Goal: Feedback & Contribution: Contribute content

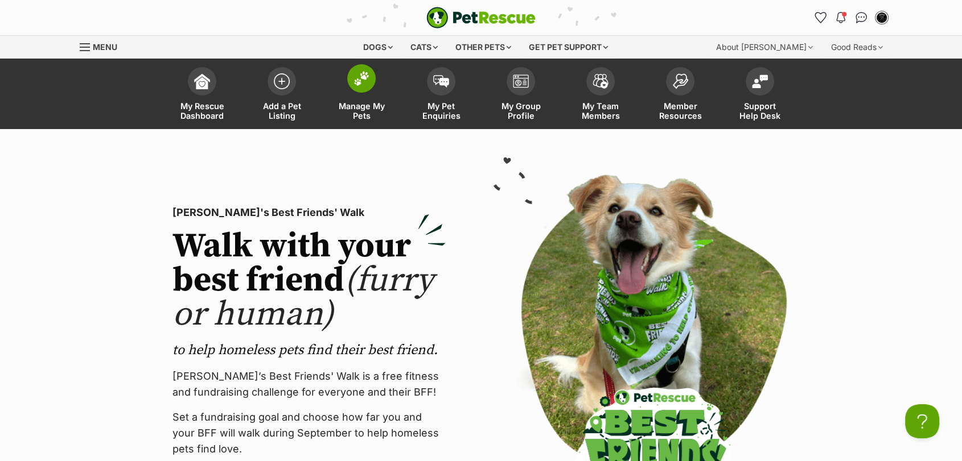
click at [351, 105] on span "Manage My Pets" at bounding box center [361, 110] width 51 height 19
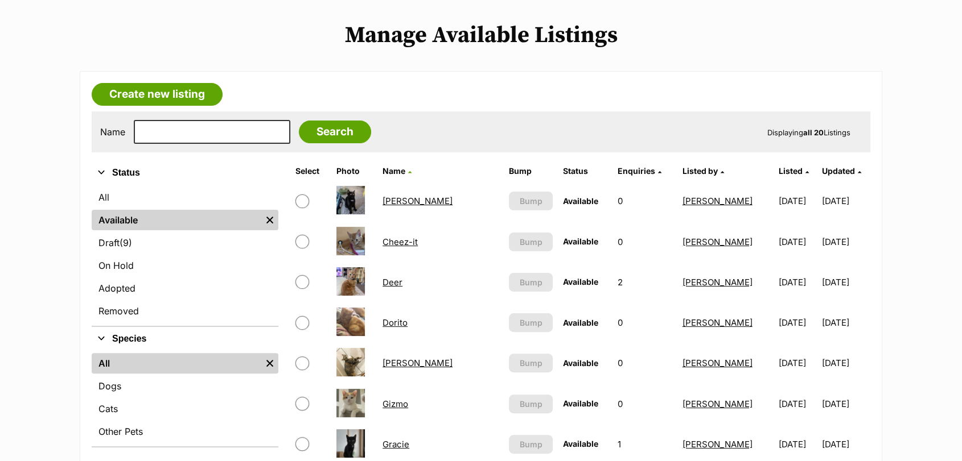
scroll to position [204, 0]
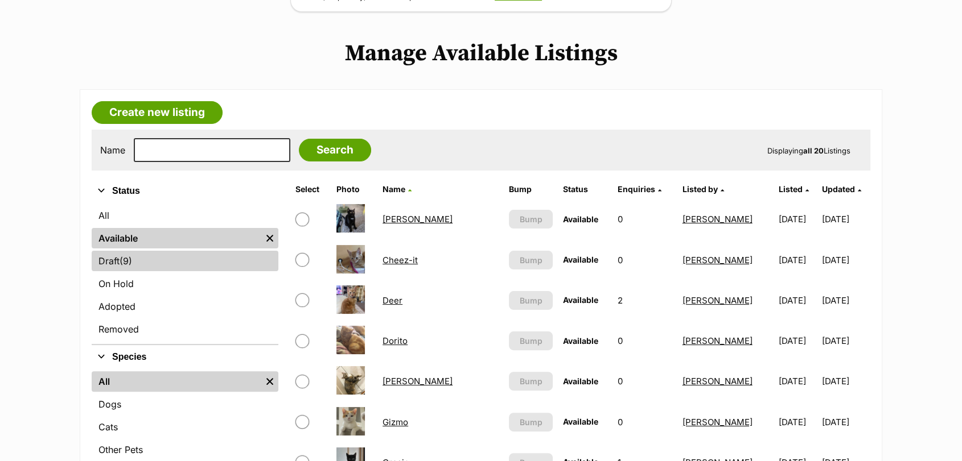
click at [236, 262] on link "Draft (9) Items" at bounding box center [185, 261] width 187 height 20
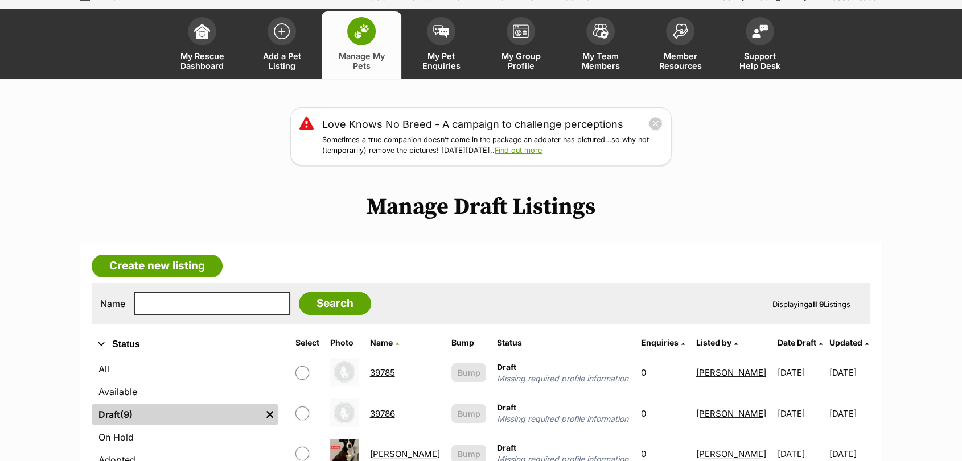
scroll to position [32, 0]
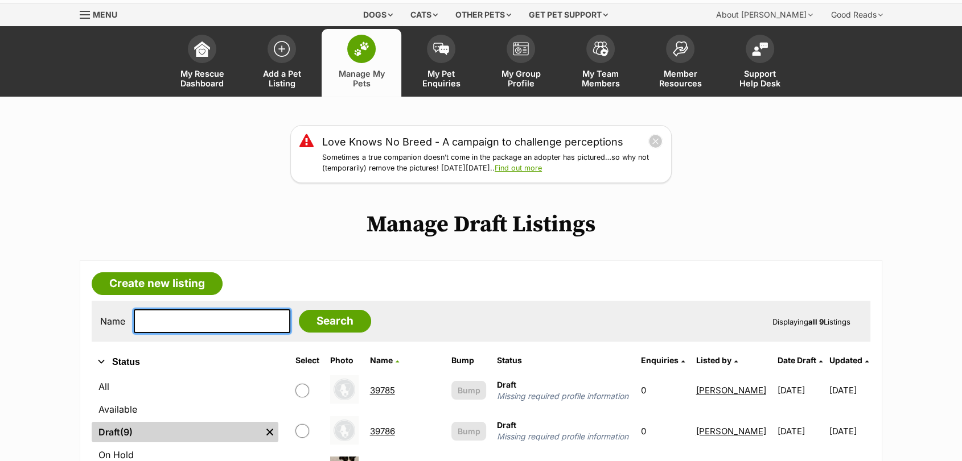
click at [172, 319] on input "text" at bounding box center [212, 322] width 156 height 24
click at [268, 67] on link "Add a Pet Listing" at bounding box center [282, 63] width 80 height 68
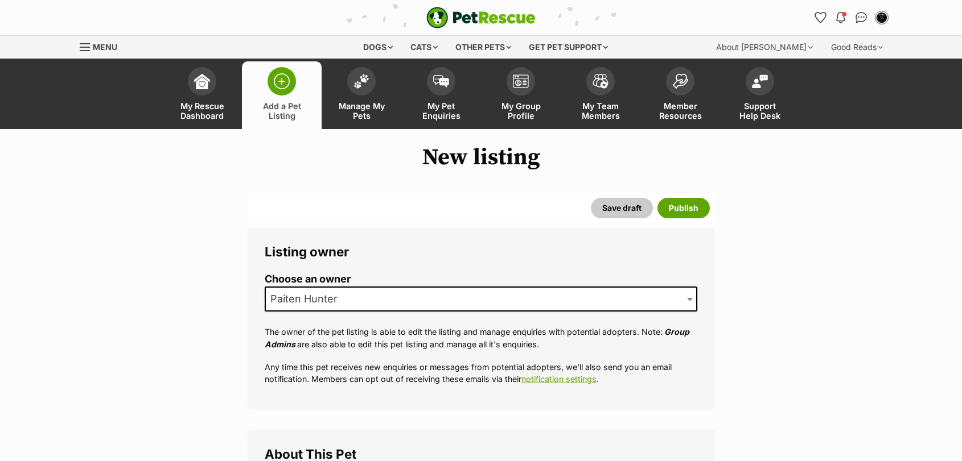
click at [303, 306] on span "Paiten Hunter" at bounding box center [307, 299] width 83 height 16
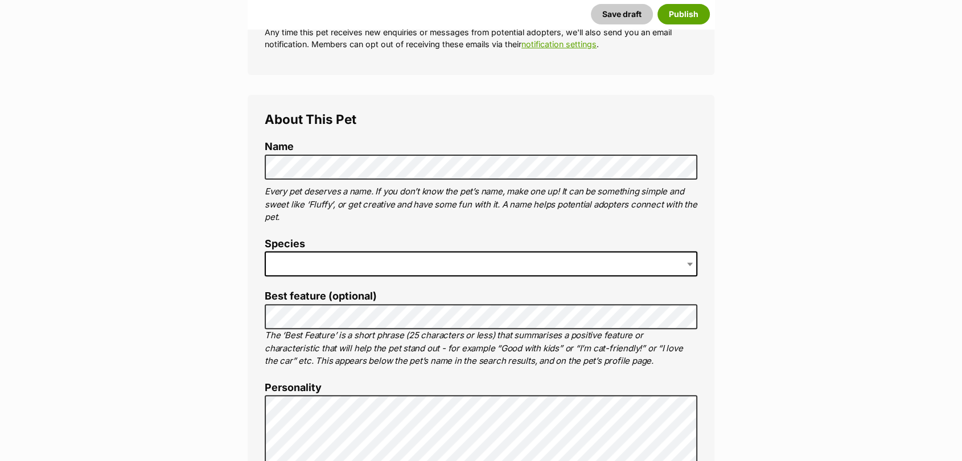
click at [298, 271] on span at bounding box center [481, 264] width 432 height 25
drag, startPoint x: 954, startPoint y: 63, endPoint x: 957, endPoint y: 58, distance: 5.9
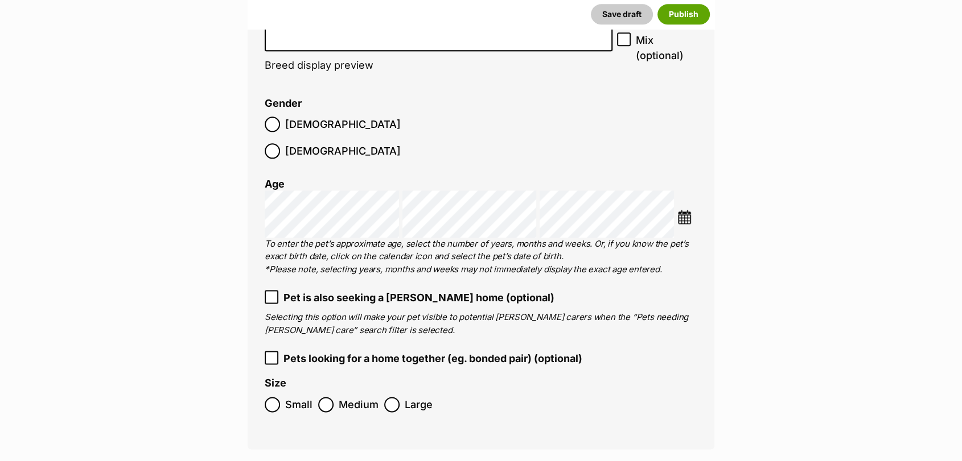
scroll to position [1442, 0]
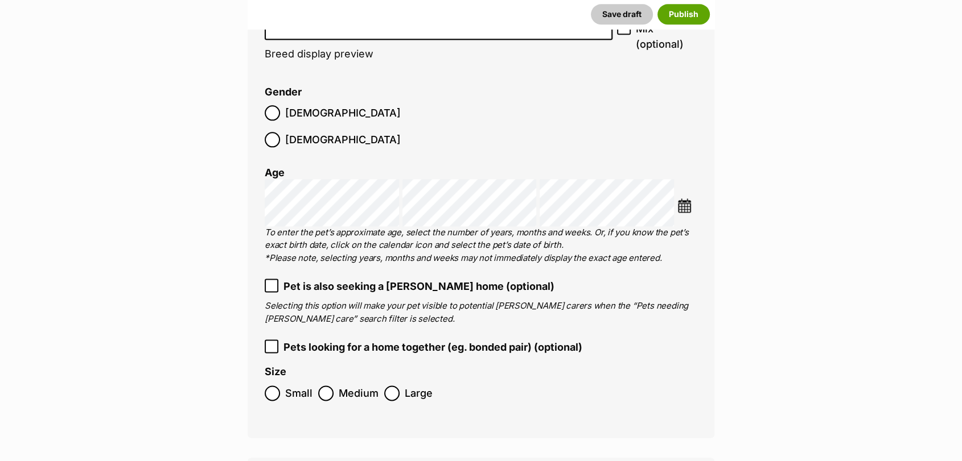
click at [689, 199] on img at bounding box center [684, 206] width 14 height 14
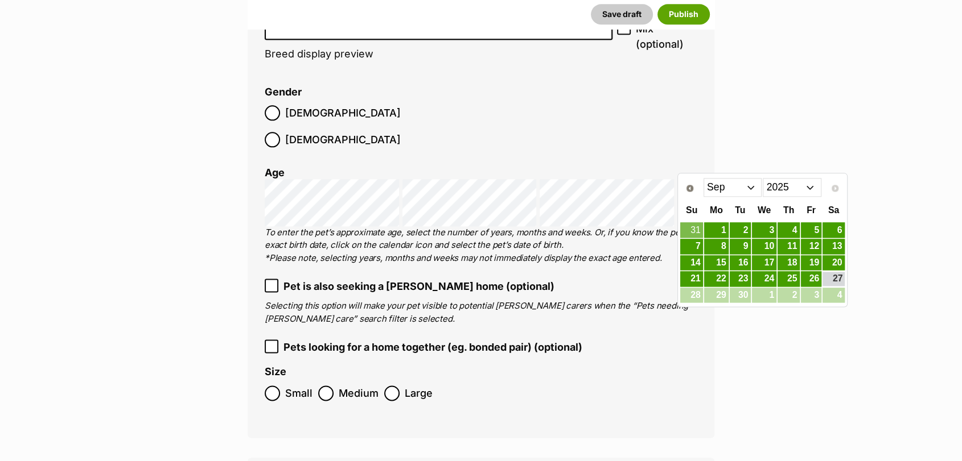
click at [782, 188] on select "2015 2016 2017 2018 2019 2020 2021 2022 2023 2024 2025" at bounding box center [792, 187] width 59 height 18
click at [797, 186] on select "2015 2016 2017 2018 2019 2020 2021 2022 2023 2024 2025" at bounding box center [792, 187] width 59 height 18
drag, startPoint x: 797, startPoint y: 186, endPoint x: 689, endPoint y: 194, distance: 108.4
click at [689, 194] on div "Prev Next Jan Feb Mar Apr May Jun Jul Aug Sep 2015 2016 2017 2018 2019 2020 202…" at bounding box center [761, 187] width 165 height 23
click at [689, 194] on link "Prev" at bounding box center [689, 188] width 18 height 18
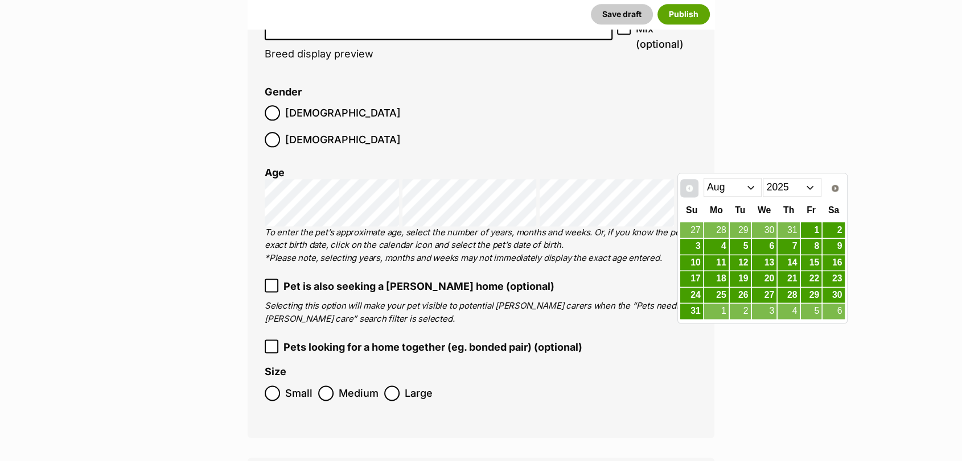
click at [689, 194] on link "Prev" at bounding box center [689, 188] width 18 height 18
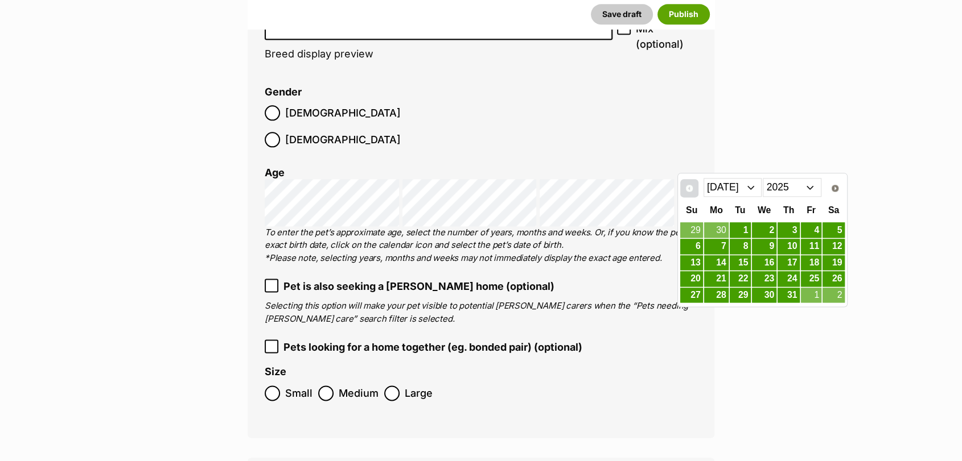
click at [689, 194] on link "Prev" at bounding box center [689, 188] width 18 height 18
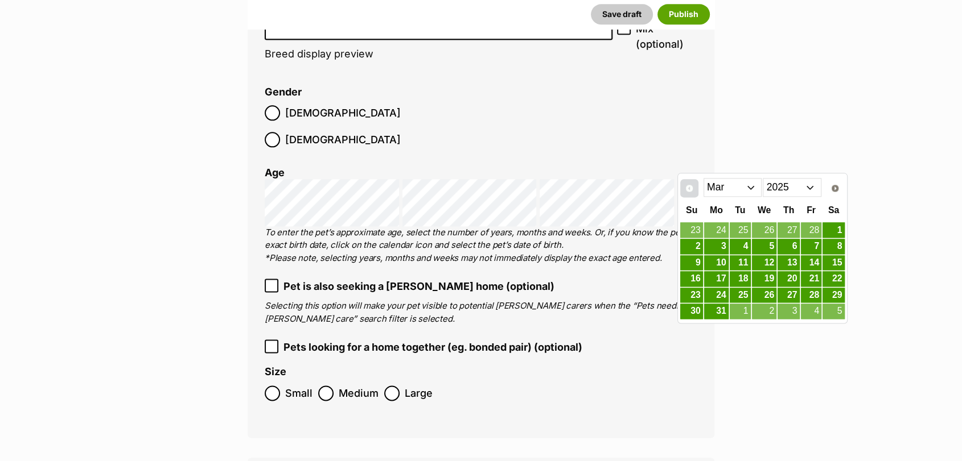
click at [689, 194] on link "Prev" at bounding box center [689, 188] width 18 height 18
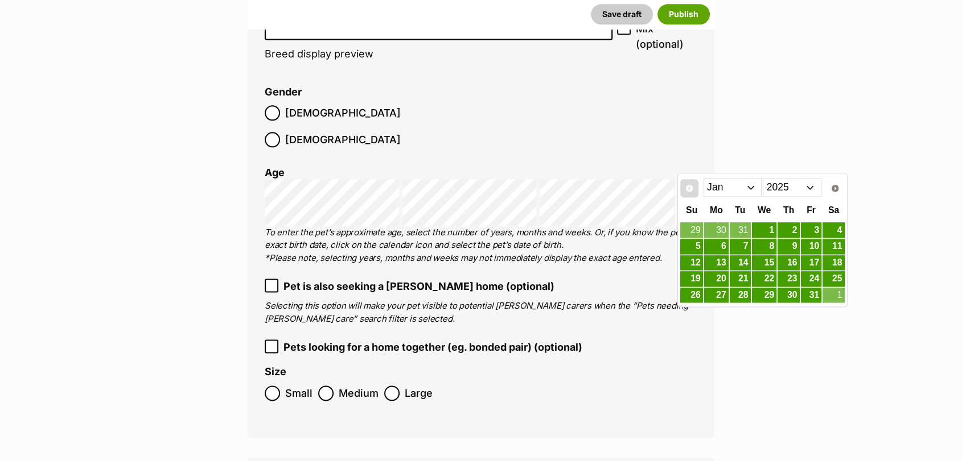
click at [689, 194] on link "Prev" at bounding box center [689, 188] width 18 height 18
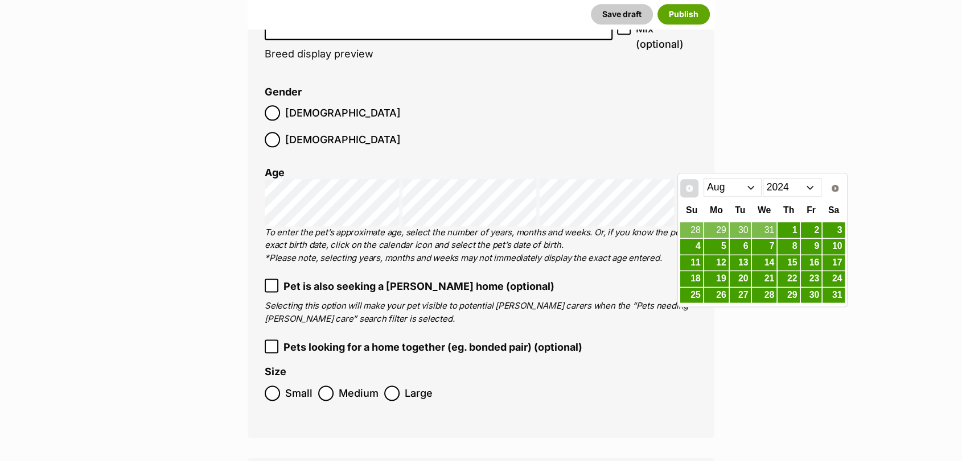
click at [689, 194] on link "Prev" at bounding box center [689, 188] width 18 height 18
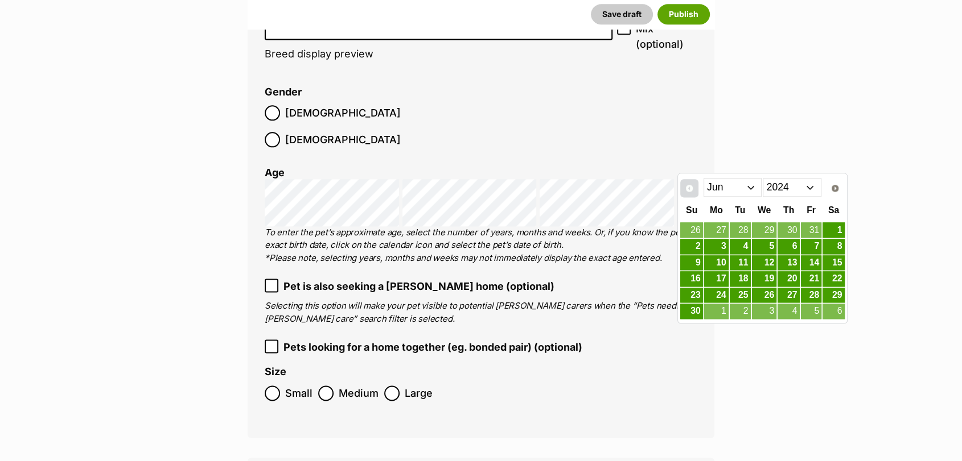
click at [689, 194] on link "Prev" at bounding box center [689, 188] width 18 height 18
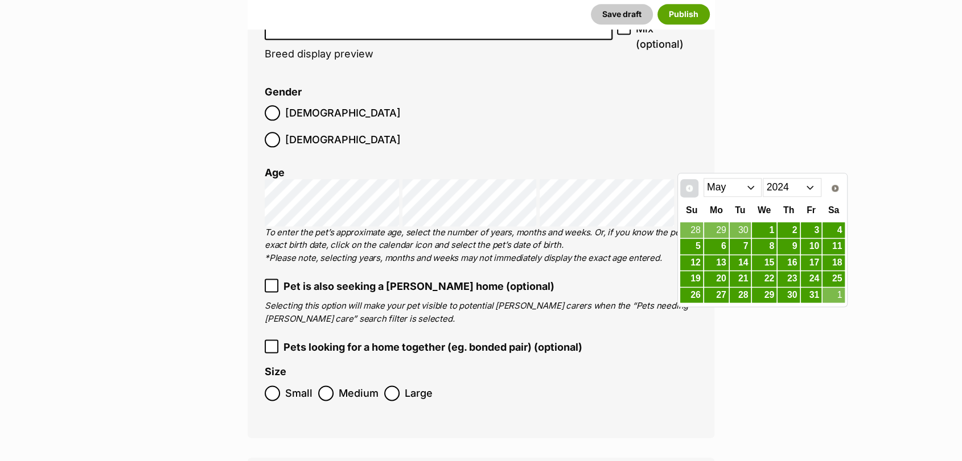
click at [689, 194] on link "Prev" at bounding box center [689, 188] width 18 height 18
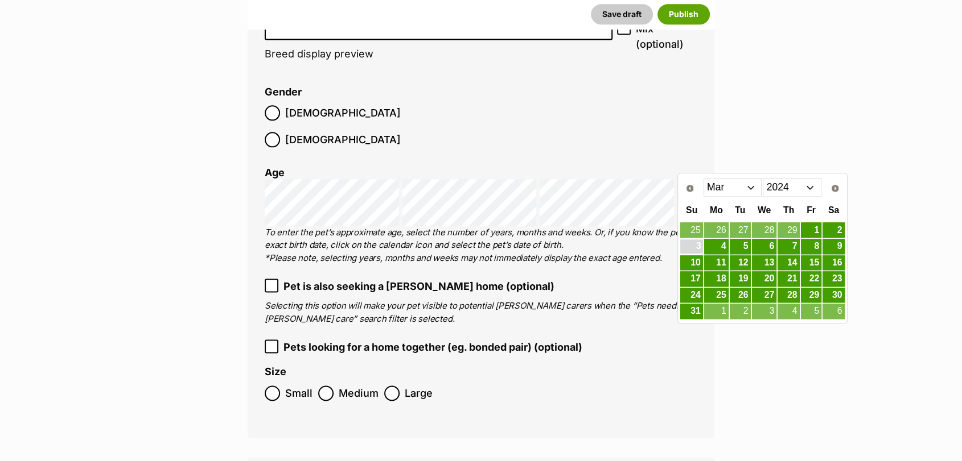
click at [695, 249] on link "3" at bounding box center [691, 247] width 22 height 14
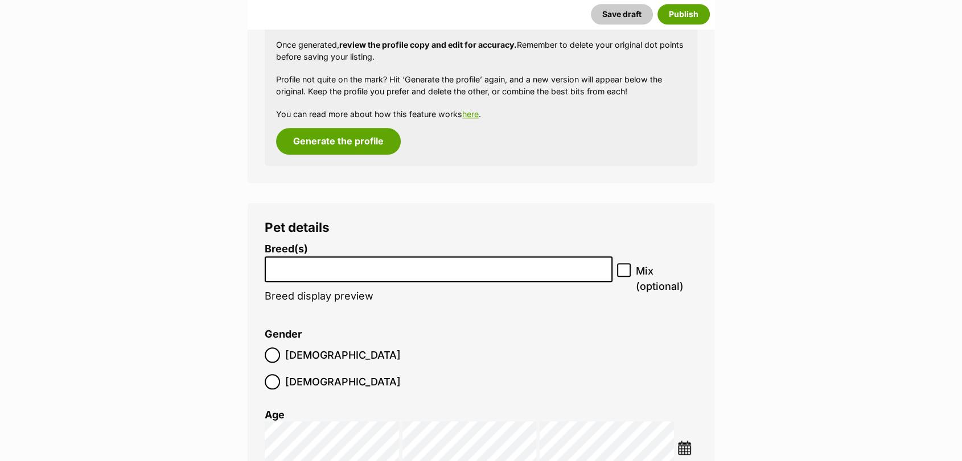
scroll to position [1193, 0]
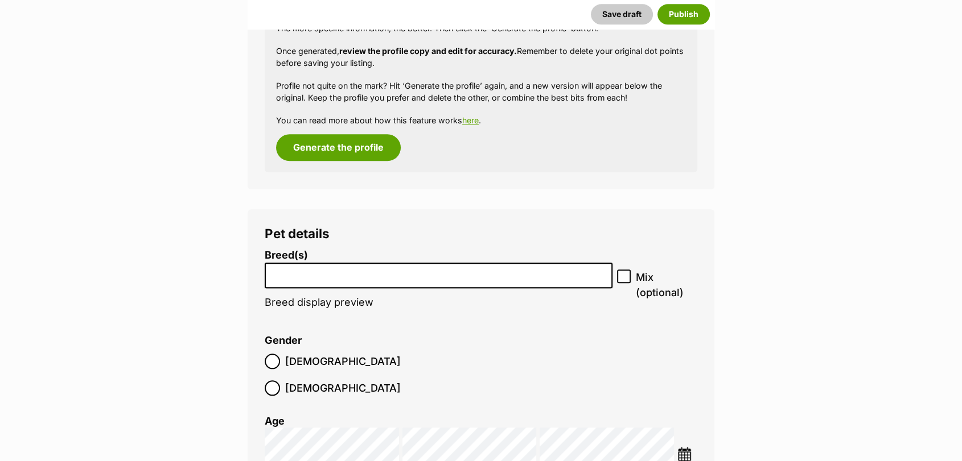
click at [290, 270] on input "search" at bounding box center [439, 273] width 340 height 12
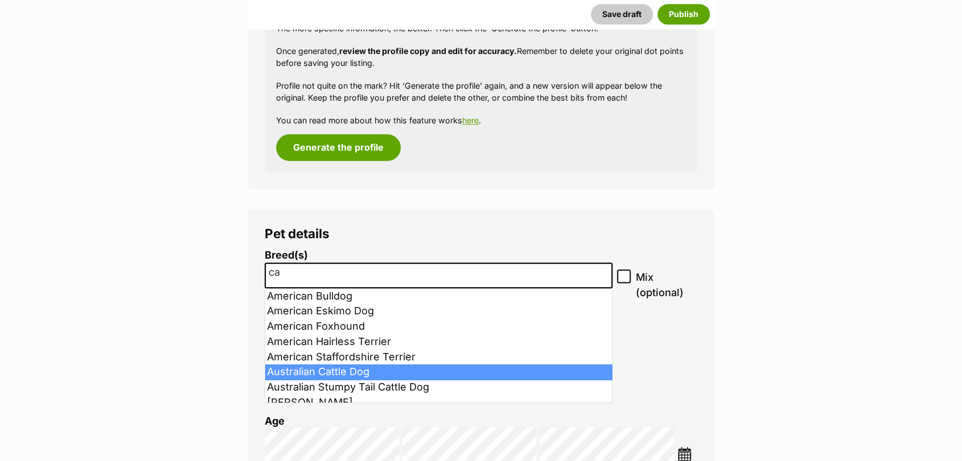
type input "ca"
select select "15"
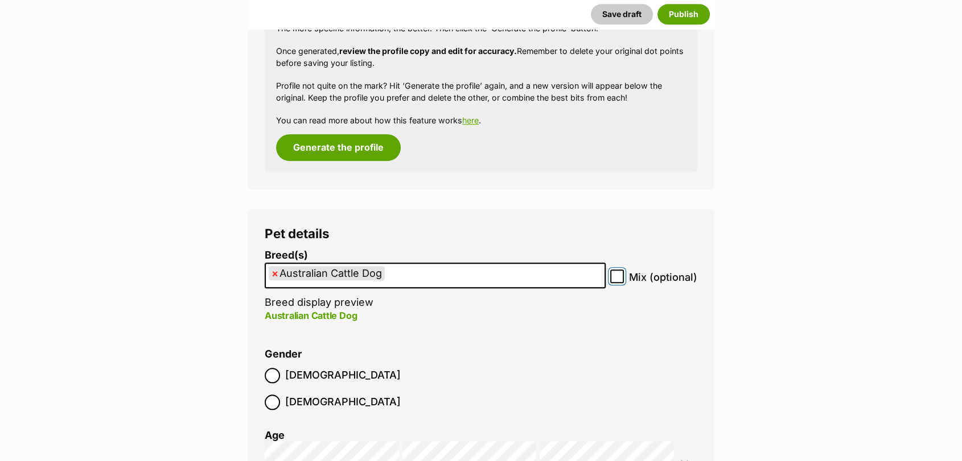
click at [611, 278] on input "Mix (optional)" at bounding box center [617, 277] width 14 height 14
checkbox input "true"
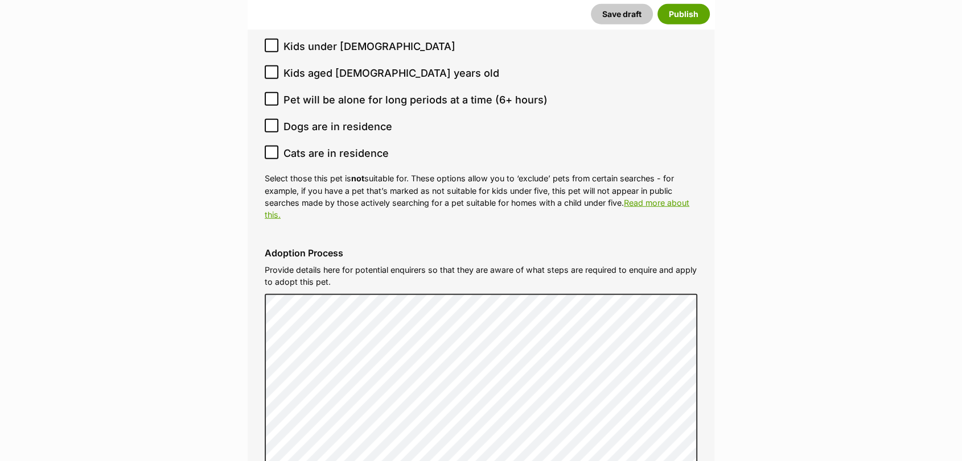
scroll to position [2609, 0]
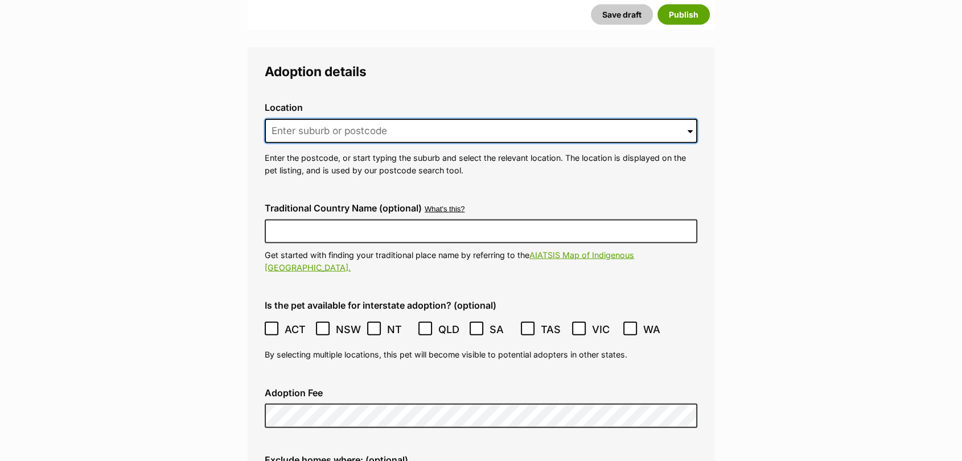
click at [644, 119] on input at bounding box center [481, 131] width 432 height 25
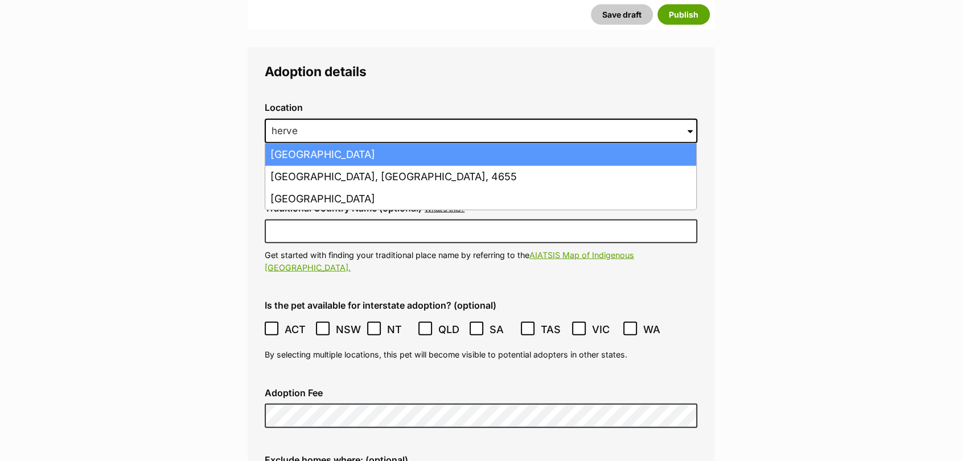
click at [586, 144] on li "Hervey Bay, Queensland, 4655" at bounding box center [480, 155] width 431 height 22
type input "Hervey Bay, Queensland, 4655"
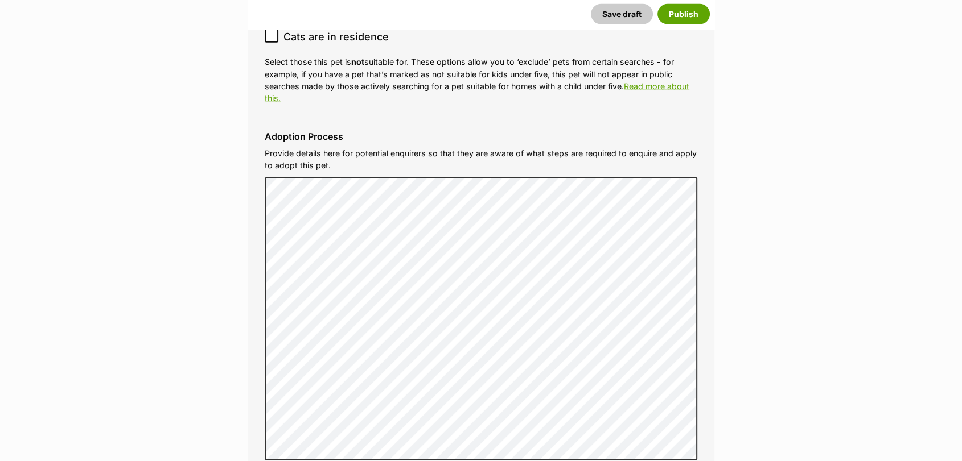
scroll to position [3423, 0]
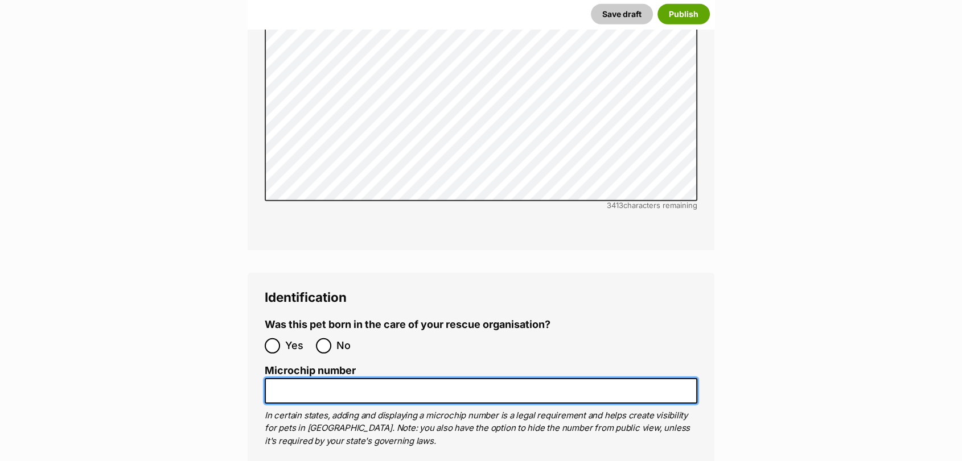
paste input "900141000865114"
drag, startPoint x: 292, startPoint y: 352, endPoint x: 214, endPoint y: 341, distance: 78.7
type input "900141000865114"
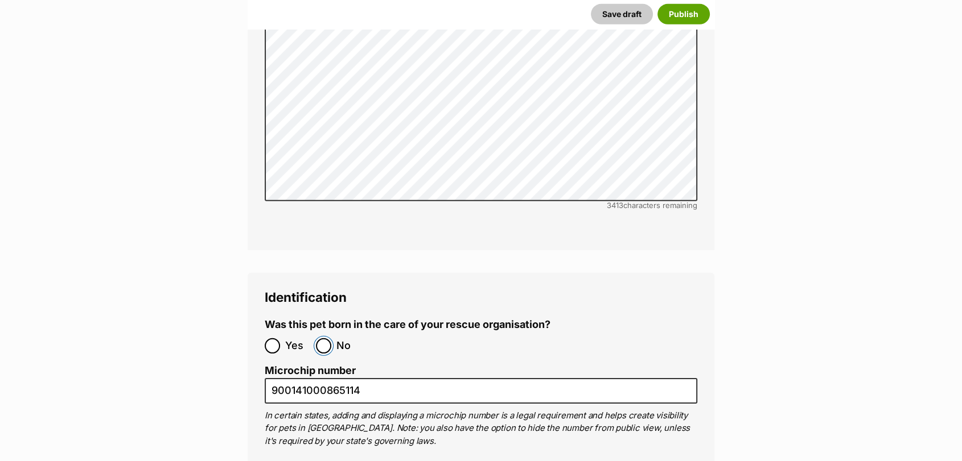
click at [323, 339] on input "No" at bounding box center [323, 346] width 15 height 15
radio input "true"
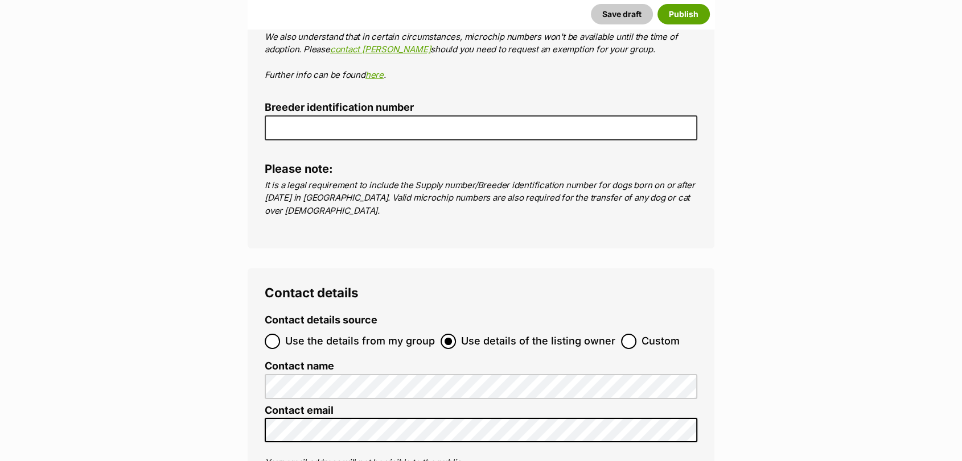
scroll to position [3836, 0]
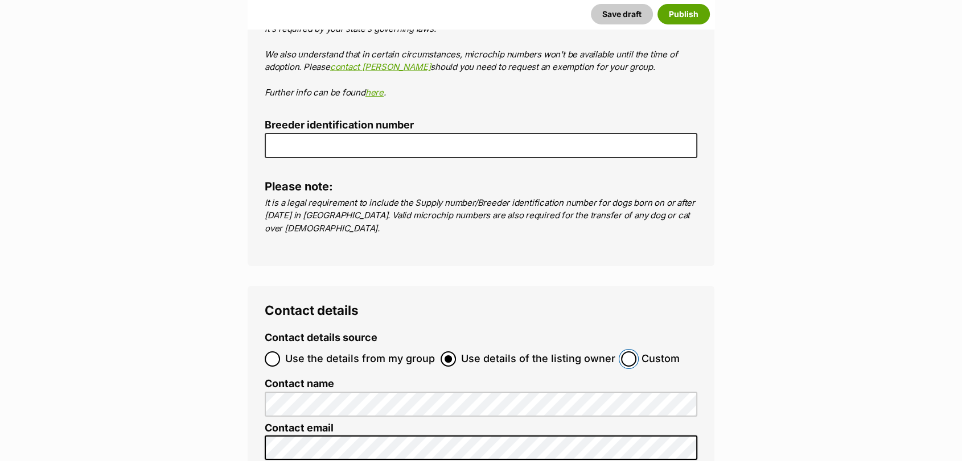
click at [626, 352] on input "Custom" at bounding box center [628, 359] width 15 height 15
radio input "true"
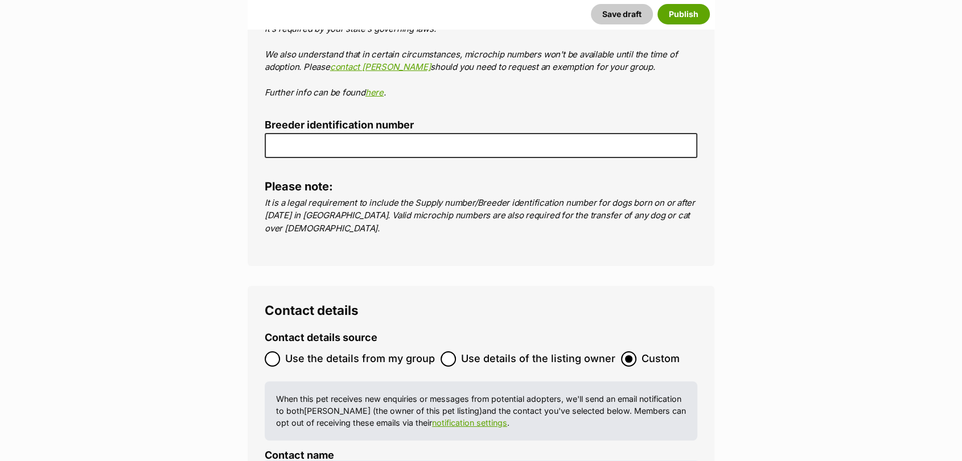
scroll to position [0, 0]
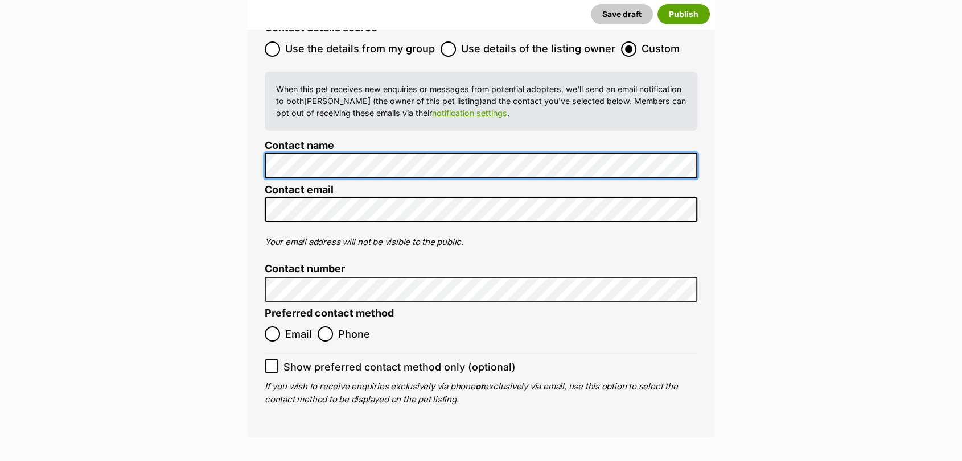
scroll to position [4128, 0]
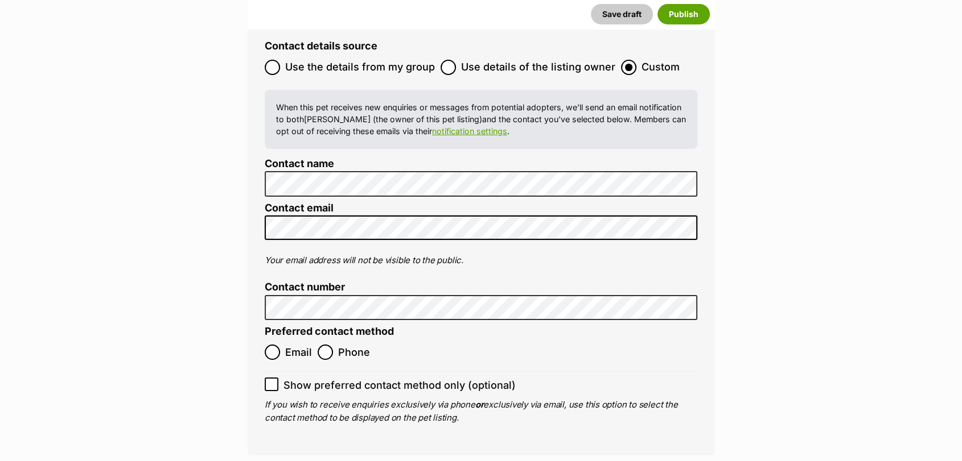
click at [278, 345] on input "Email" at bounding box center [272, 352] width 15 height 15
radio input "true"
click at [274, 381] on icon at bounding box center [271, 385] width 8 height 8
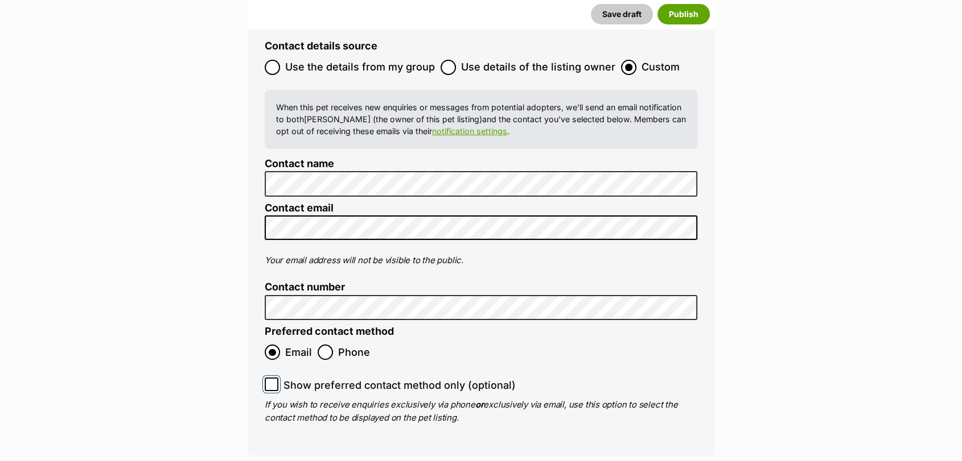
click at [274, 378] on input "Show preferred contact method only (optional)" at bounding box center [272, 385] width 14 height 14
checkbox input "true"
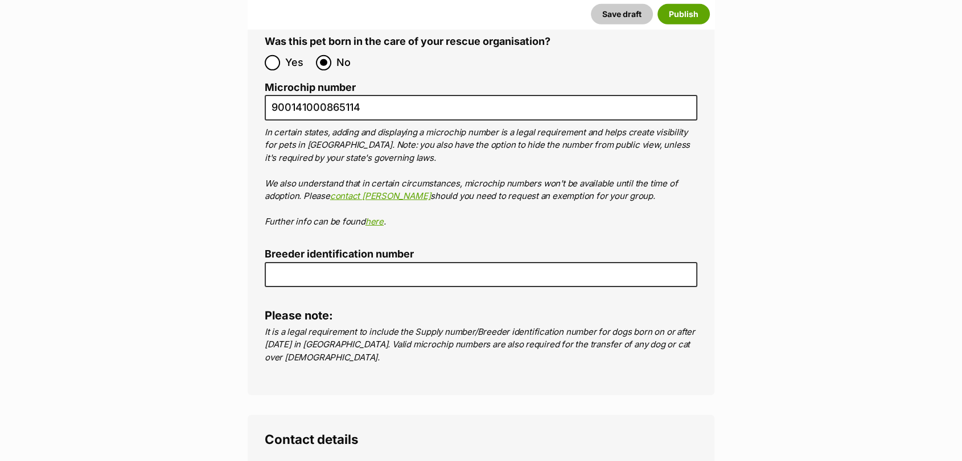
scroll to position [3646, 0]
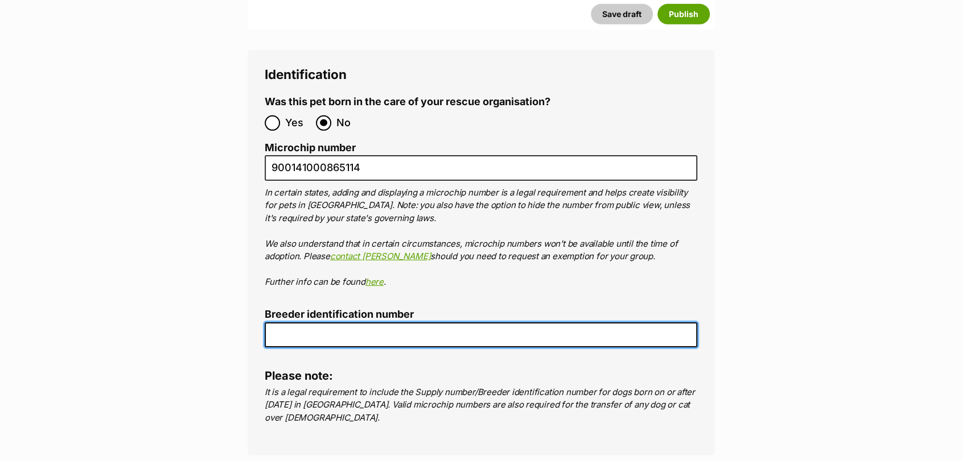
click at [604, 323] on input "Breeder identification number" at bounding box center [481, 336] width 432 height 26
type input "0016197957671"
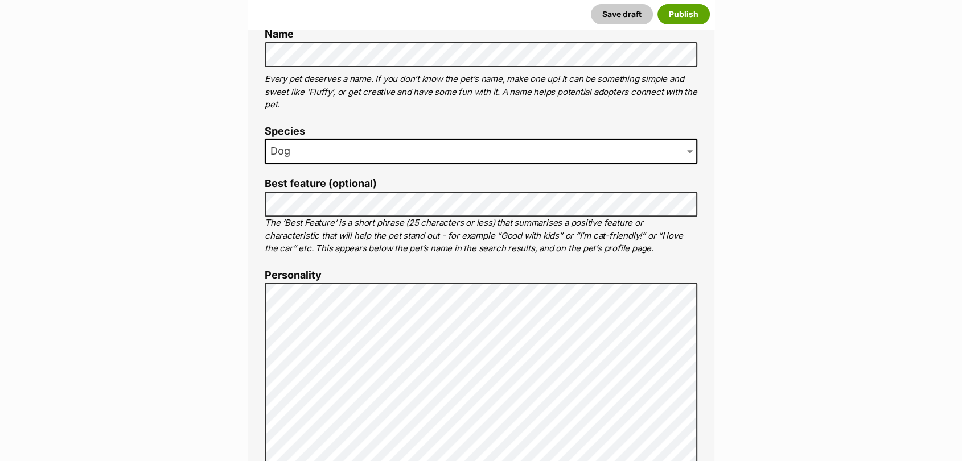
scroll to position [388, 0]
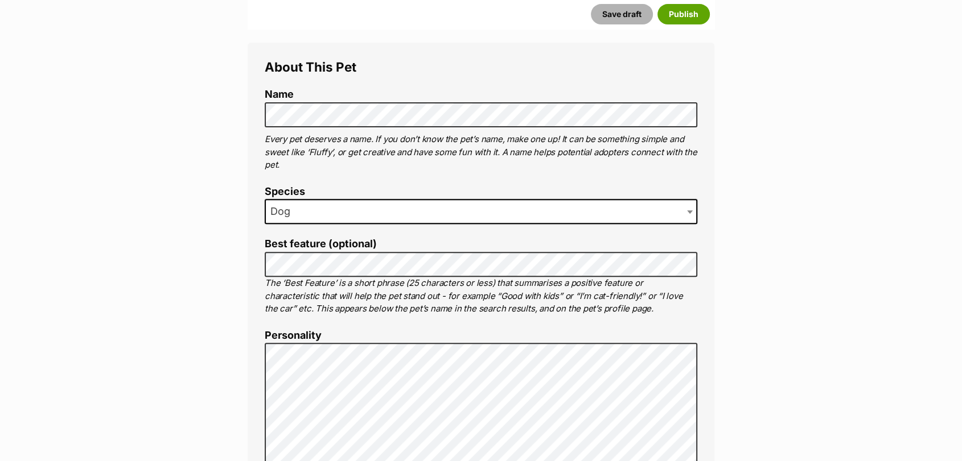
click at [624, 10] on button "Save draft" at bounding box center [622, 14] width 62 height 20
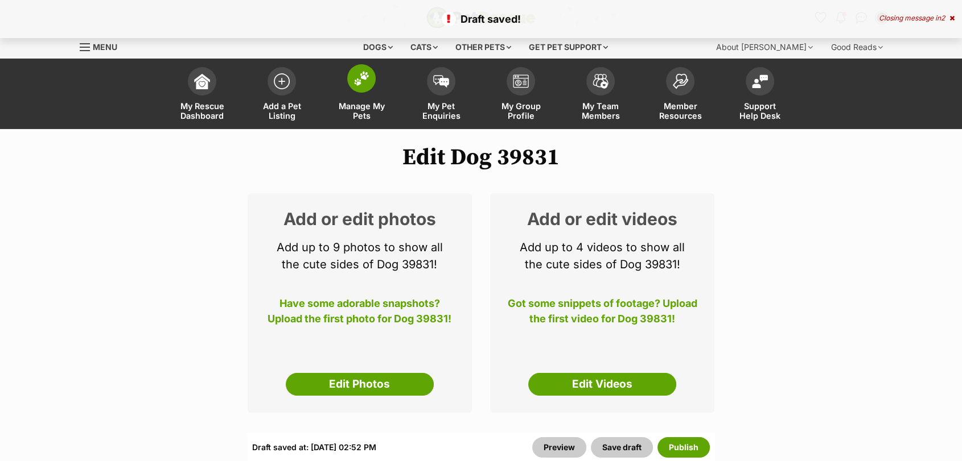
click at [361, 101] on span "Manage My Pets" at bounding box center [361, 110] width 51 height 19
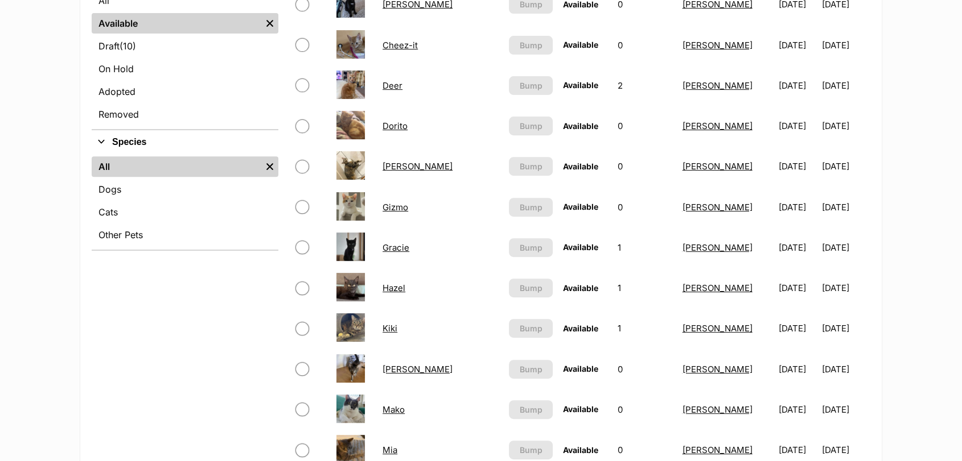
scroll to position [414, 0]
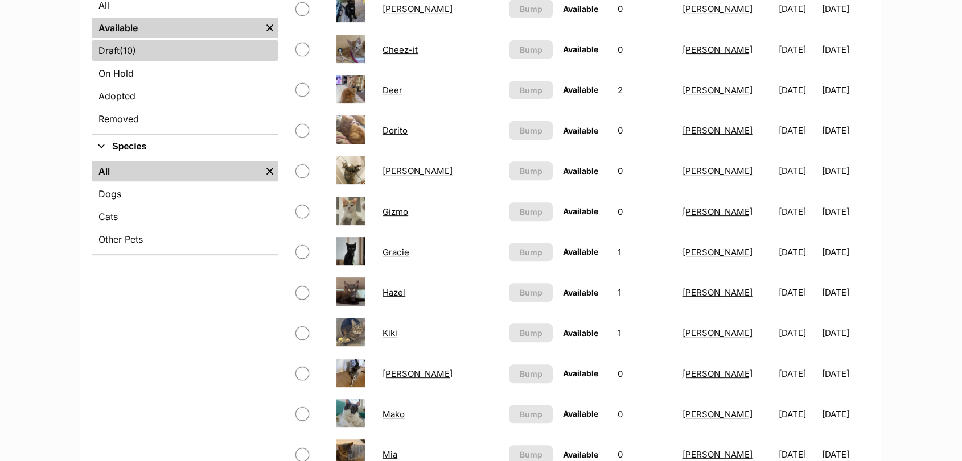
click at [156, 51] on link "Draft (10) Items" at bounding box center [185, 50] width 187 height 20
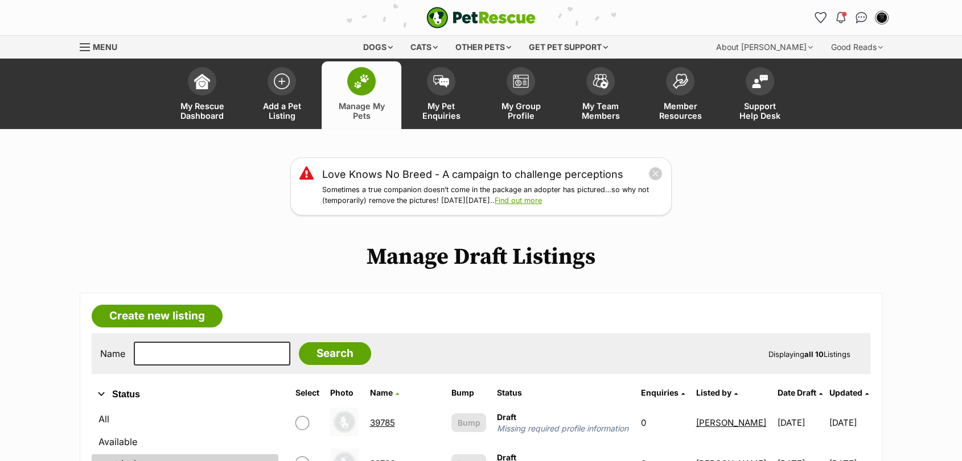
click at [395, 424] on link "39785" at bounding box center [382, 423] width 25 height 11
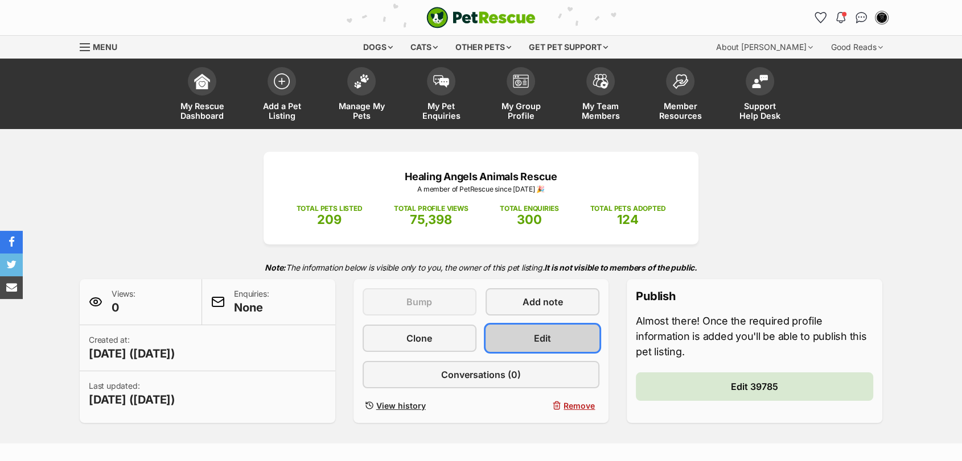
click at [541, 348] on link "Edit" at bounding box center [542, 338] width 114 height 27
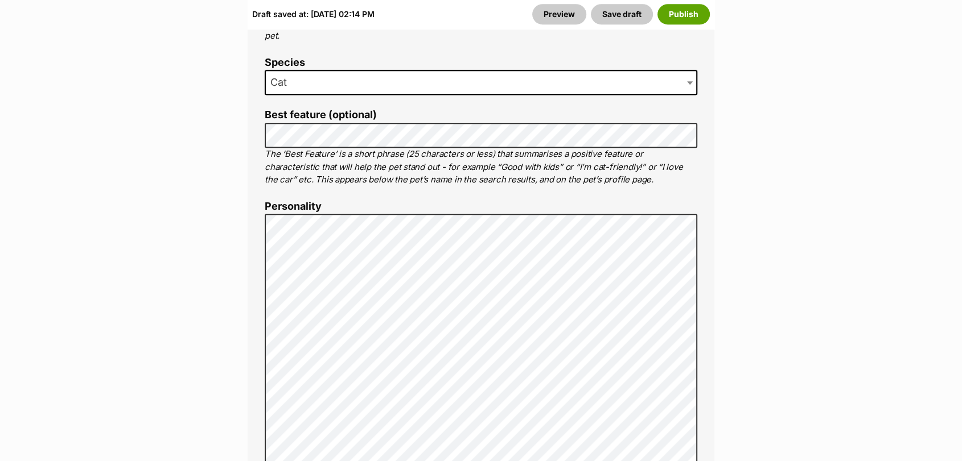
scroll to position [673, 0]
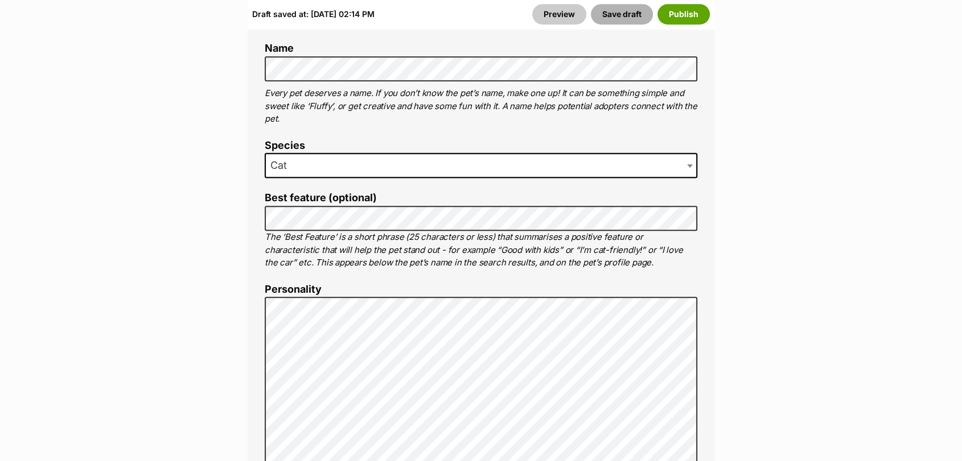
click at [608, 9] on button "Save draft" at bounding box center [622, 14] width 62 height 20
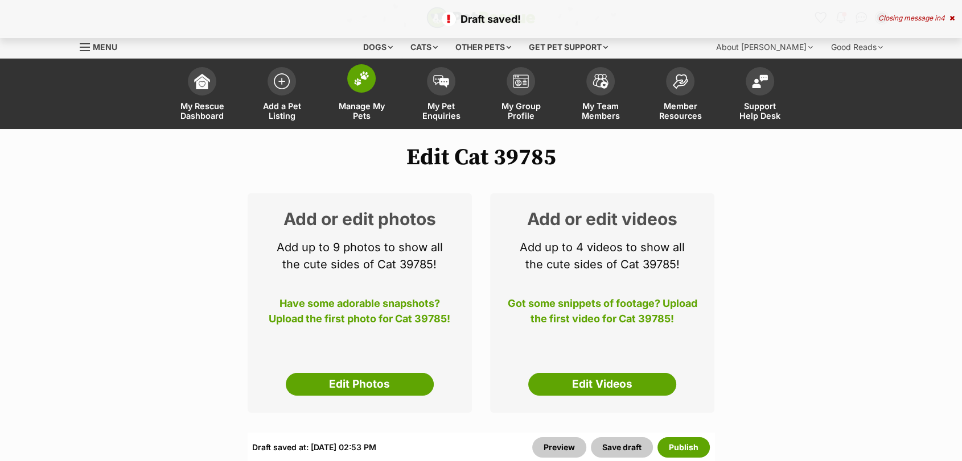
click at [371, 78] on span at bounding box center [361, 78] width 28 height 28
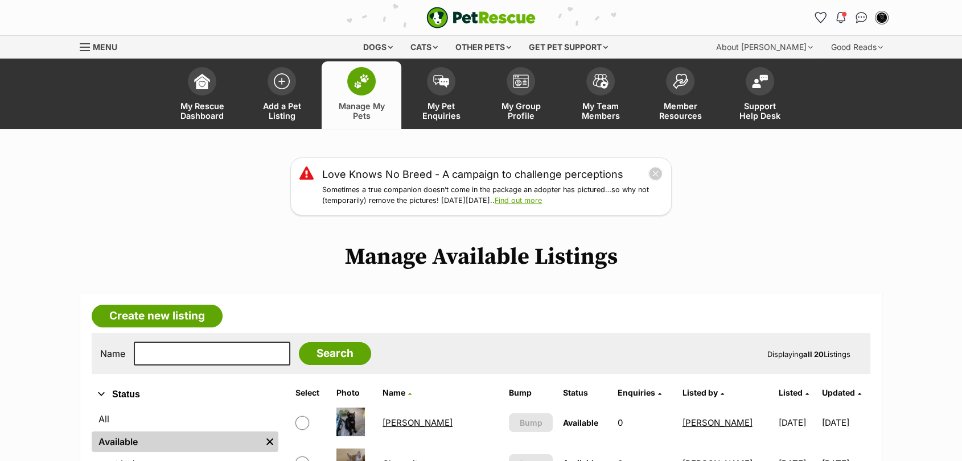
click at [371, 78] on span at bounding box center [361, 81] width 28 height 28
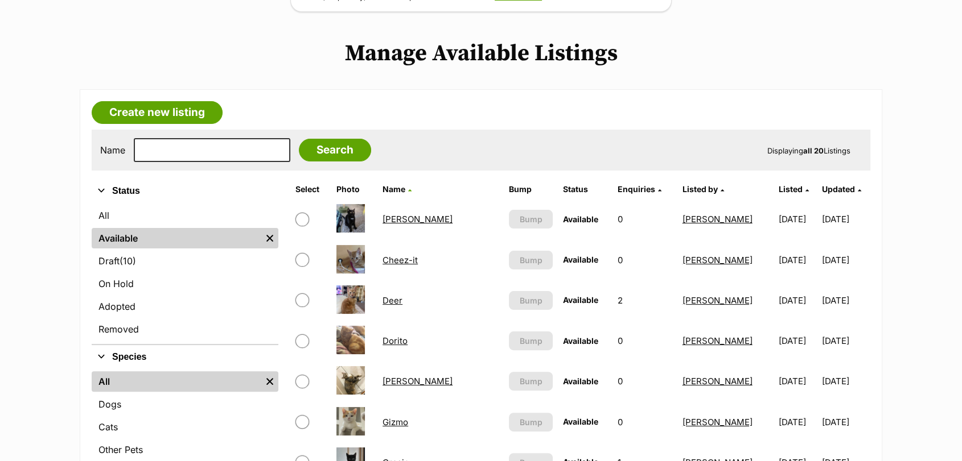
scroll to position [213, 0]
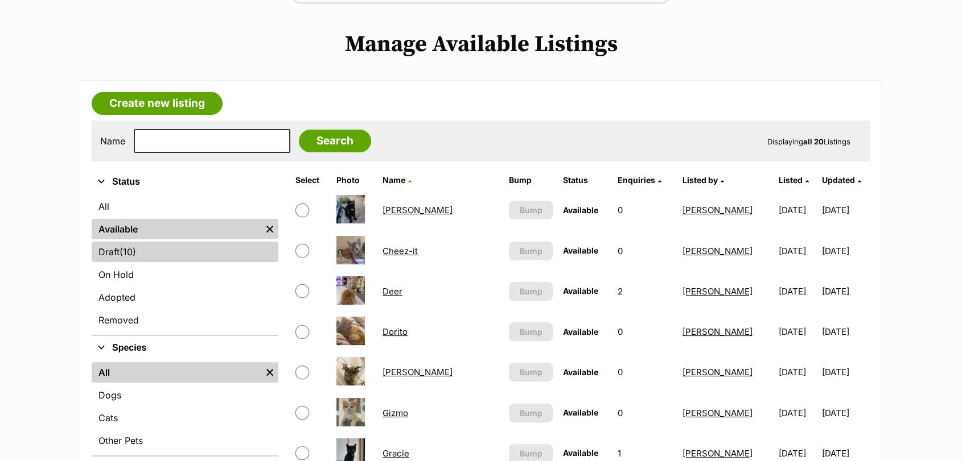
click at [191, 255] on link "Draft (10) Items" at bounding box center [185, 252] width 187 height 20
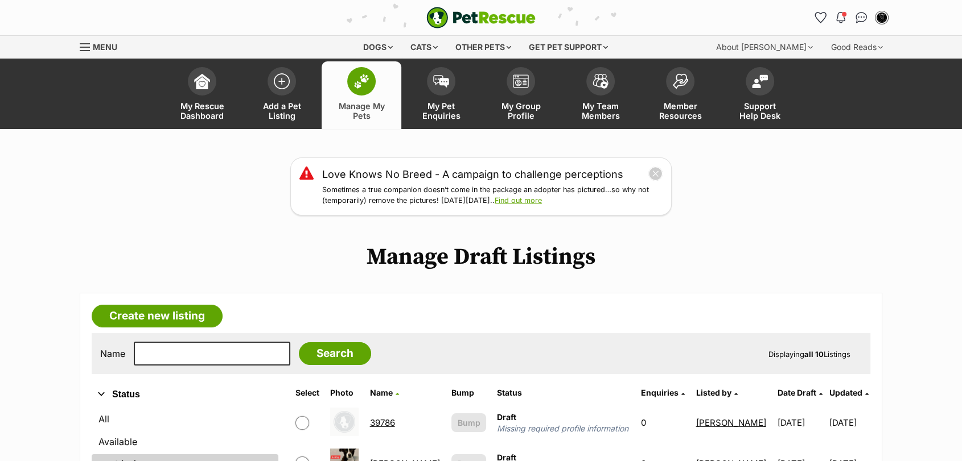
click at [382, 421] on link "39786" at bounding box center [382, 423] width 25 height 11
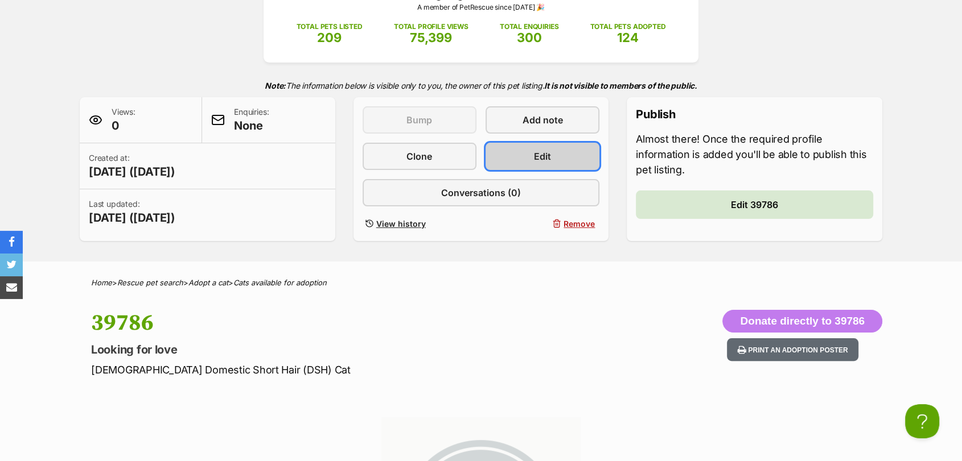
click at [551, 147] on link "Edit" at bounding box center [542, 156] width 114 height 27
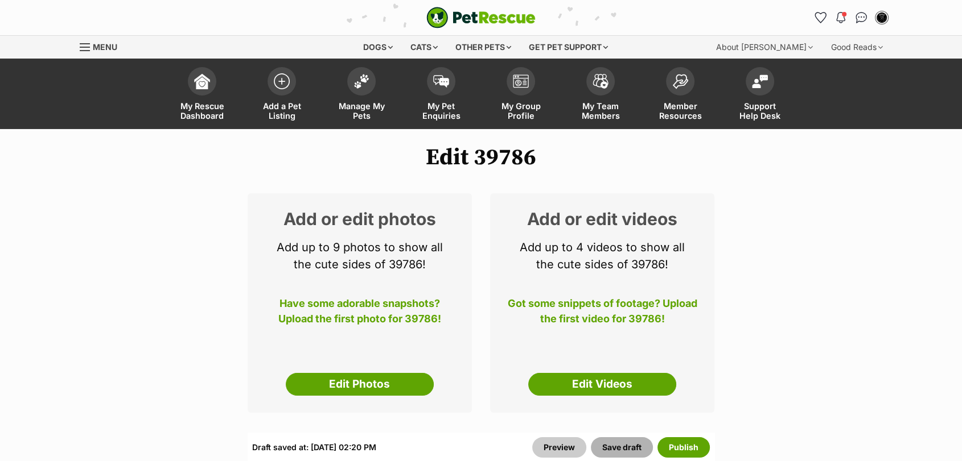
click at [633, 444] on button "Save draft" at bounding box center [622, 448] width 62 height 20
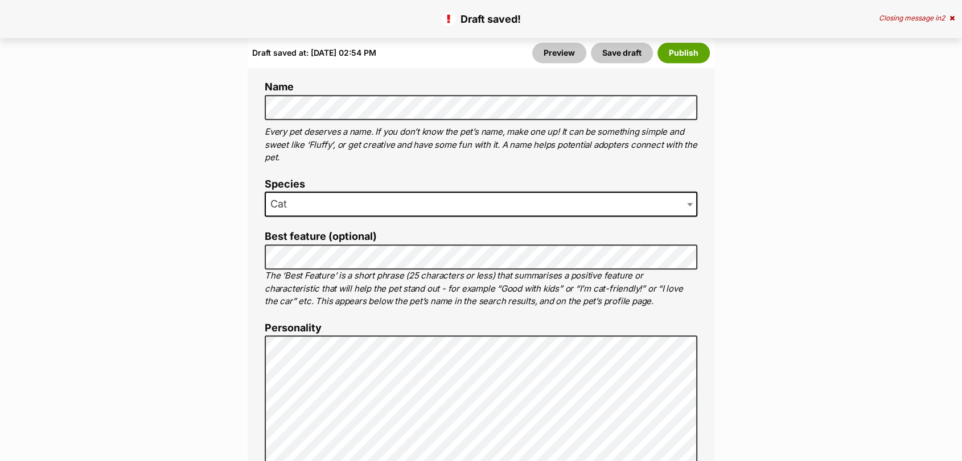
scroll to position [576, 0]
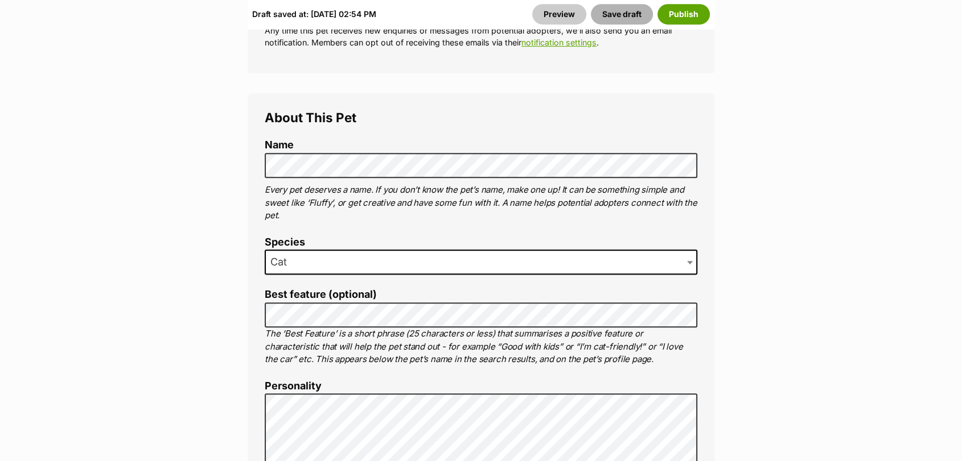
click at [628, 7] on button "Save draft" at bounding box center [622, 14] width 62 height 20
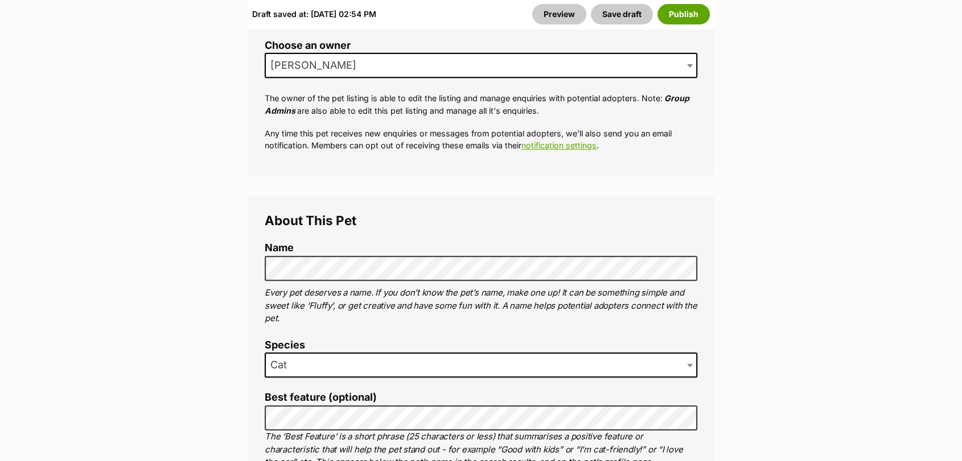
scroll to position [448, 0]
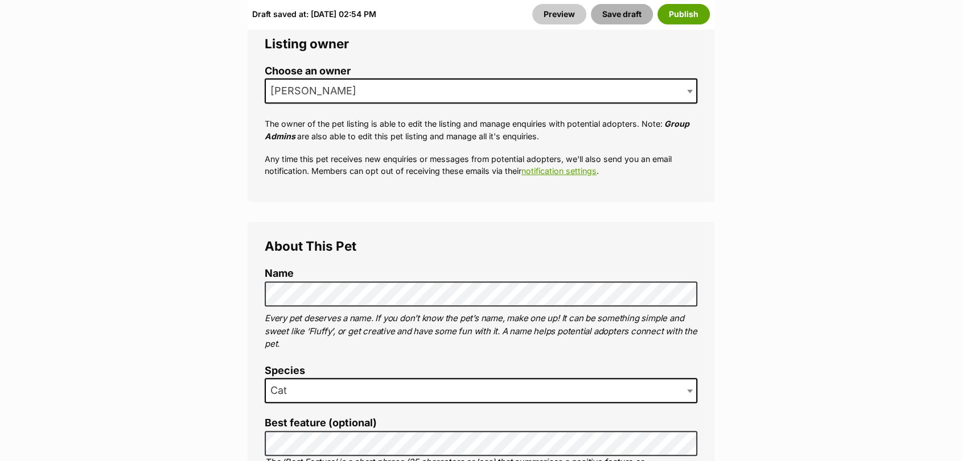
click at [615, 12] on button "Save draft" at bounding box center [622, 14] width 62 height 20
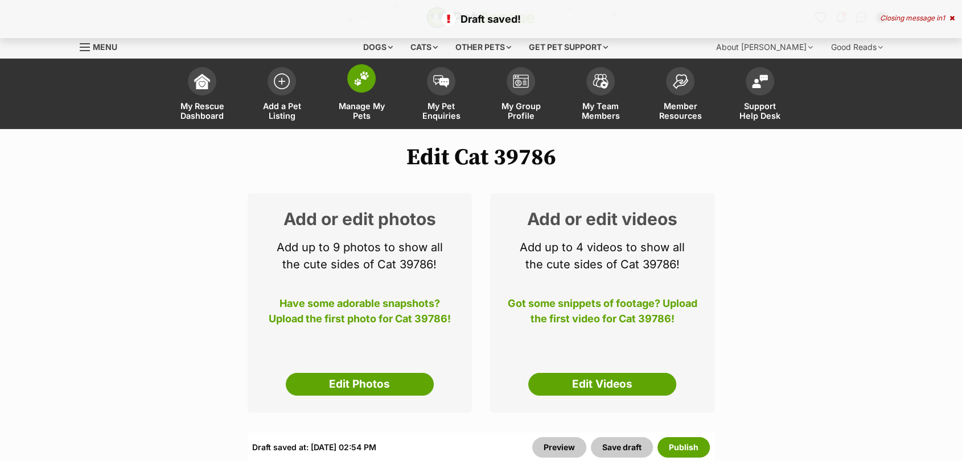
click at [365, 92] on span at bounding box center [361, 78] width 28 height 28
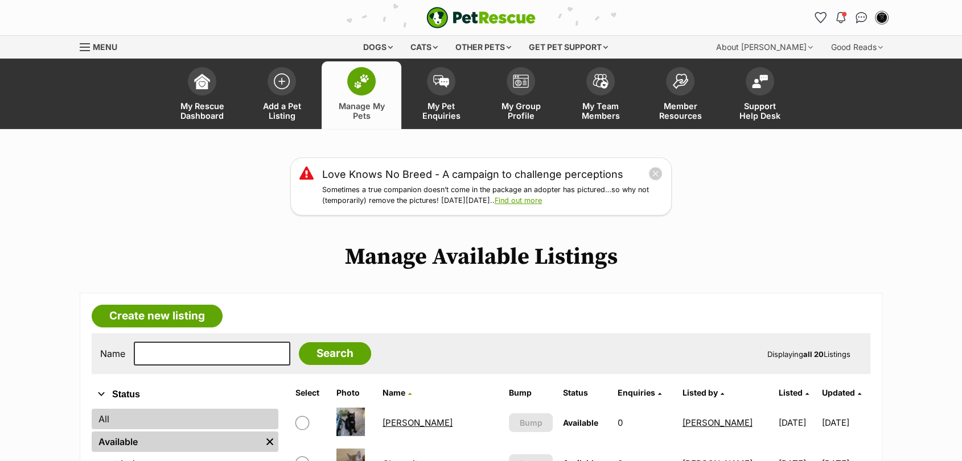
click at [191, 427] on link "All" at bounding box center [185, 419] width 187 height 20
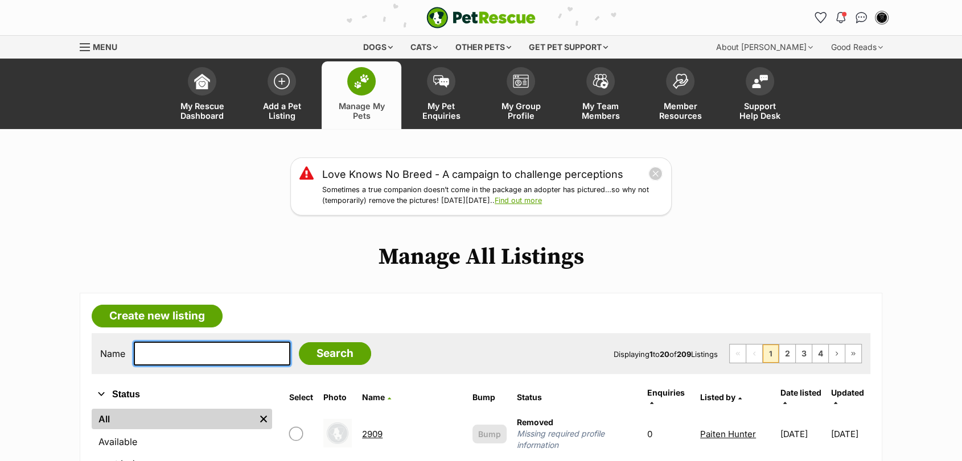
click at [160, 355] on input "text" at bounding box center [212, 354] width 156 height 24
type input "[PERSON_NAME]"
click at [299, 343] on input "Search" at bounding box center [335, 354] width 72 height 23
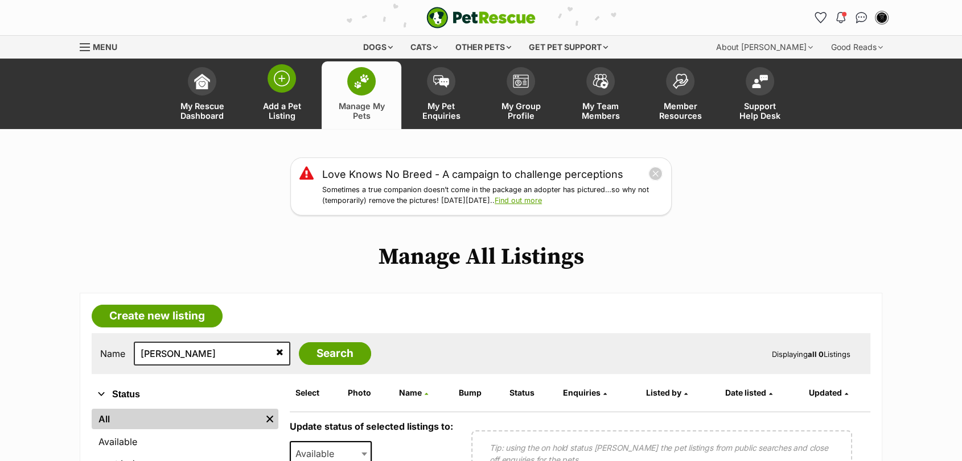
click at [294, 102] on span "Add a Pet Listing" at bounding box center [281, 110] width 51 height 19
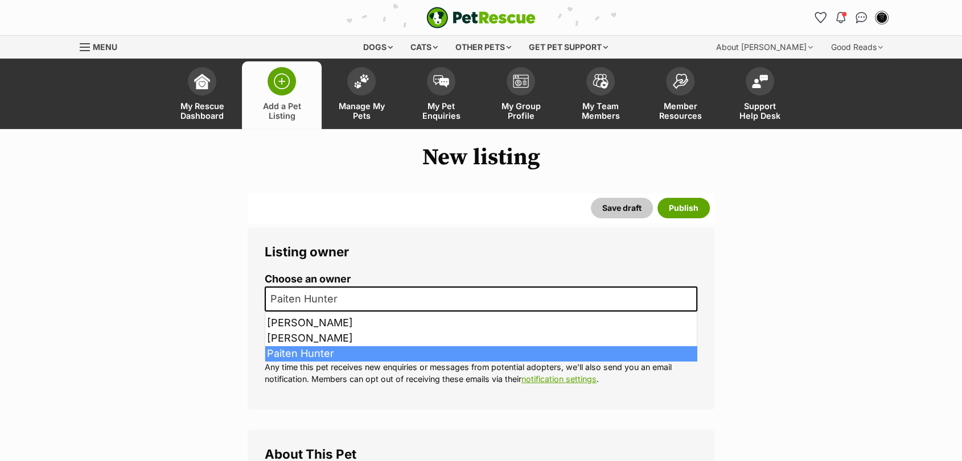
click at [396, 303] on span "Paiten Hunter" at bounding box center [481, 299] width 432 height 25
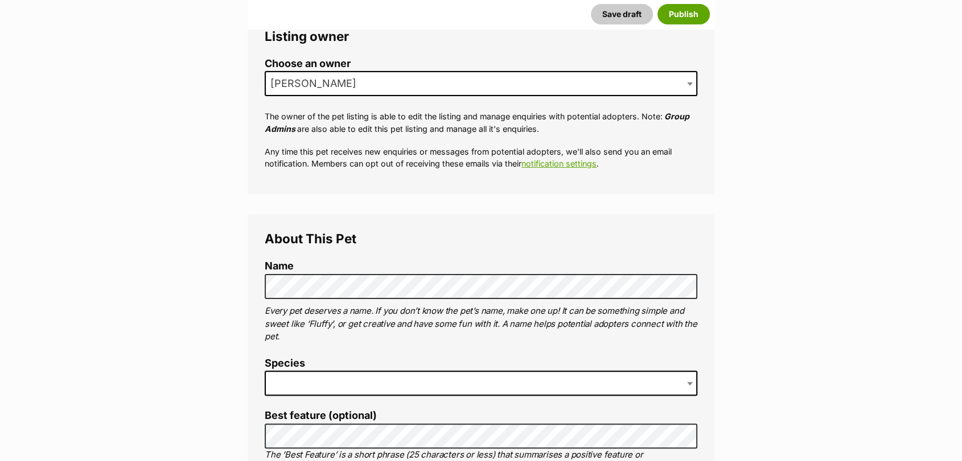
scroll to position [357, 0]
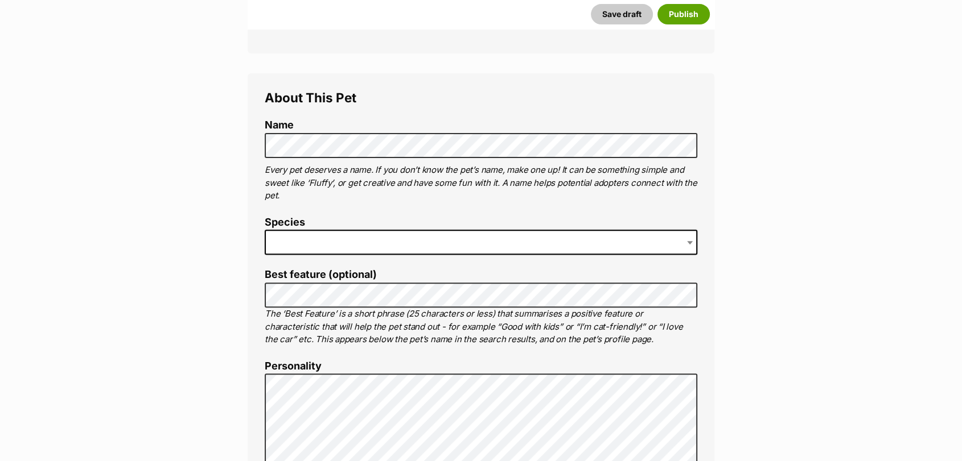
click at [318, 236] on span at bounding box center [481, 242] width 432 height 25
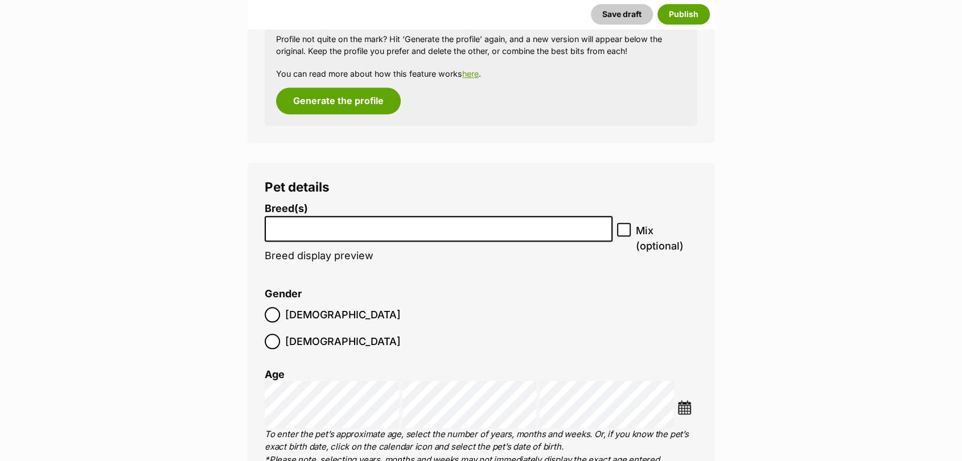
scroll to position [1246, 0]
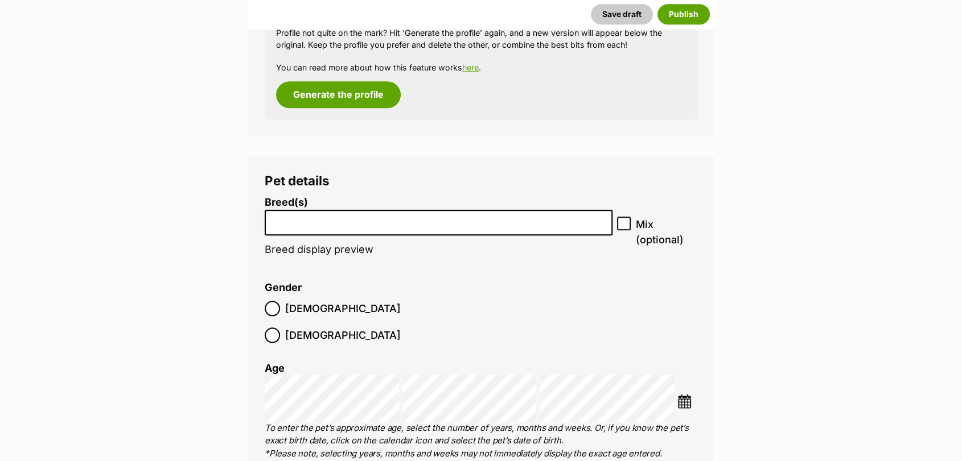
click at [345, 328] on span "[DEMOGRAPHIC_DATA]" at bounding box center [343, 335] width 116 height 15
click at [683, 394] on img at bounding box center [684, 401] width 14 height 14
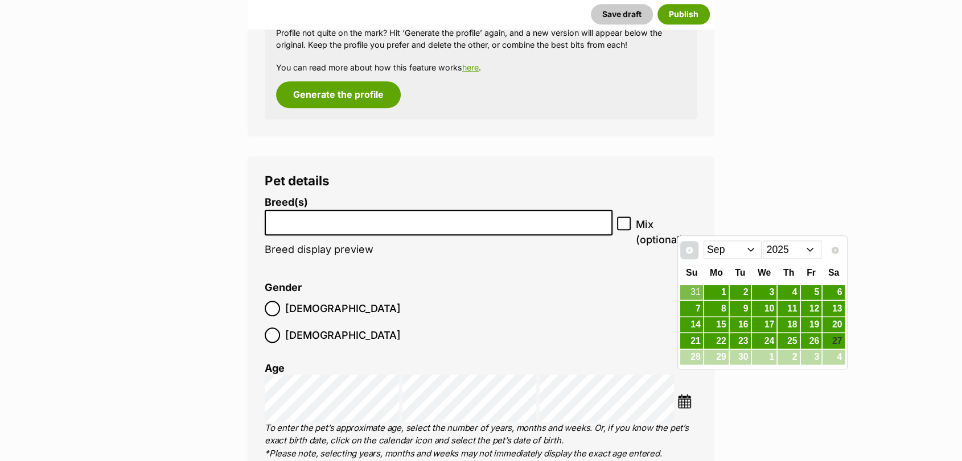
click at [692, 255] on link "Prev" at bounding box center [689, 250] width 18 height 18
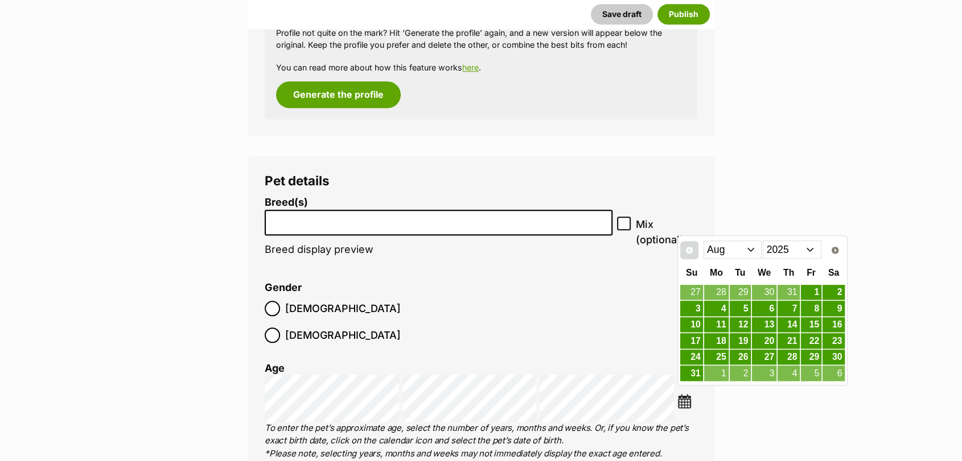
click at [692, 255] on link "Prev" at bounding box center [689, 250] width 18 height 18
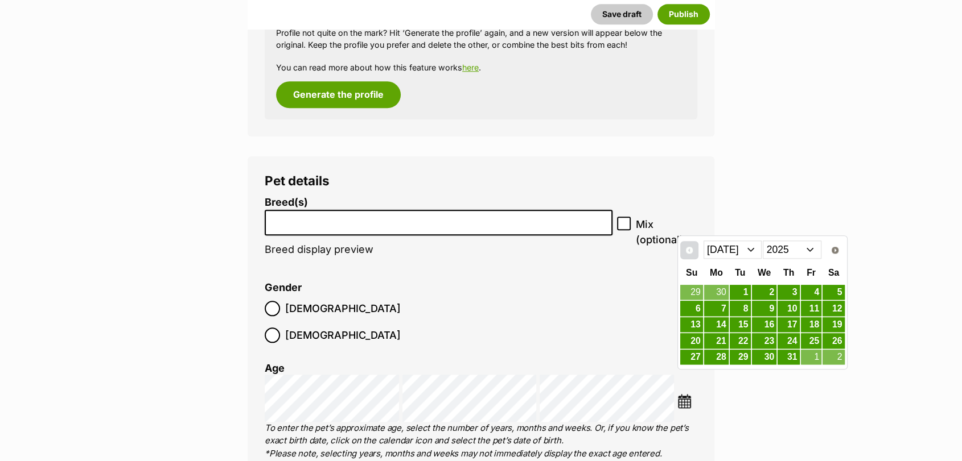
click at [691, 249] on span "Prev" at bounding box center [689, 250] width 9 height 9
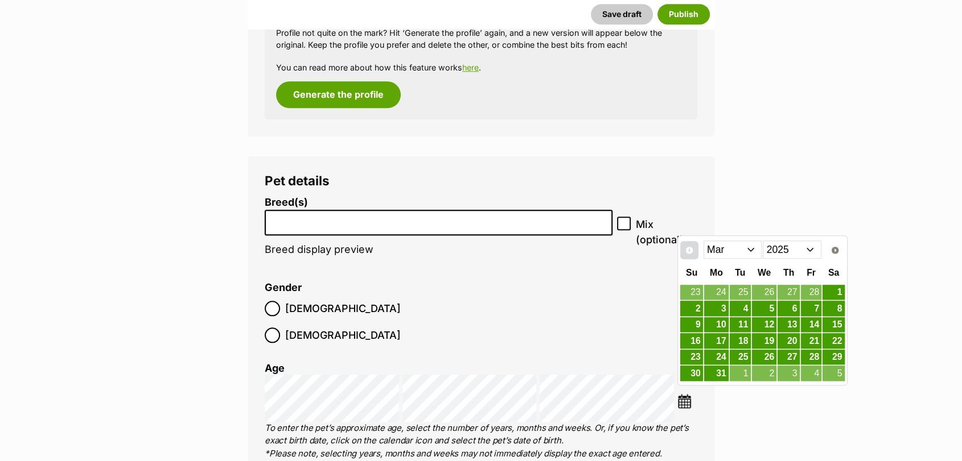
click at [691, 249] on span "Prev" at bounding box center [689, 250] width 9 height 9
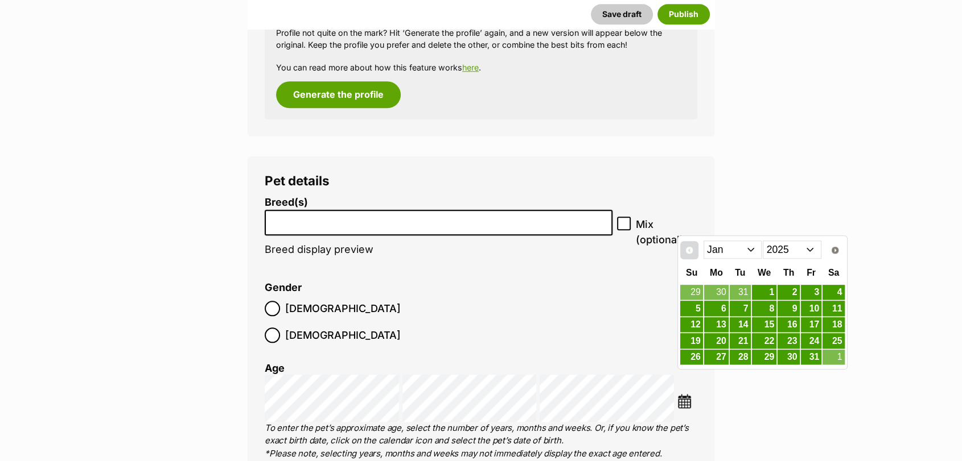
click at [691, 249] on span "Prev" at bounding box center [689, 250] width 9 height 9
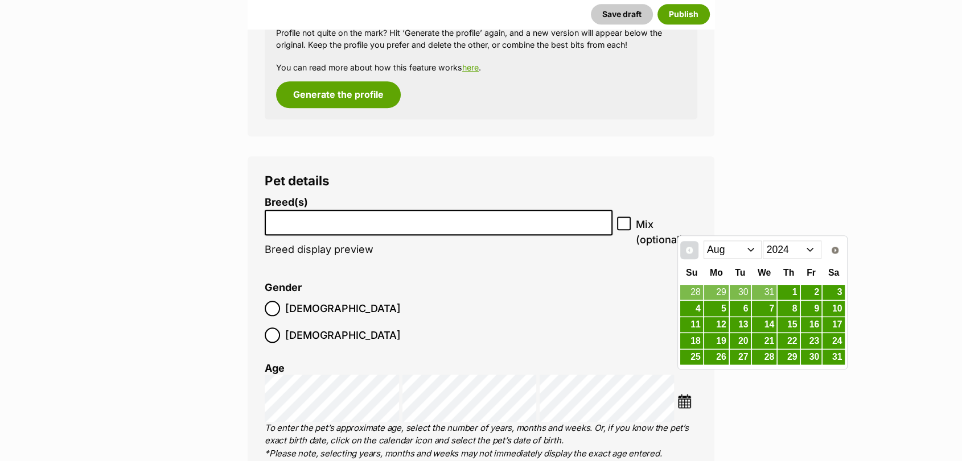
click at [691, 255] on link "Prev" at bounding box center [689, 250] width 18 height 18
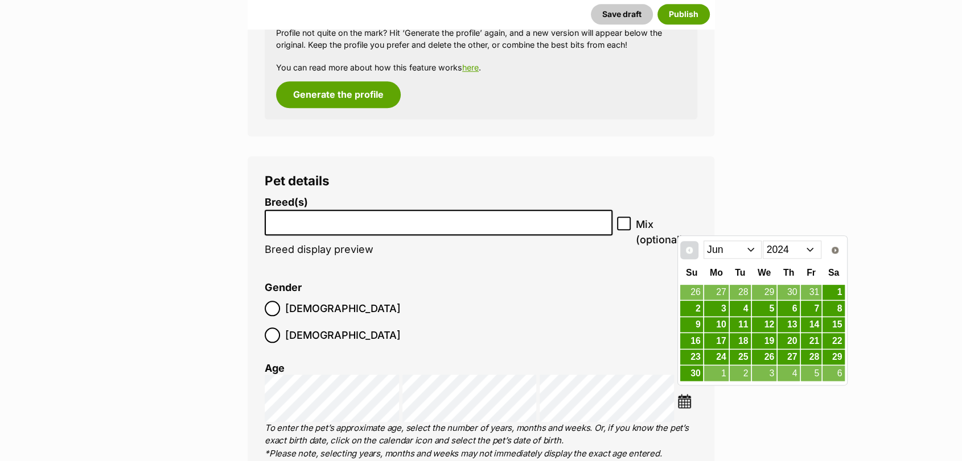
click at [691, 256] on link "Prev" at bounding box center [689, 250] width 18 height 18
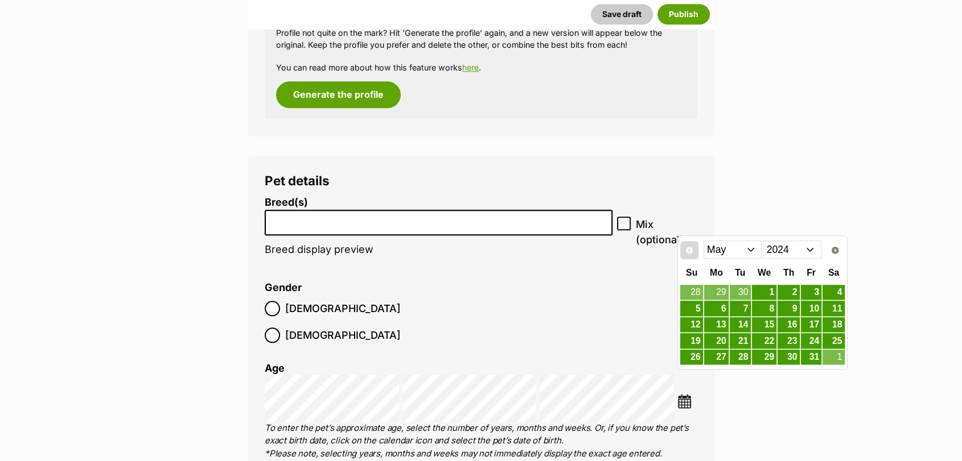
click at [691, 256] on link "Prev" at bounding box center [689, 250] width 18 height 18
click at [691, 252] on span "Prev" at bounding box center [689, 250] width 9 height 9
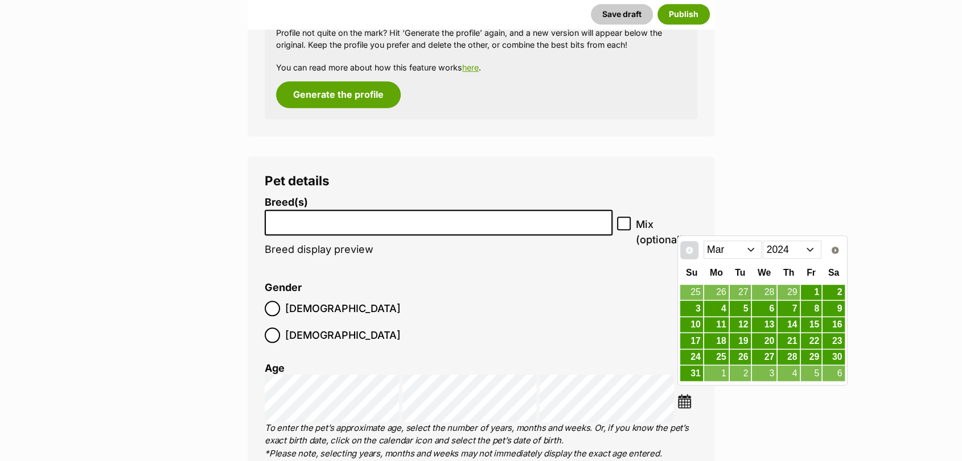
click at [691, 252] on span "Prev" at bounding box center [689, 250] width 9 height 9
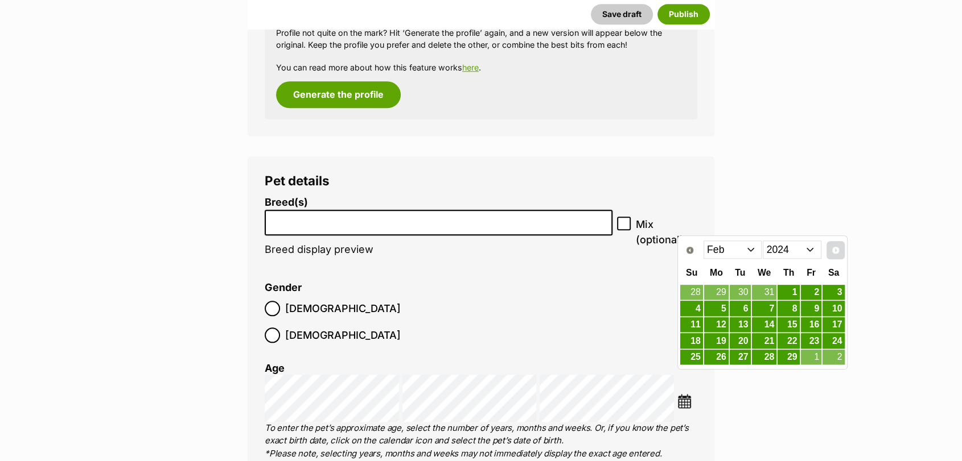
click at [833, 253] on span "Next" at bounding box center [835, 250] width 9 height 9
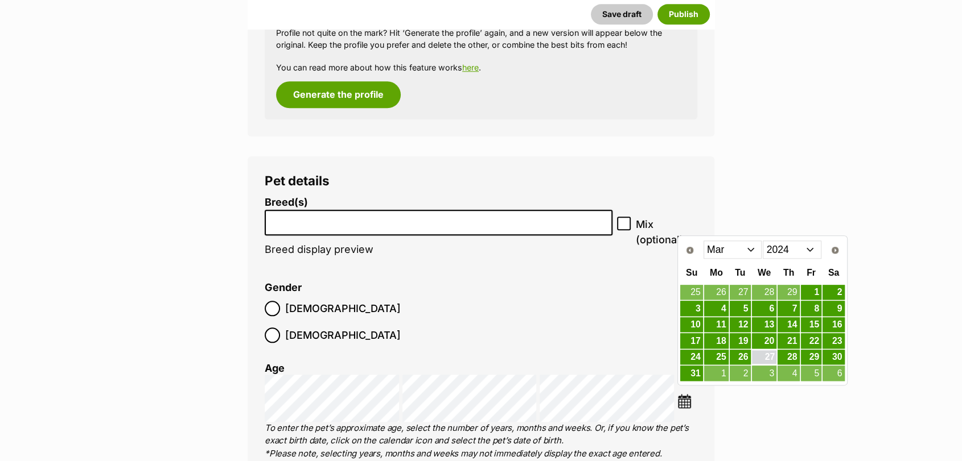
click at [773, 363] on link "27" at bounding box center [764, 358] width 25 height 14
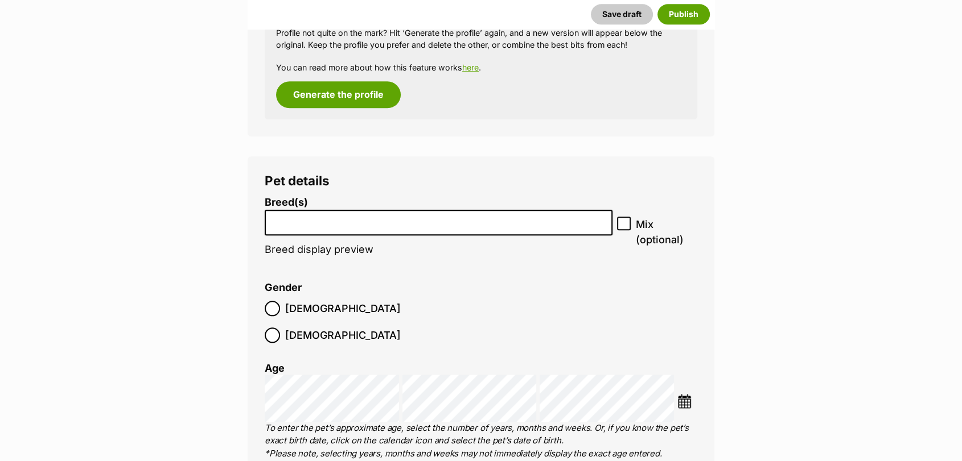
click at [322, 220] on input "search" at bounding box center [439, 220] width 340 height 12
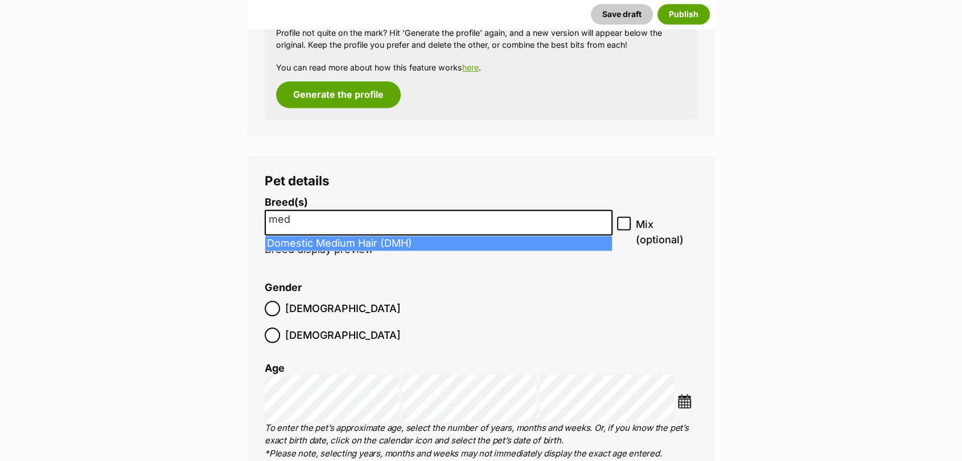
type input "med"
select select "252101"
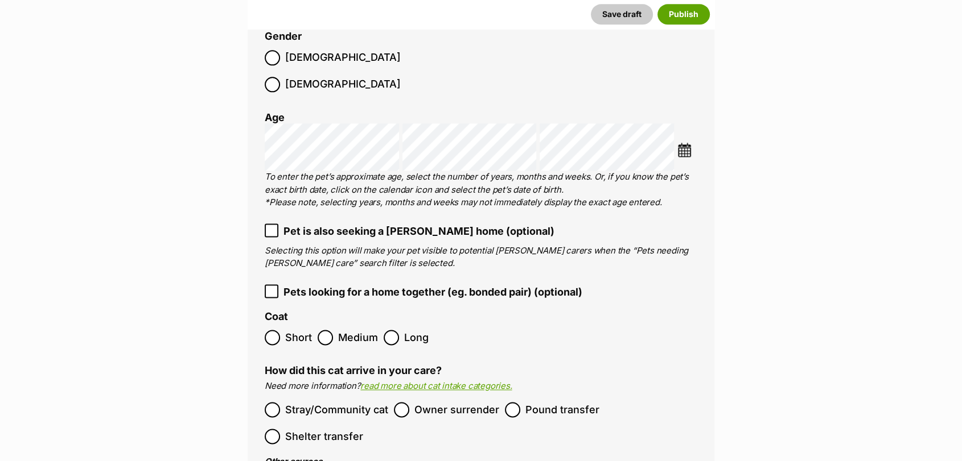
scroll to position [1570, 0]
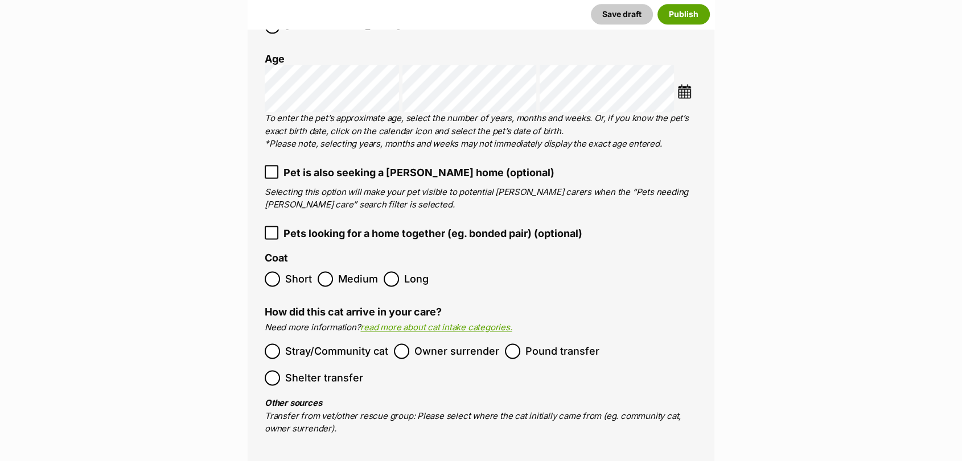
click at [338, 271] on span "Medium" at bounding box center [358, 278] width 40 height 15
click at [522, 344] on label "Pound transfer" at bounding box center [552, 351] width 94 height 15
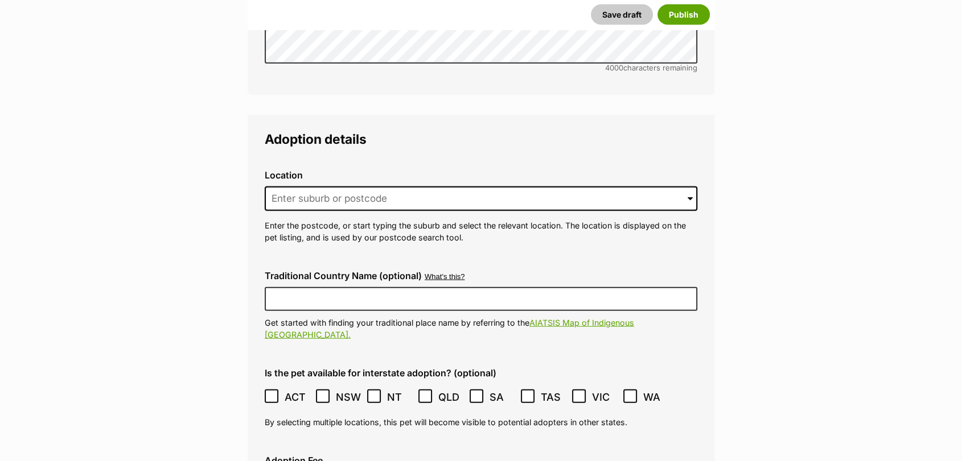
scroll to position [2692, 0]
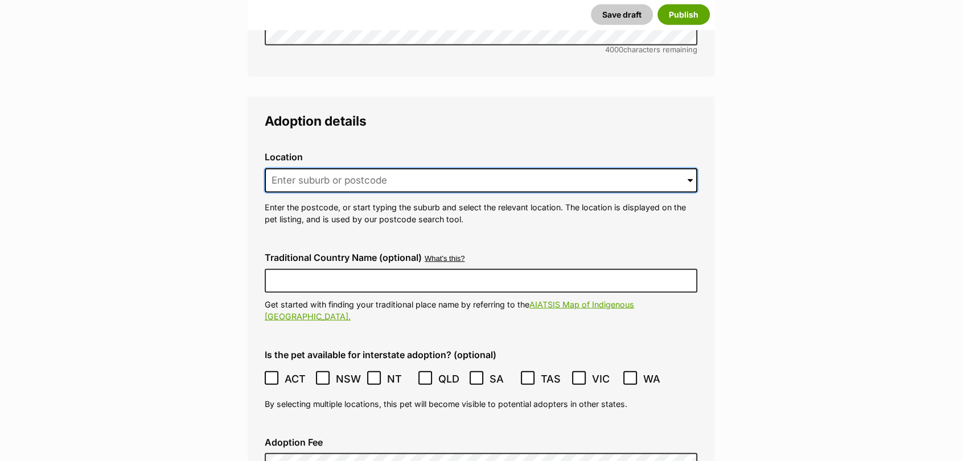
click at [296, 168] on input at bounding box center [481, 180] width 432 height 25
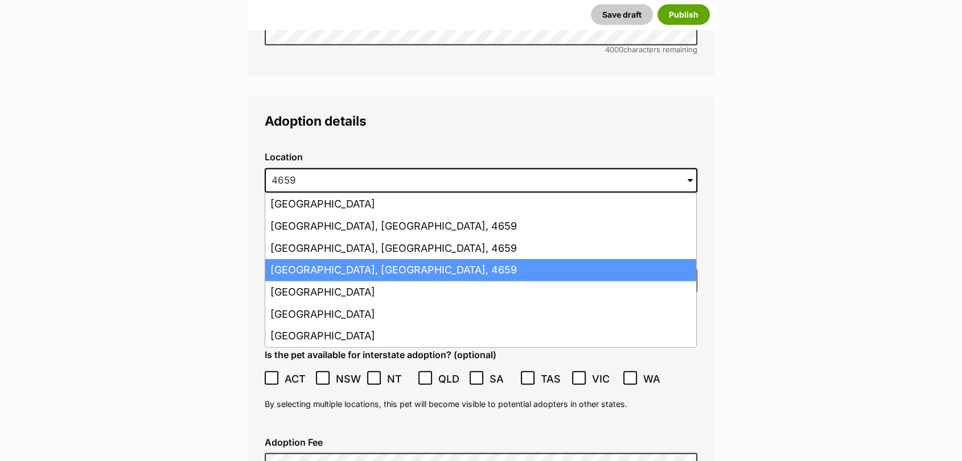
click at [329, 259] on li "Howard, Queensland, 4659" at bounding box center [480, 270] width 431 height 22
type input "Howard, Queensland, 4659"
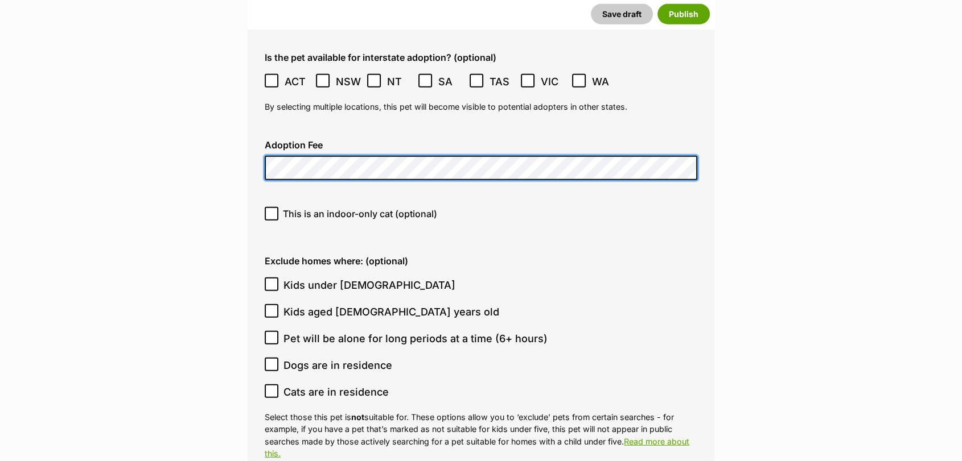
scroll to position [2995, 0]
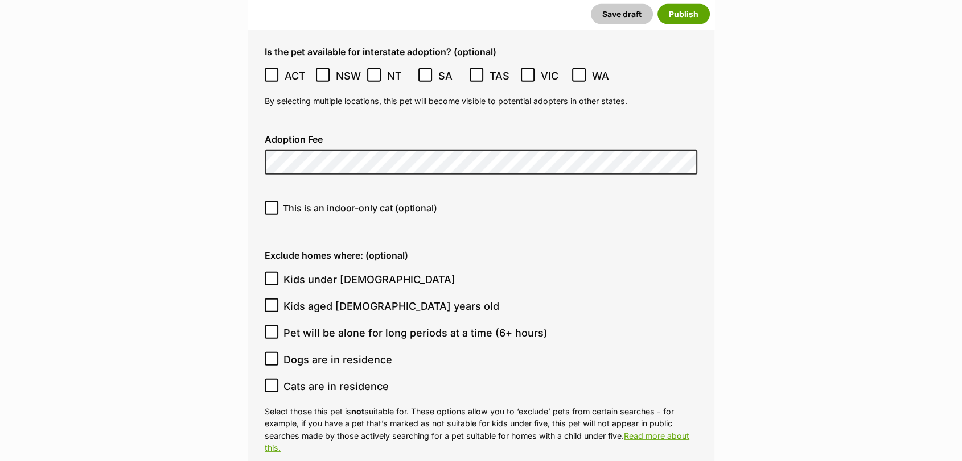
click at [290, 201] on span "This is an indoor-only cat (optional)" at bounding box center [360, 208] width 154 height 14
click at [278, 201] on input "This is an indoor-only cat (optional)" at bounding box center [272, 208] width 14 height 14
checkbox input "true"
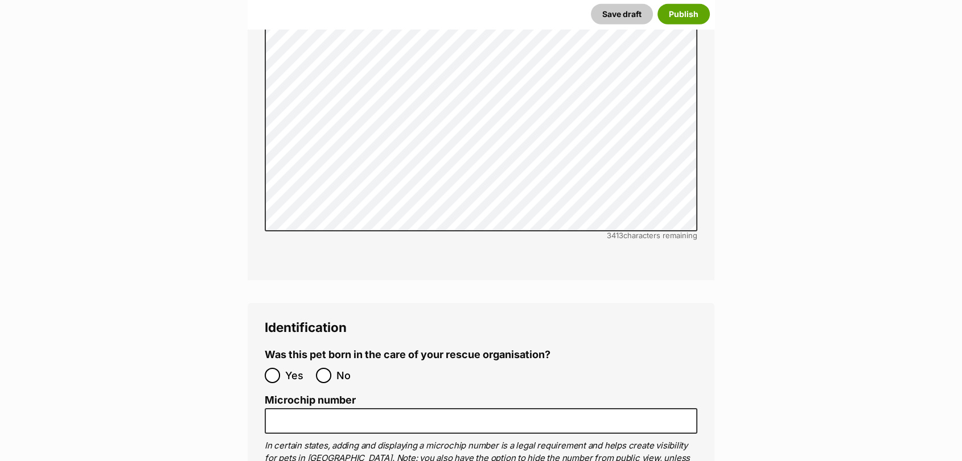
scroll to position [3593, 0]
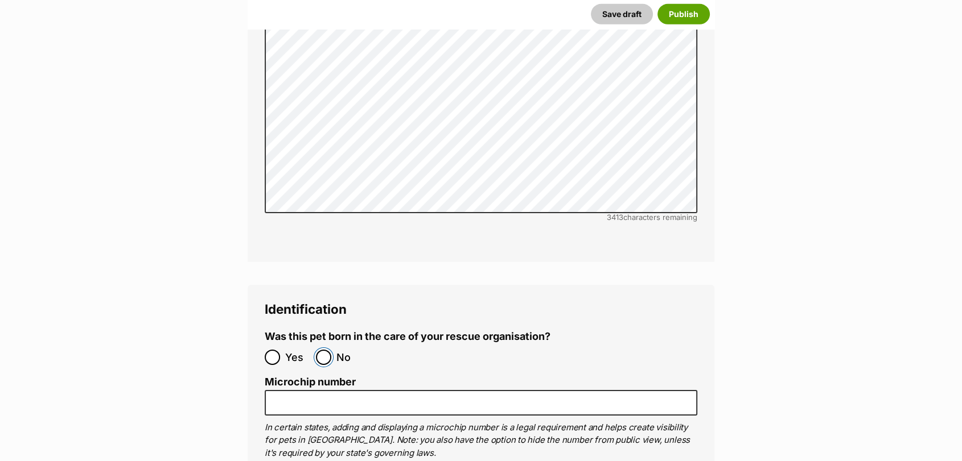
click at [321, 350] on input "No" at bounding box center [323, 357] width 15 height 15
radio input "true"
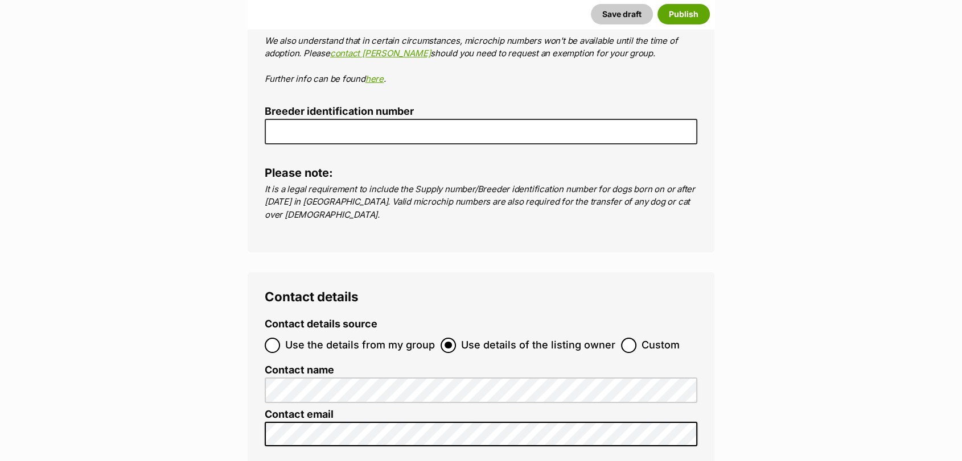
scroll to position [4062, 0]
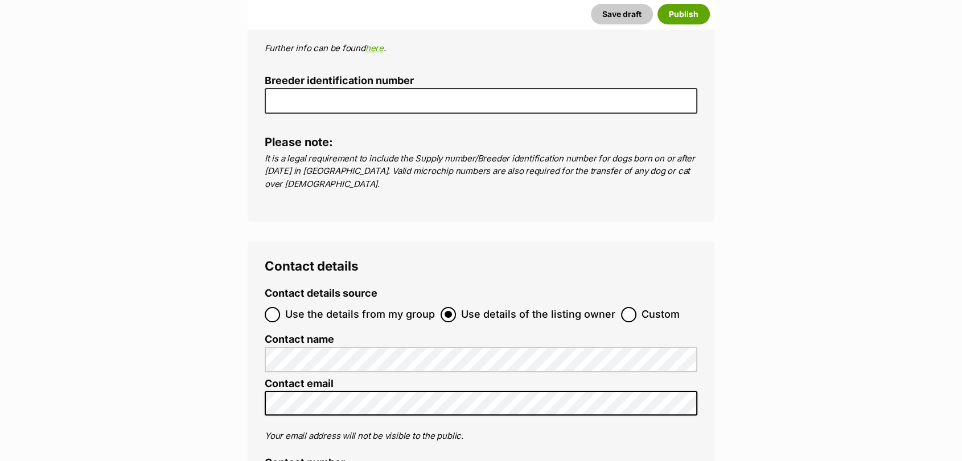
click at [641, 307] on span "Custom" at bounding box center [660, 314] width 38 height 15
click at [636, 307] on input "Custom" at bounding box center [628, 314] width 15 height 15
radio input "true"
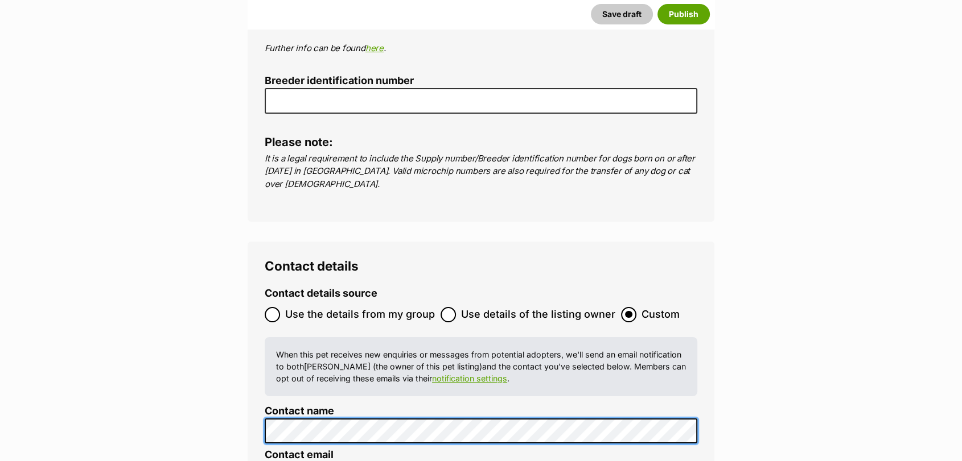
scroll to position [0, 0]
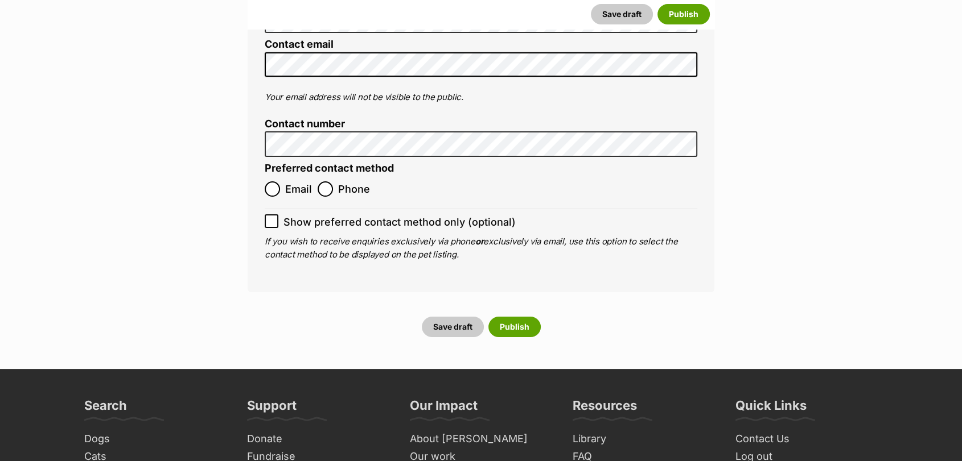
click at [287, 182] on span "Email" at bounding box center [298, 189] width 27 height 15
click at [280, 182] on input "Email" at bounding box center [272, 189] width 15 height 15
radio input "true"
click at [273, 215] on input "Show preferred contact method only (optional)" at bounding box center [272, 222] width 14 height 14
checkbox input "true"
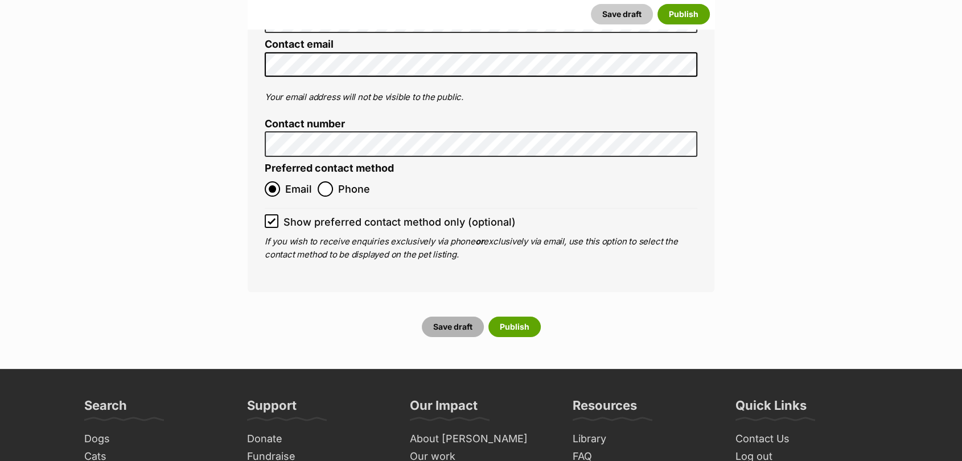
click at [446, 317] on button "Save draft" at bounding box center [453, 327] width 62 height 20
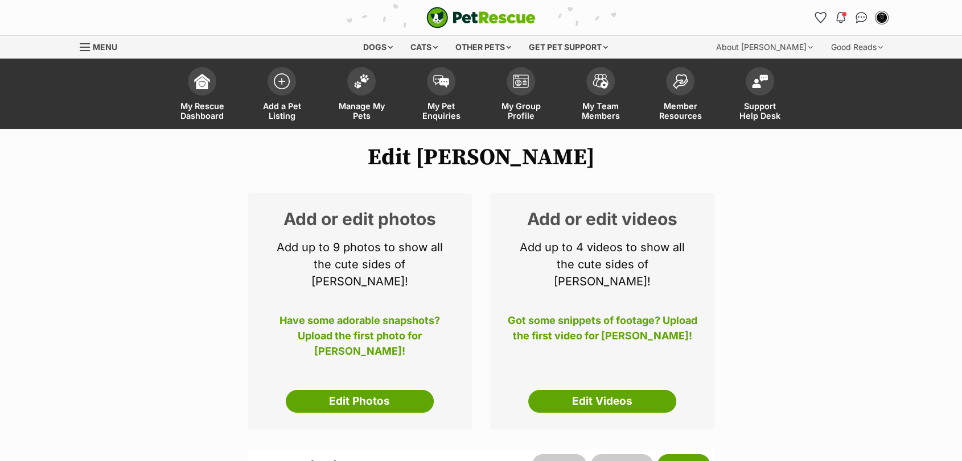
click at [387, 368] on div "Add or edit photos Add up to 9 photos to show all the cute sides of [PERSON_NAM…" at bounding box center [360, 311] width 224 height 237
click at [387, 391] on link "Edit Photos" at bounding box center [360, 401] width 148 height 23
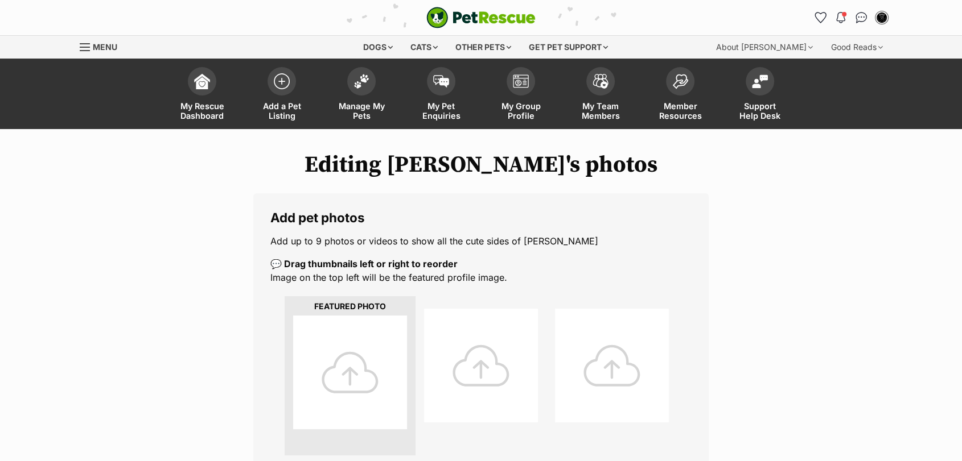
click at [346, 381] on div at bounding box center [350, 373] width 114 height 114
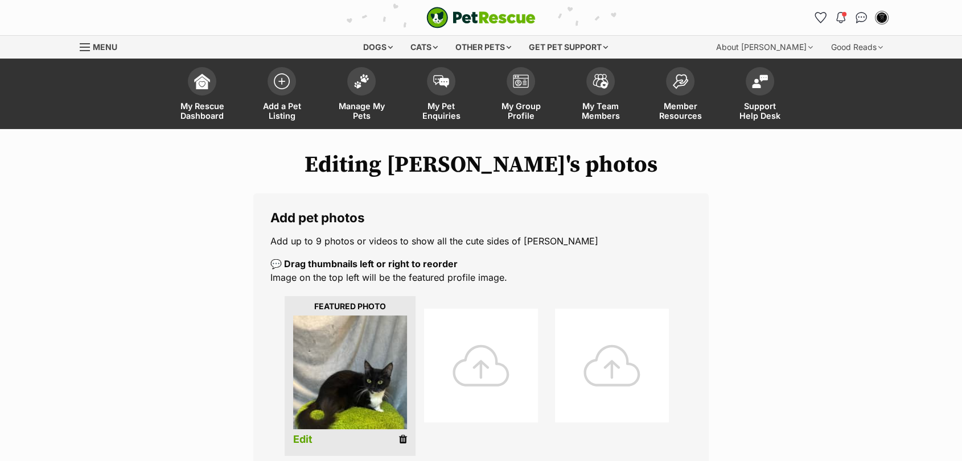
drag, startPoint x: 360, startPoint y: 363, endPoint x: 744, endPoint y: 274, distance: 394.8
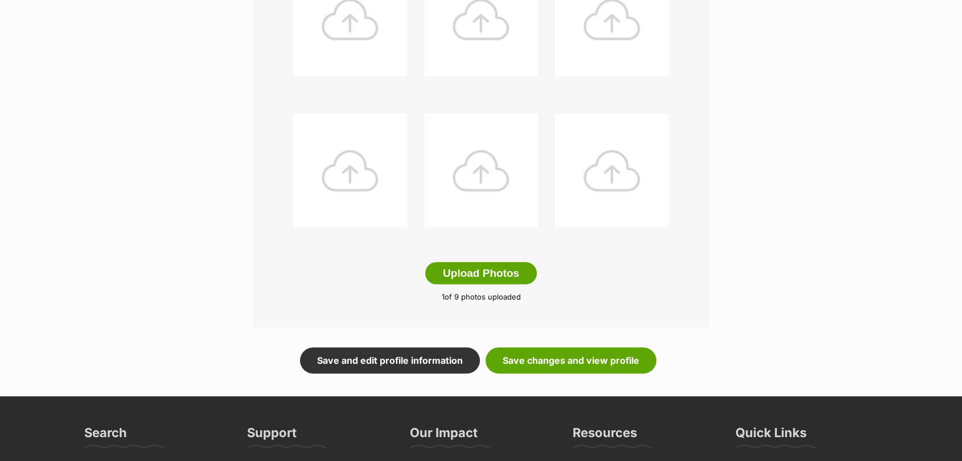
scroll to position [504, 0]
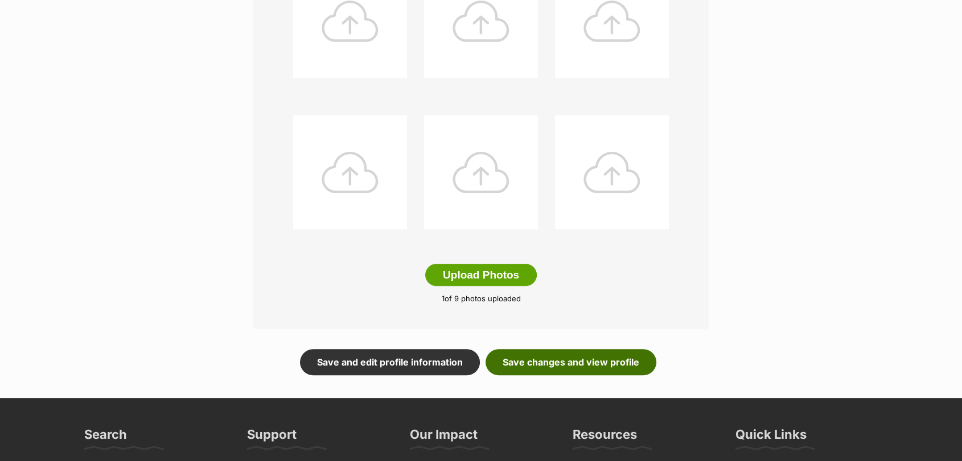
click at [589, 369] on link "Save changes and view profile" at bounding box center [570, 362] width 171 height 26
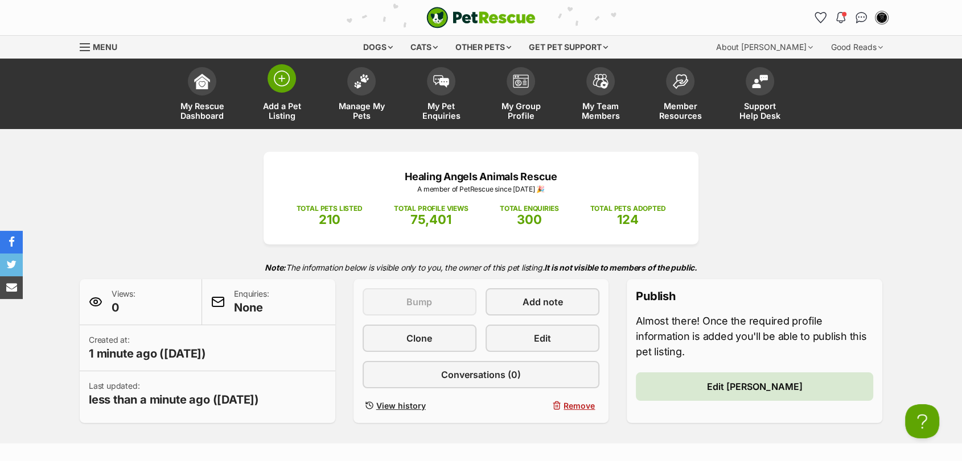
click at [290, 84] on span at bounding box center [281, 78] width 28 height 28
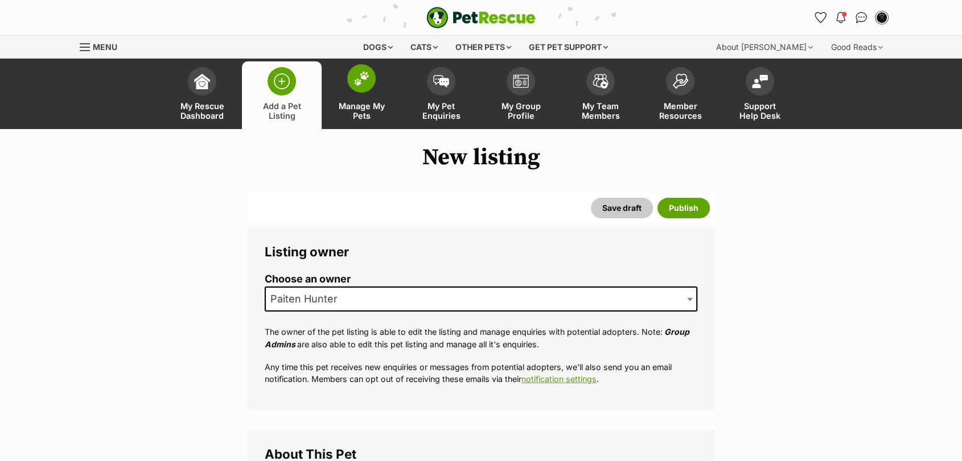
click at [373, 87] on link "Manage My Pets" at bounding box center [362, 95] width 80 height 68
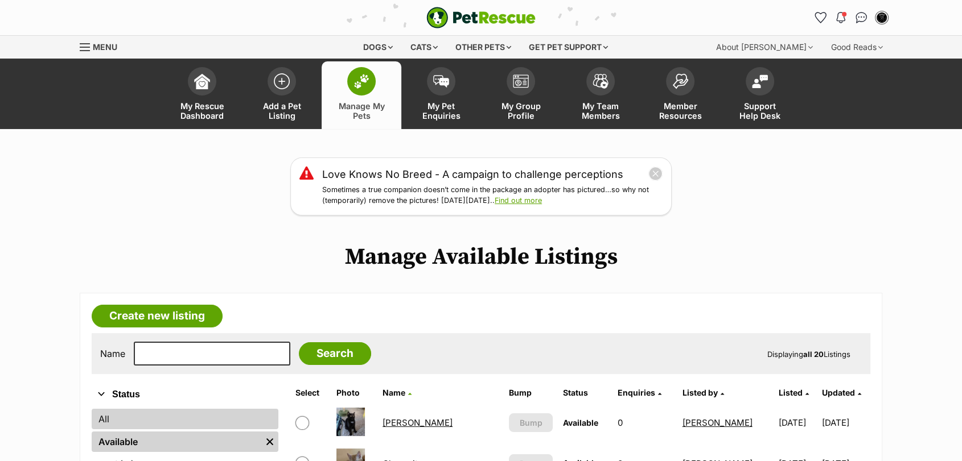
click at [146, 426] on link "All" at bounding box center [185, 419] width 187 height 20
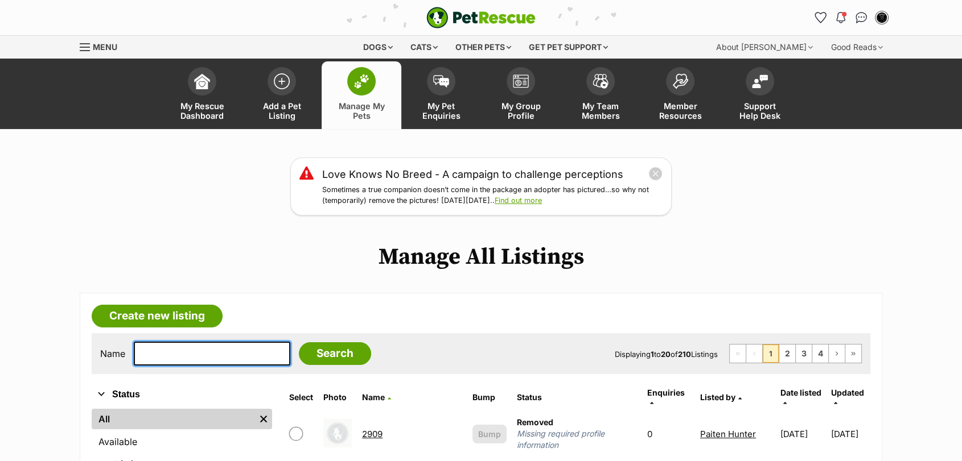
drag, startPoint x: 0, startPoint y: 0, endPoint x: 167, endPoint y: 356, distance: 393.3
click at [167, 356] on input "text" at bounding box center [212, 354] width 156 height 24
type input "Rocky"
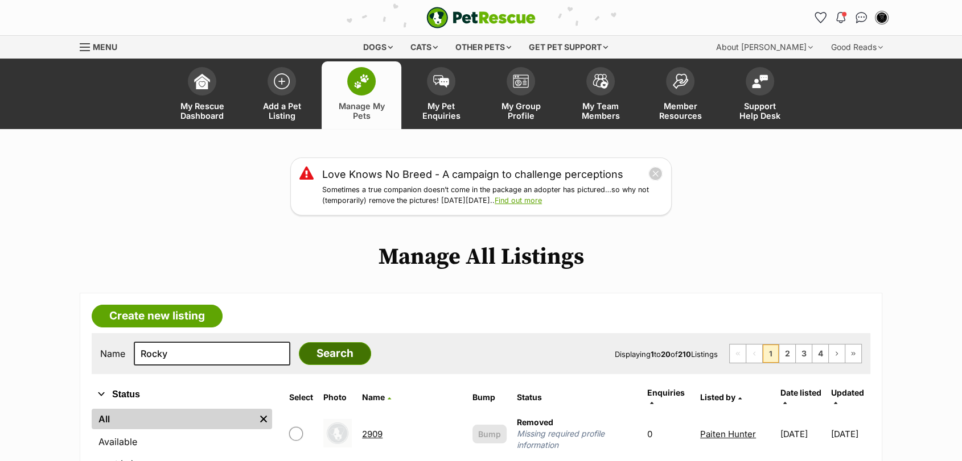
click at [305, 350] on input "Search" at bounding box center [335, 354] width 72 height 23
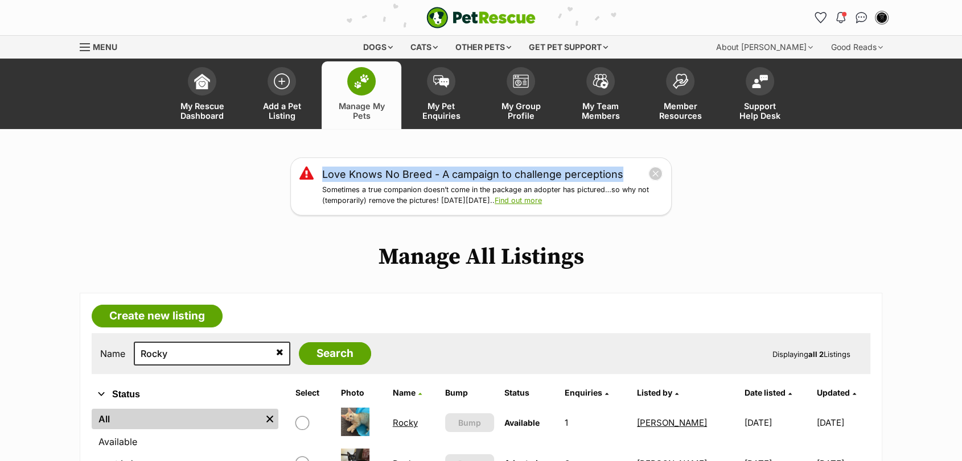
drag, startPoint x: 963, startPoint y: 113, endPoint x: 966, endPoint y: 147, distance: 34.2
click at [290, 78] on span at bounding box center [281, 78] width 28 height 28
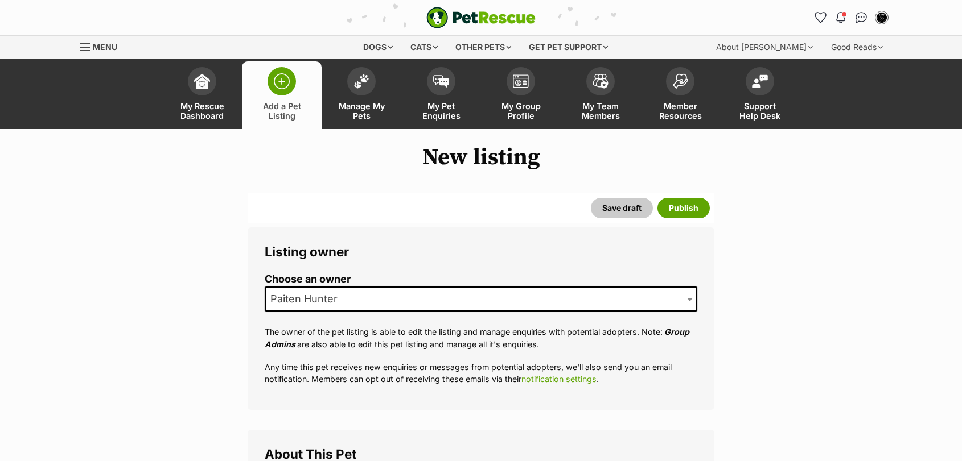
click at [371, 81] on span at bounding box center [361, 81] width 28 height 28
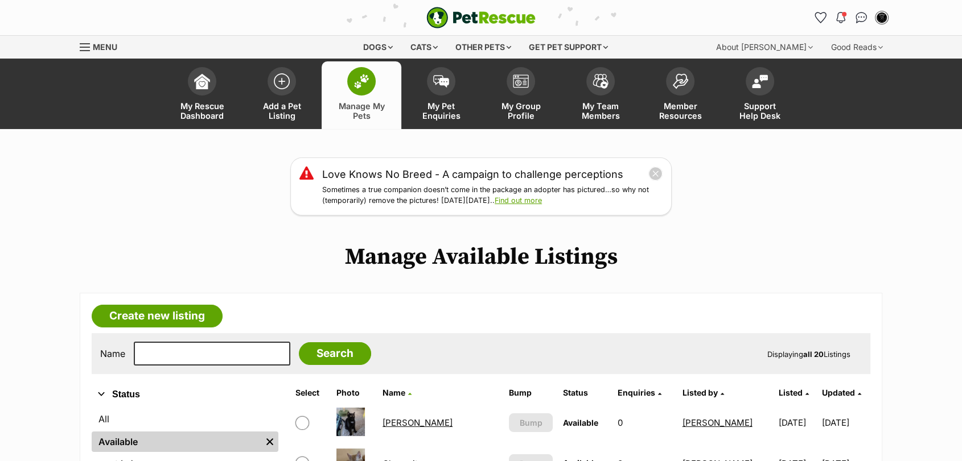
click at [287, 88] on span at bounding box center [281, 81] width 28 height 28
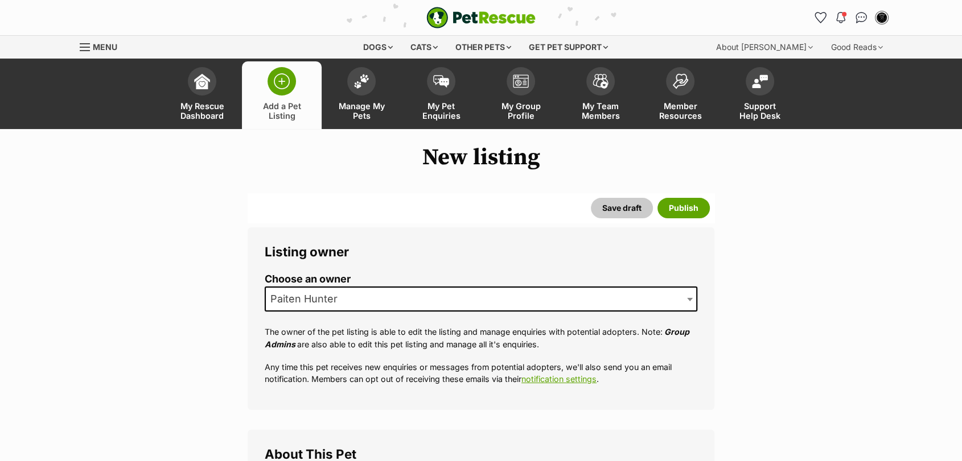
click at [355, 292] on span "Paiten Hunter" at bounding box center [481, 299] width 432 height 25
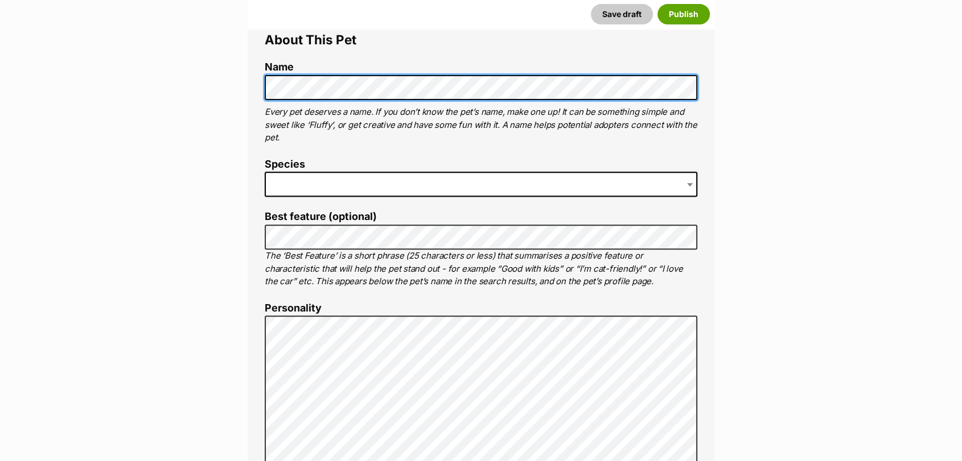
scroll to position [432, 0]
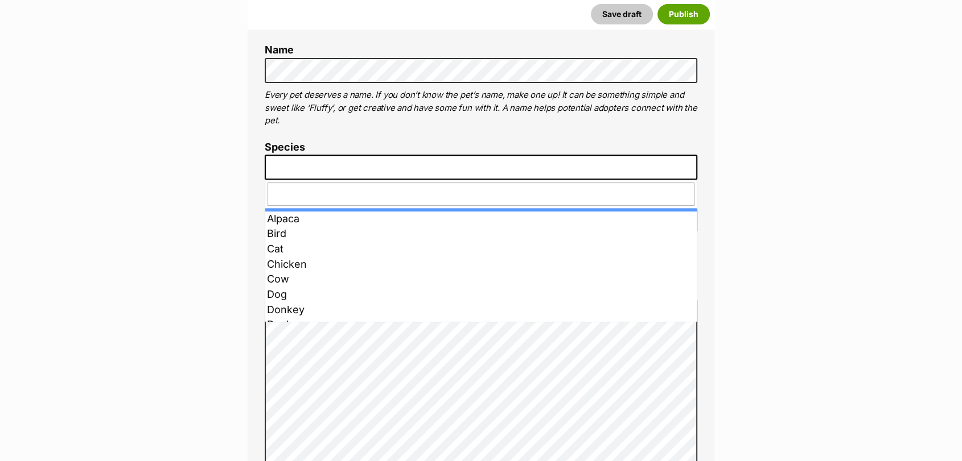
click at [641, 173] on span at bounding box center [481, 167] width 432 height 25
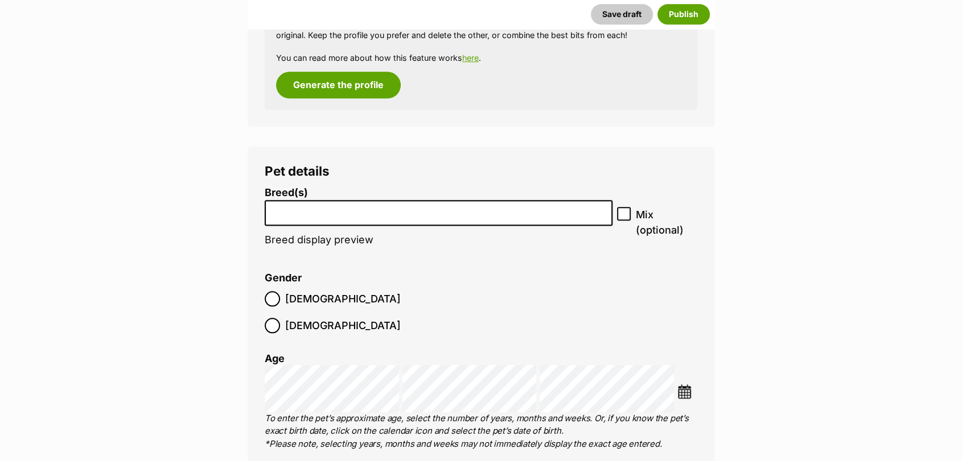
scroll to position [1291, 0]
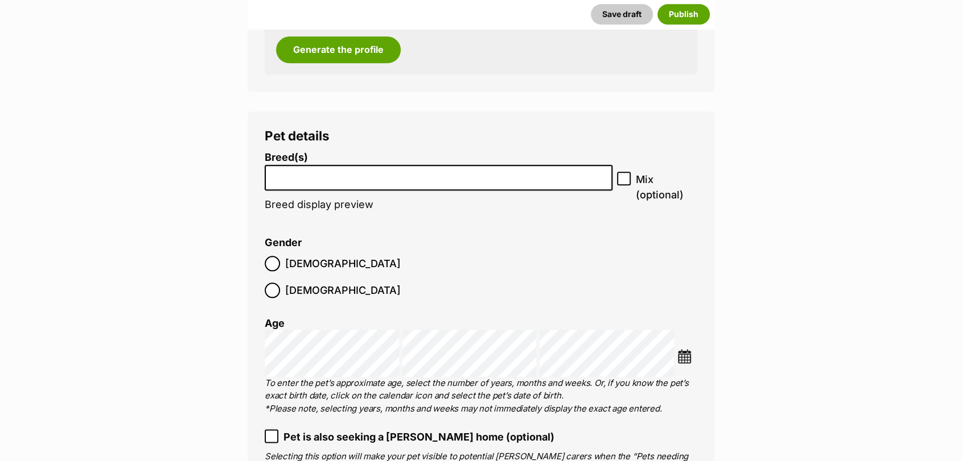
click at [323, 179] on input "search" at bounding box center [439, 175] width 340 height 12
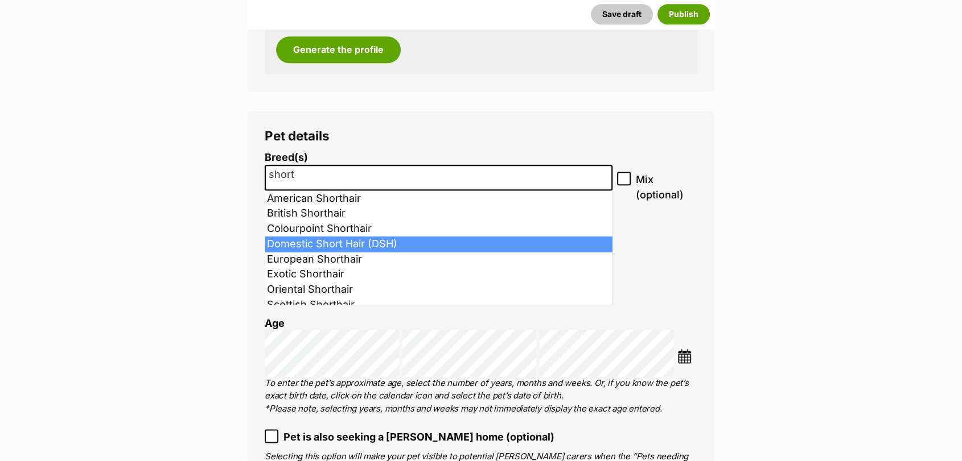
type input "short"
select select "252102"
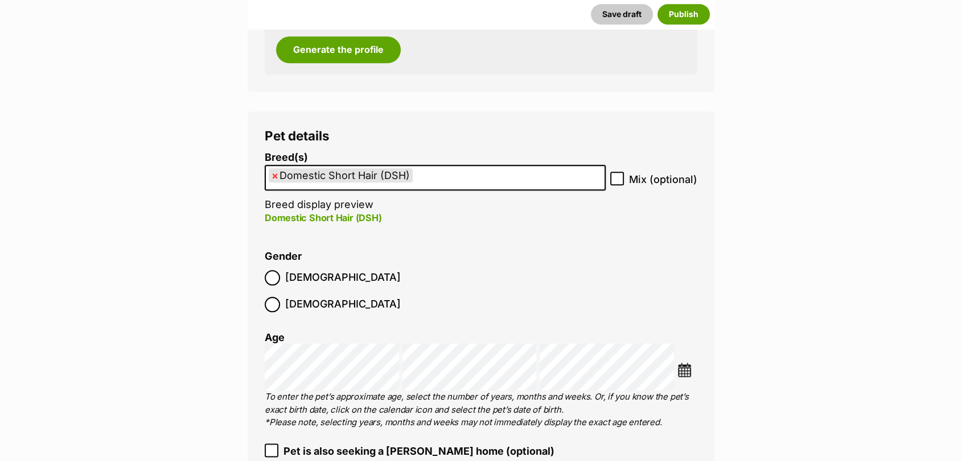
click at [685, 363] on img at bounding box center [684, 370] width 14 height 14
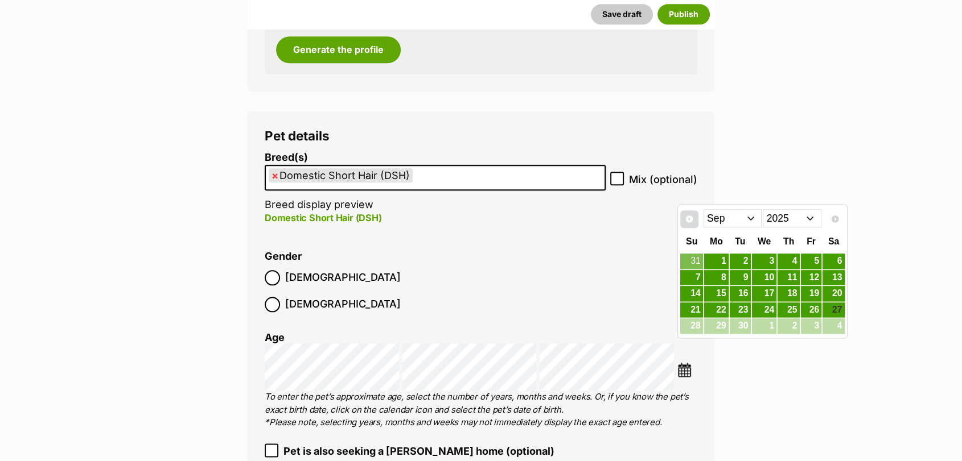
click at [694, 217] on link "Prev" at bounding box center [689, 220] width 18 height 18
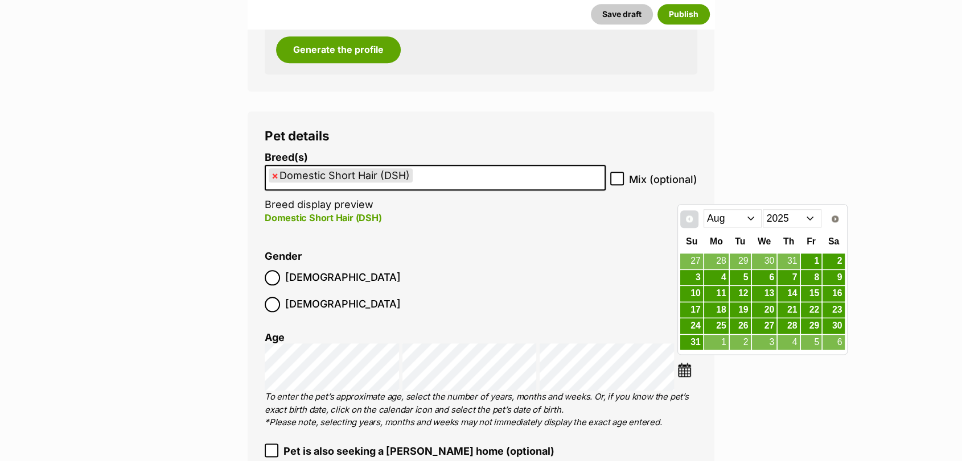
click at [694, 217] on link "Prev" at bounding box center [689, 220] width 18 height 18
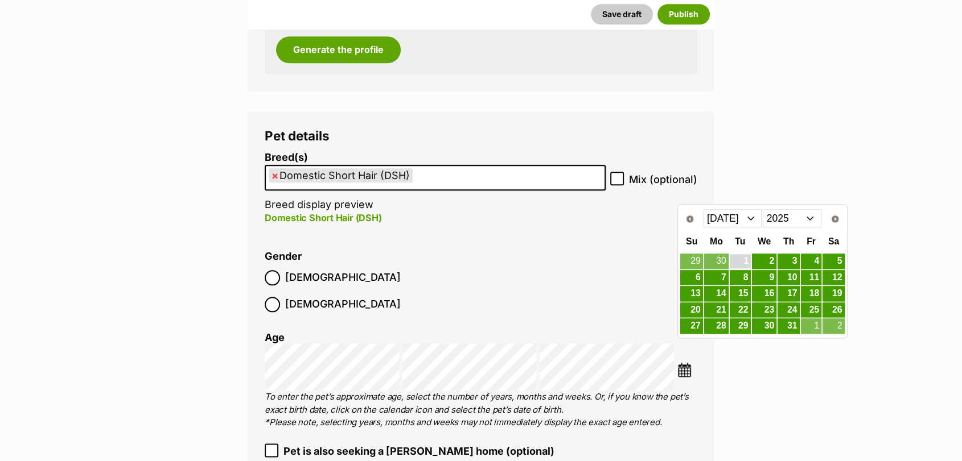
click at [744, 258] on link "1" at bounding box center [739, 261] width 21 height 14
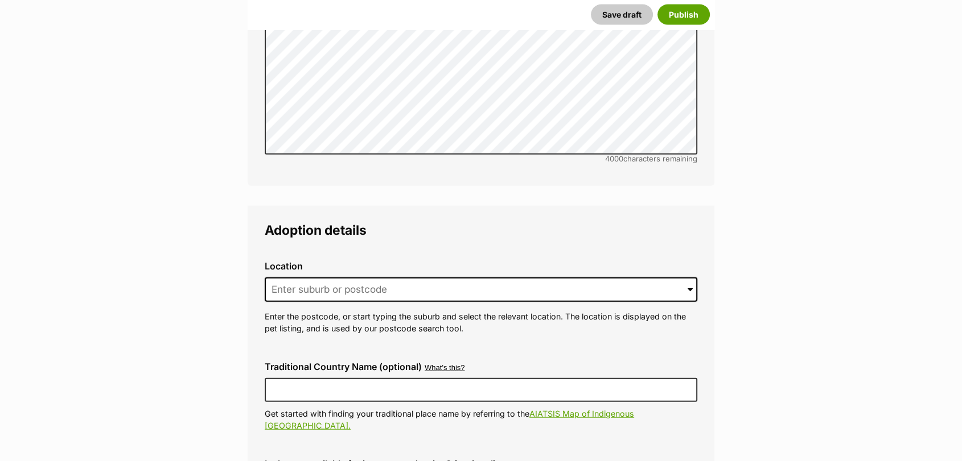
scroll to position [2571, 0]
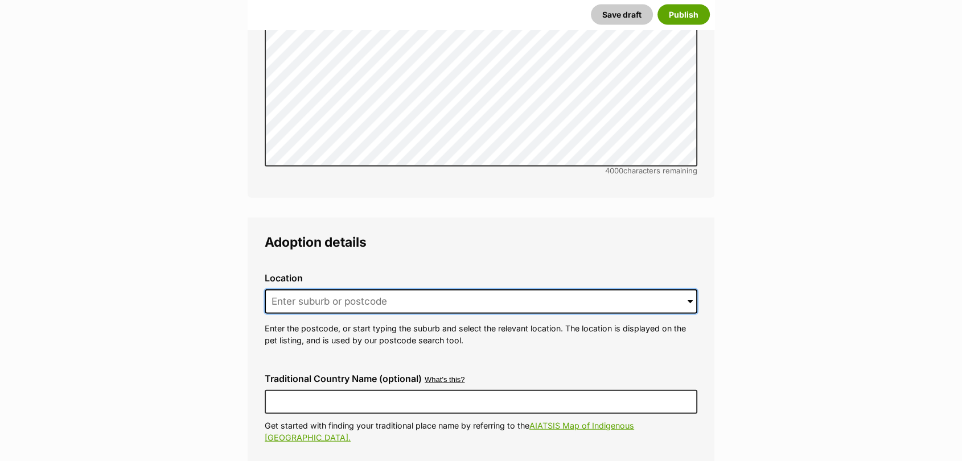
click at [422, 290] on input at bounding box center [481, 302] width 432 height 25
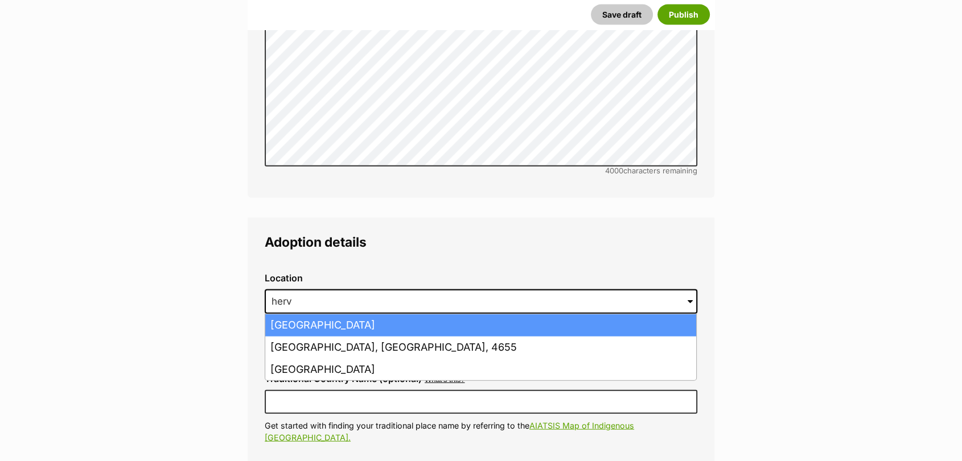
click at [332, 315] on li "Hervey Bay, Queensland, 4655" at bounding box center [480, 326] width 431 height 22
type input "Hervey Bay, Queensland, 4655"
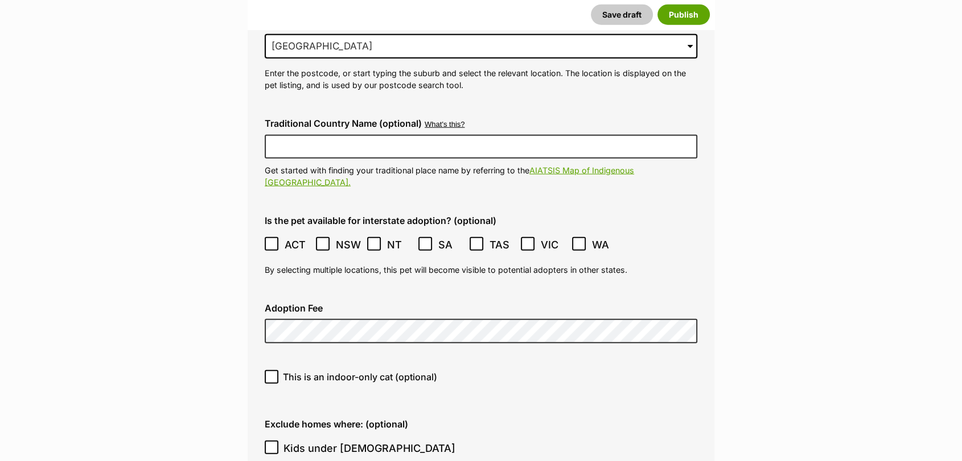
scroll to position [2900, 0]
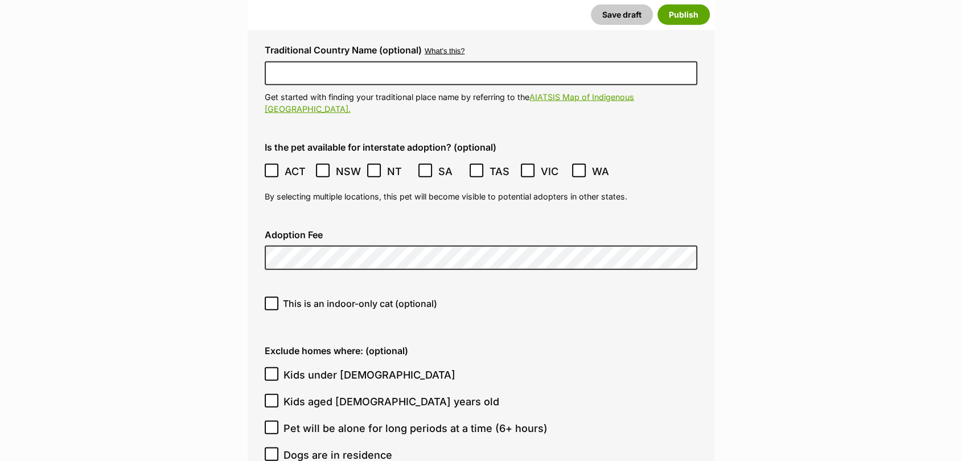
click at [269, 301] on icon at bounding box center [271, 303] width 7 height 5
click at [269, 297] on input "This is an indoor-only cat (optional)" at bounding box center [272, 304] width 14 height 14
checkbox input "true"
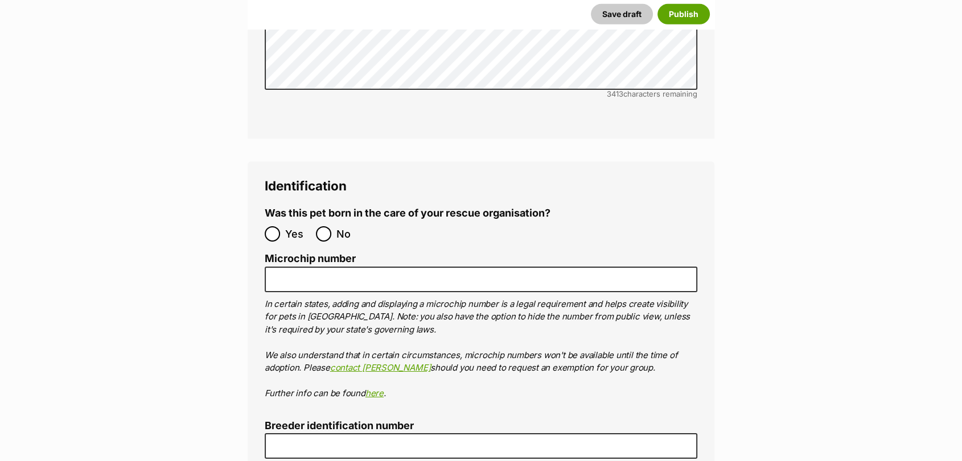
scroll to position [3723, 0]
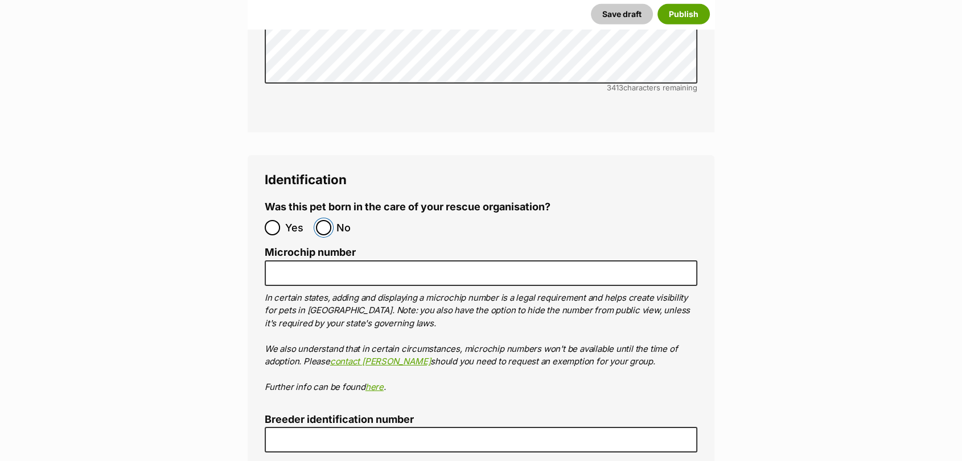
click at [323, 220] on input "No" at bounding box center [323, 227] width 15 height 15
radio input "true"
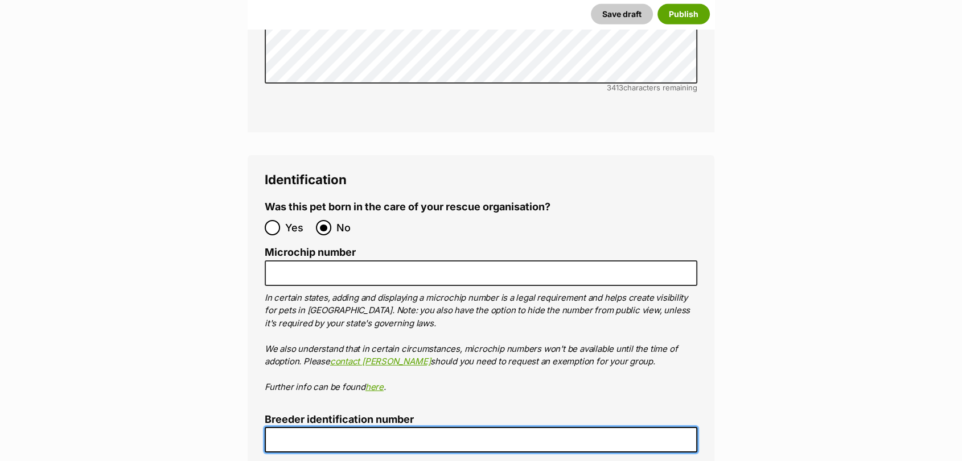
click at [410, 427] on input "Breeder identification number" at bounding box center [481, 440] width 432 height 26
type input "0016197957671"
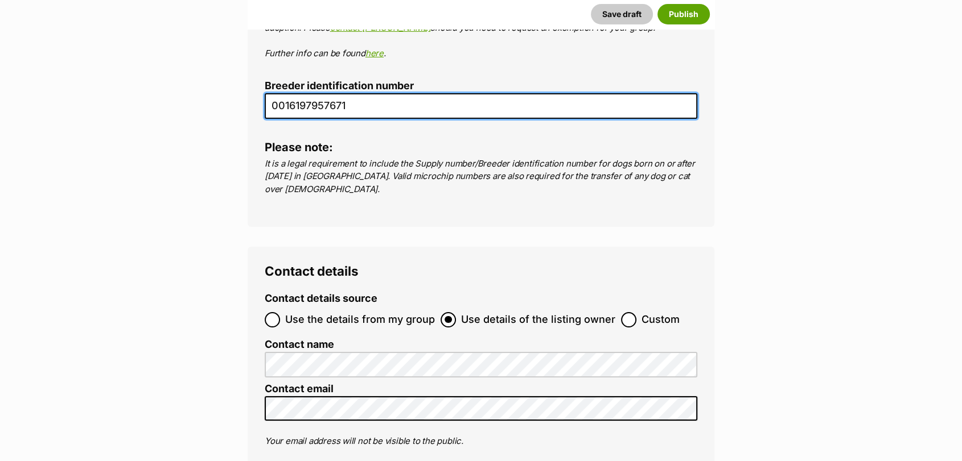
scroll to position [4161, 0]
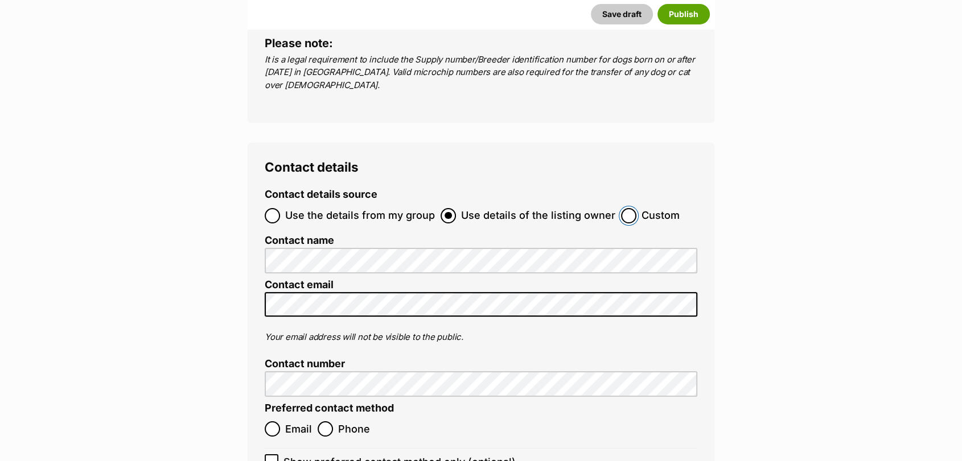
click at [628, 208] on input "Custom" at bounding box center [628, 215] width 15 height 15
radio input "true"
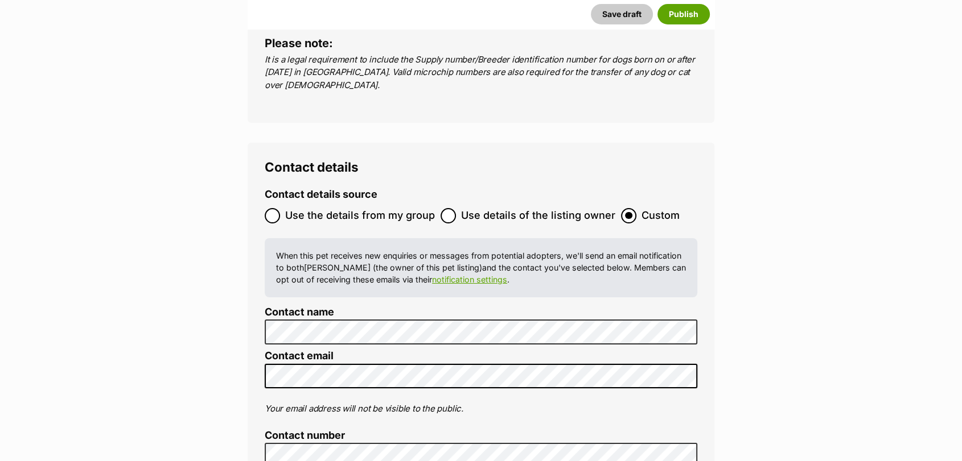
radio input "true"
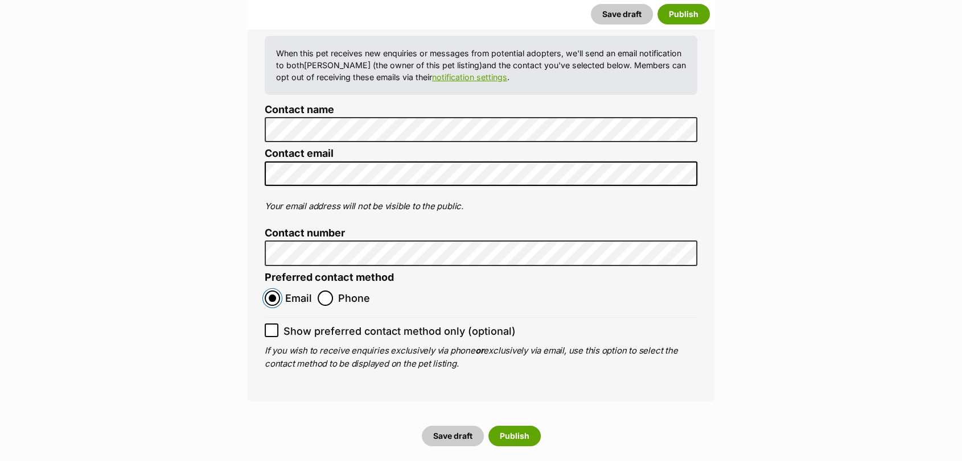
scroll to position [4376, 0]
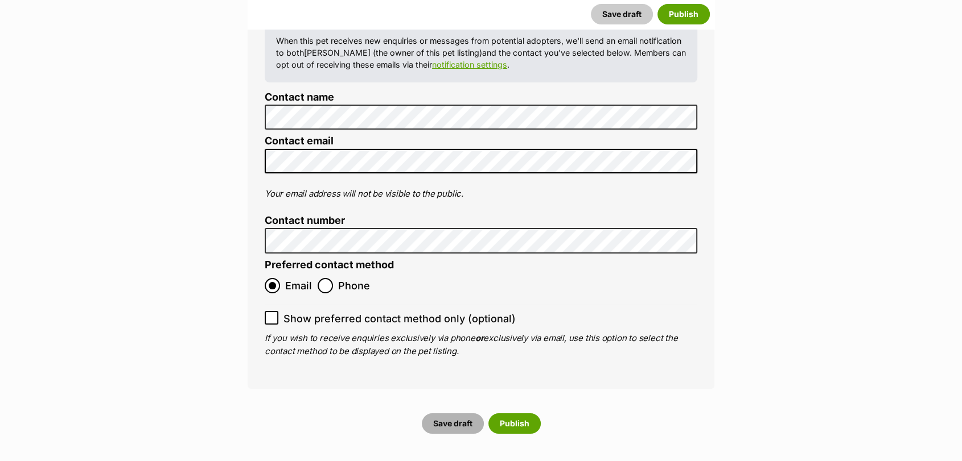
click at [453, 414] on button "Save draft" at bounding box center [453, 424] width 62 height 20
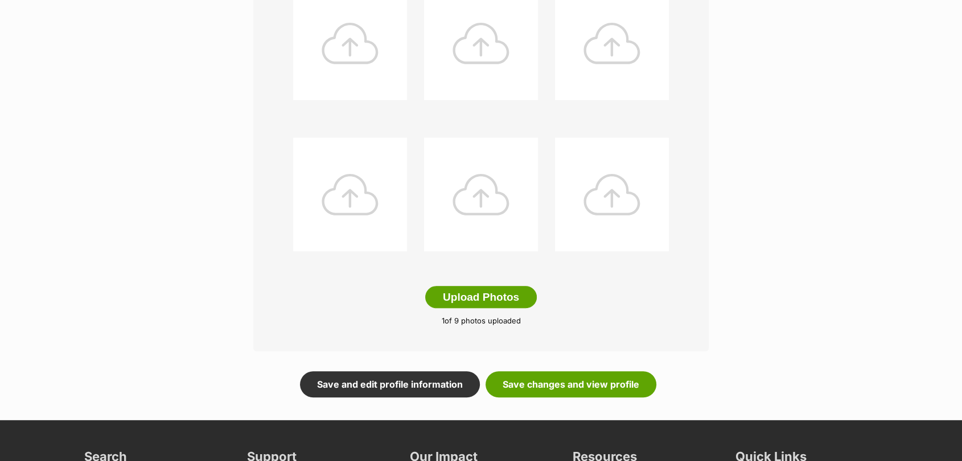
scroll to position [519, 0]
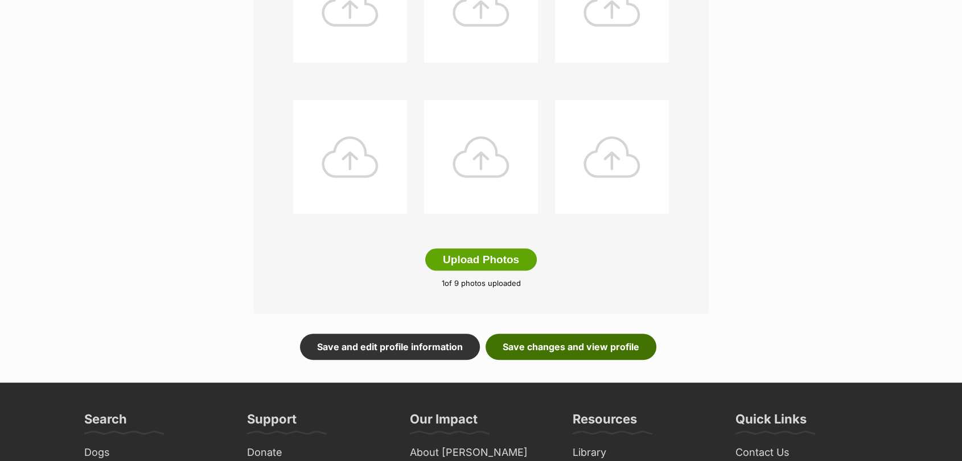
click at [605, 347] on link "Save changes and view profile" at bounding box center [570, 347] width 171 height 26
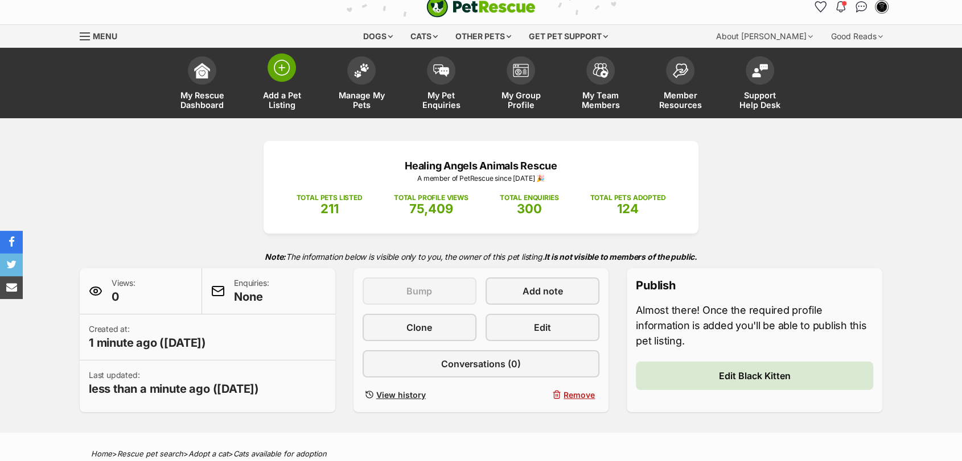
click at [265, 100] on span "Add a Pet Listing" at bounding box center [281, 99] width 51 height 19
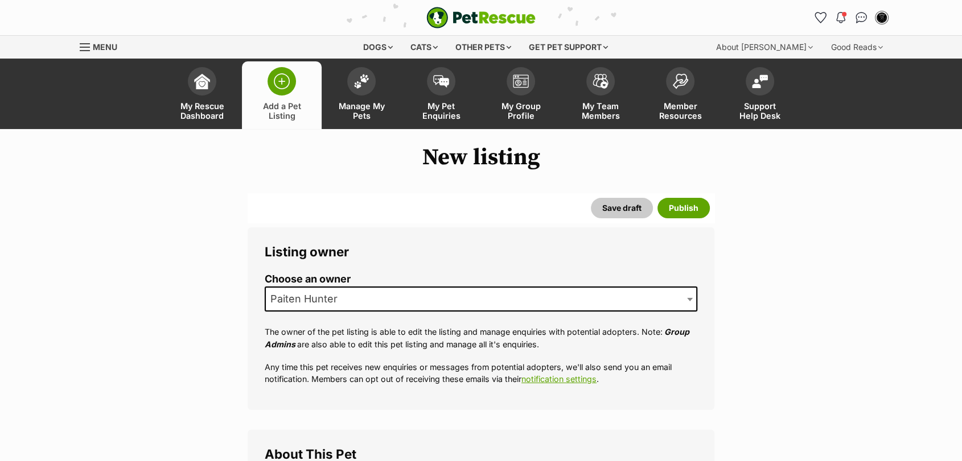
click at [324, 295] on span "Paiten Hunter" at bounding box center [307, 299] width 83 height 16
click at [360, 107] on span "Manage My Pets" at bounding box center [361, 110] width 51 height 19
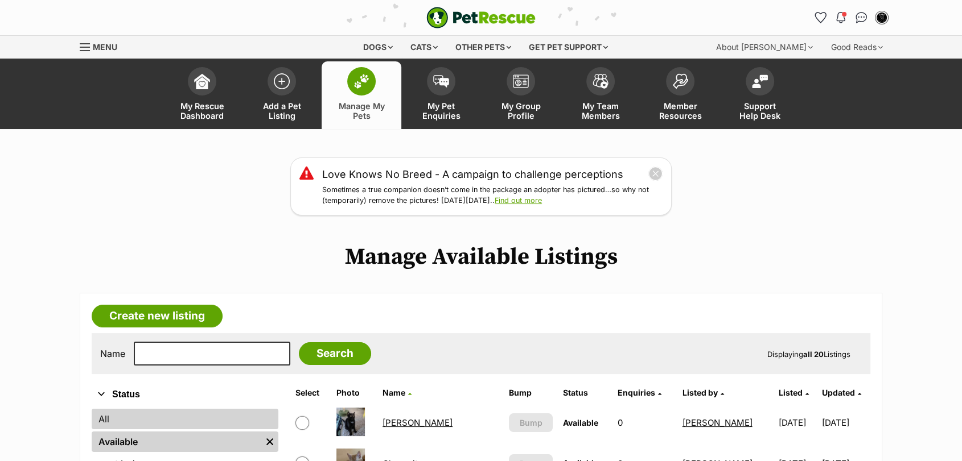
click at [151, 426] on link "All" at bounding box center [185, 419] width 187 height 20
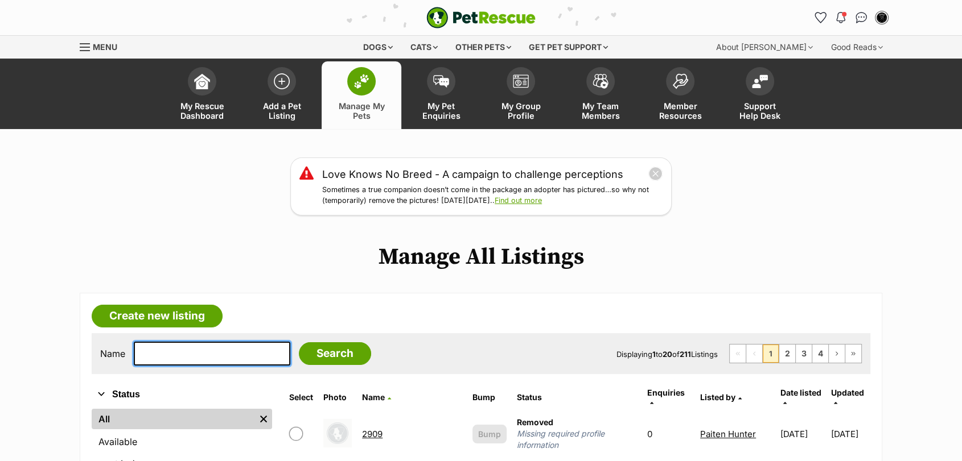
click at [149, 358] on input "text" at bounding box center [212, 354] width 156 height 24
type input "397"
click at [299, 343] on input "Search" at bounding box center [335, 354] width 72 height 23
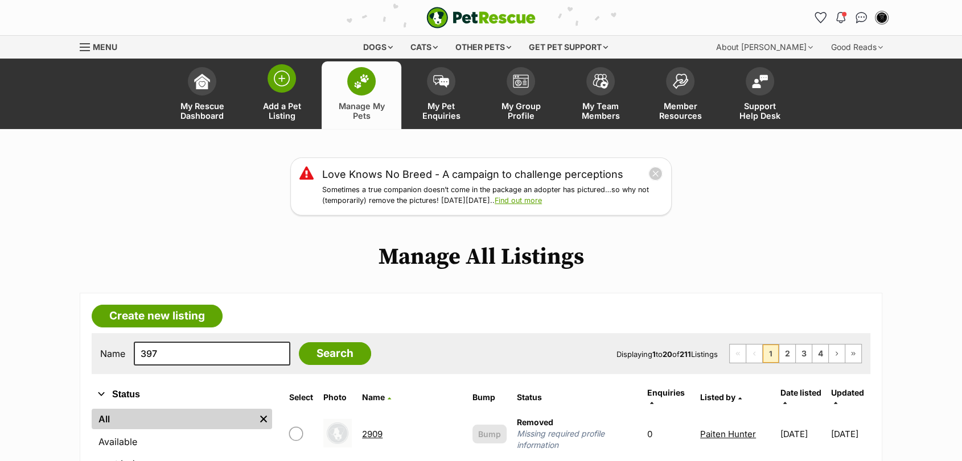
click at [290, 84] on span at bounding box center [281, 78] width 28 height 28
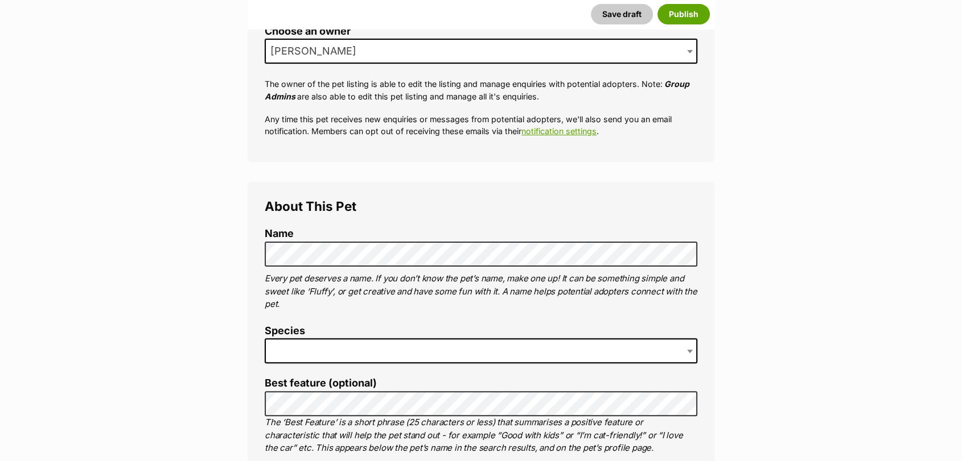
scroll to position [335, 0]
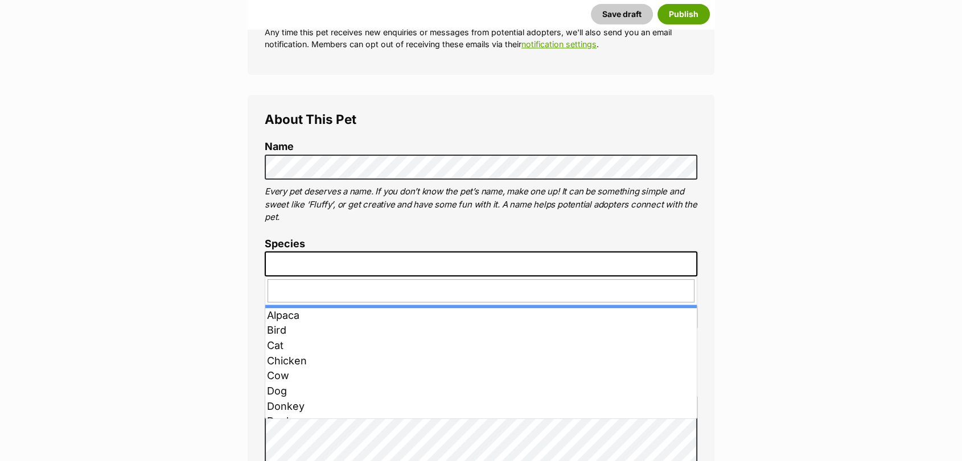
click at [332, 262] on span at bounding box center [481, 264] width 432 height 25
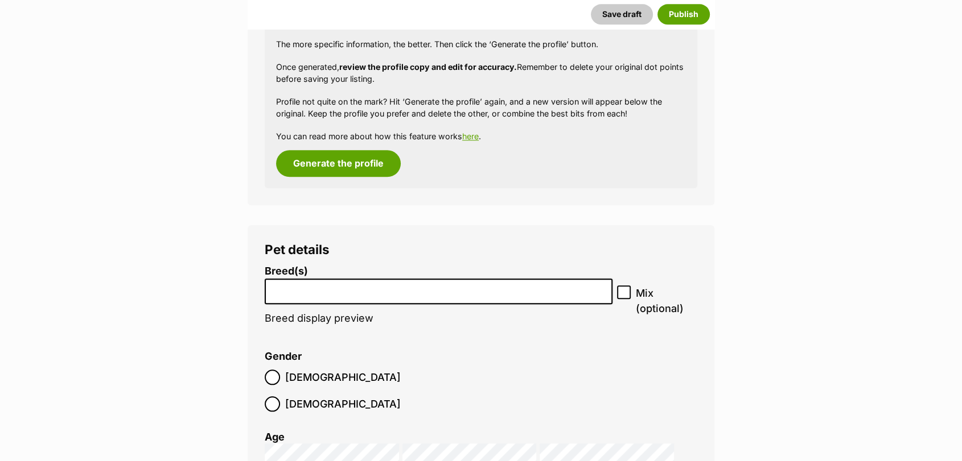
scroll to position [1230, 0]
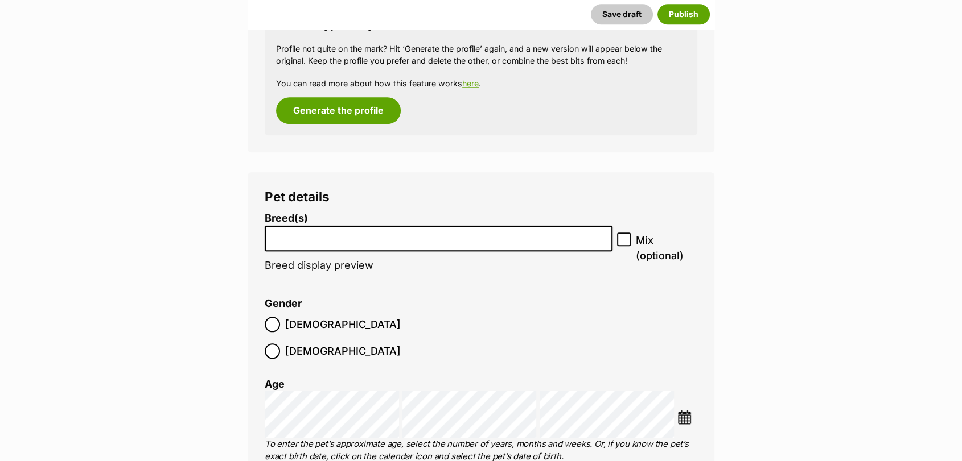
click at [548, 249] on li at bounding box center [439, 238] width 340 height 23
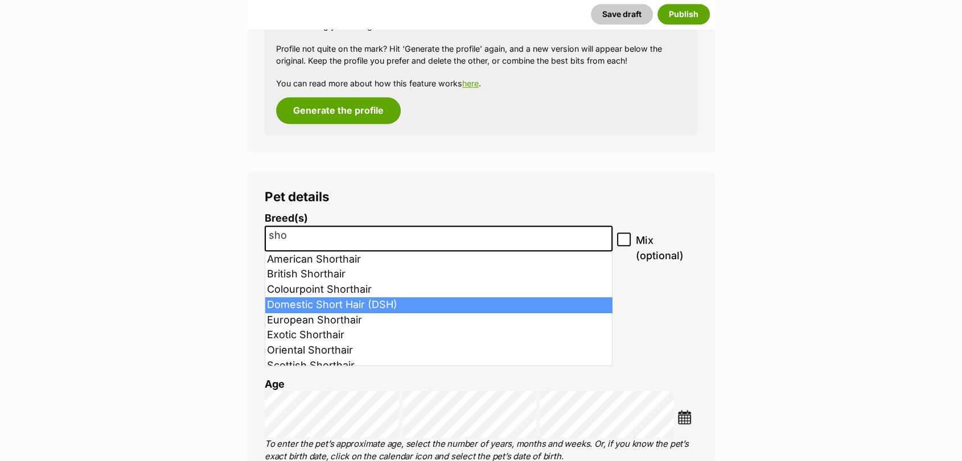
type input "sho"
select select "252102"
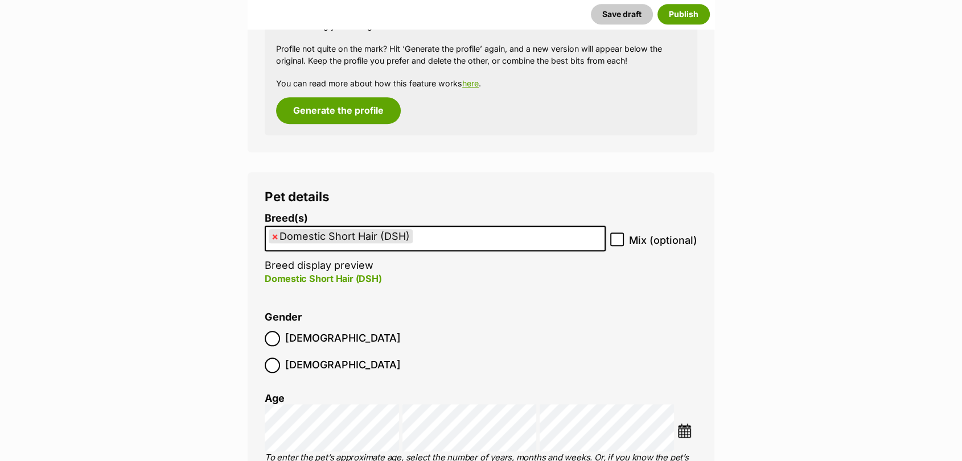
click at [680, 424] on img at bounding box center [684, 431] width 14 height 14
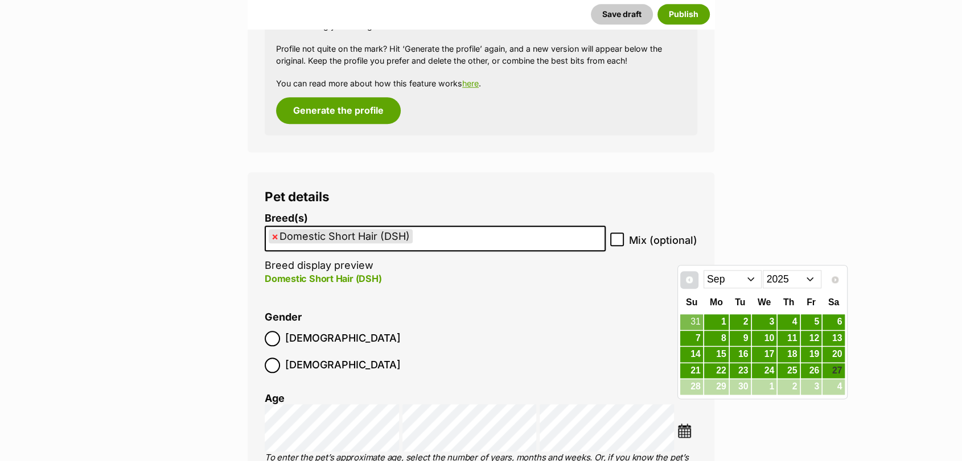
click at [690, 277] on span "Prev" at bounding box center [689, 279] width 9 height 9
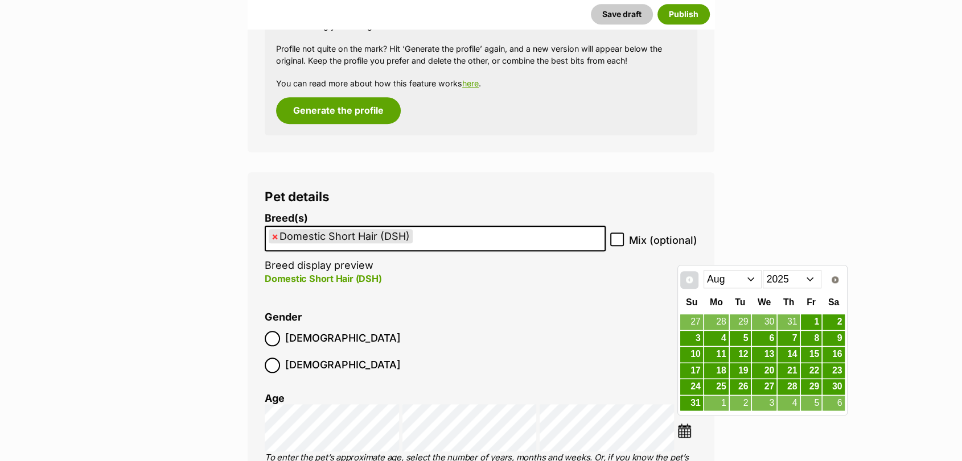
click at [690, 277] on span "Prev" at bounding box center [689, 279] width 9 height 9
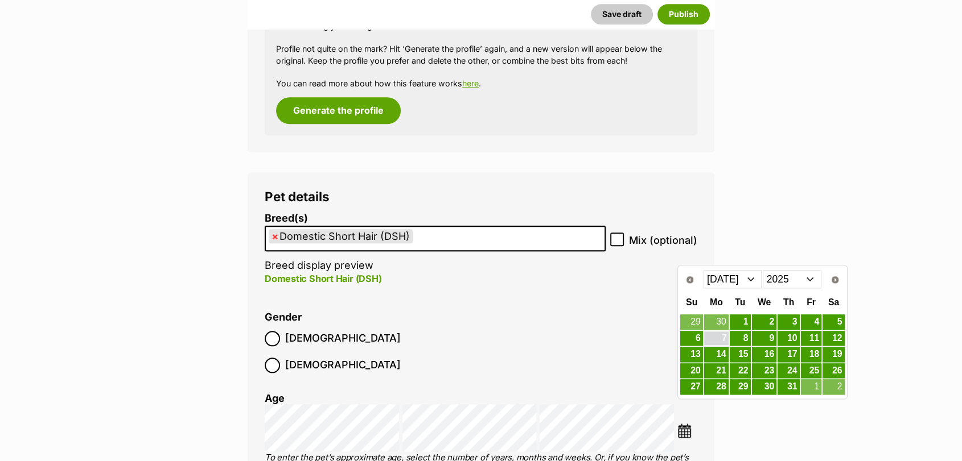
click at [710, 337] on link "7" at bounding box center [716, 339] width 24 height 14
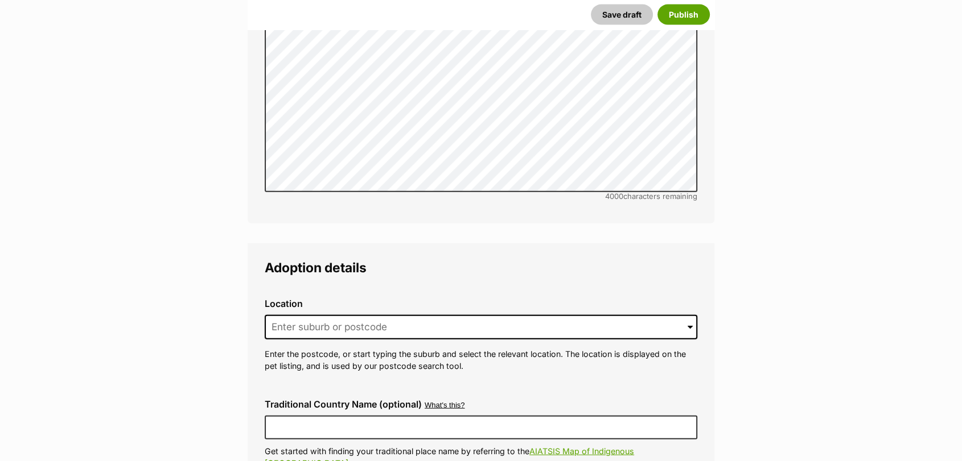
scroll to position [2575, 0]
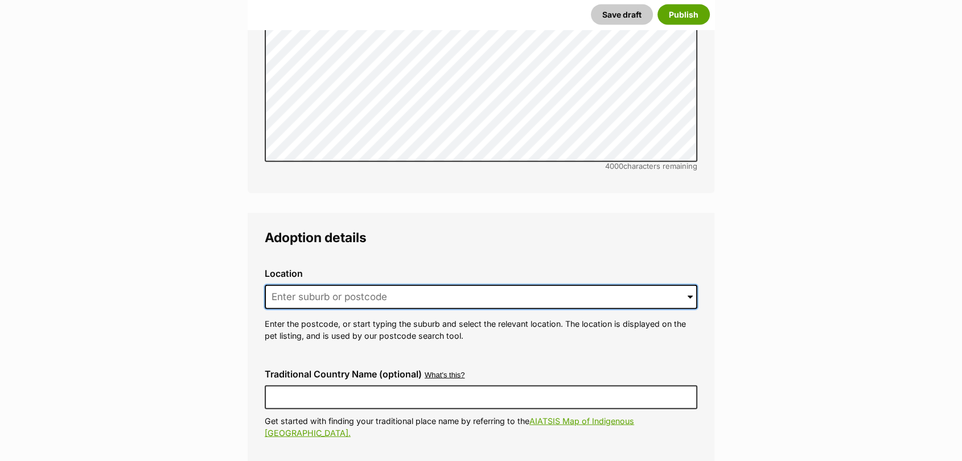
click at [591, 285] on input at bounding box center [481, 297] width 432 height 25
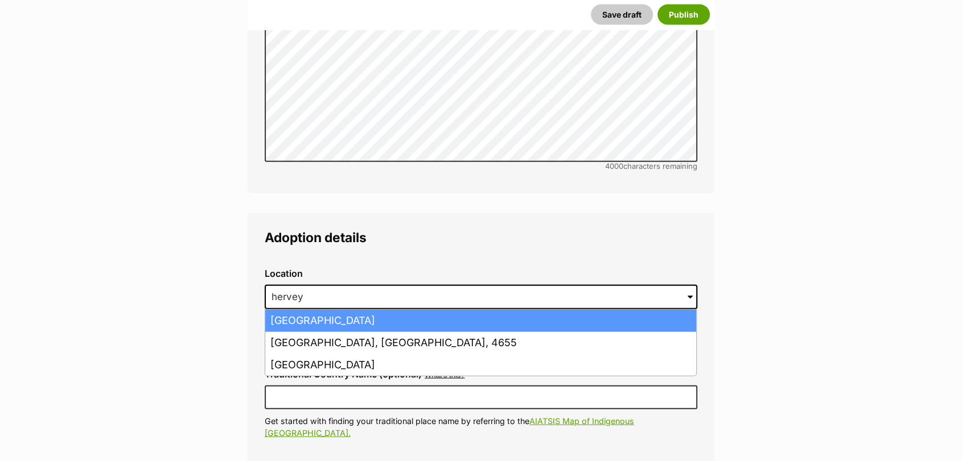
click at [571, 310] on li "[GEOGRAPHIC_DATA]" at bounding box center [480, 321] width 431 height 22
type input "Hervey Bay, Queensland, 4655"
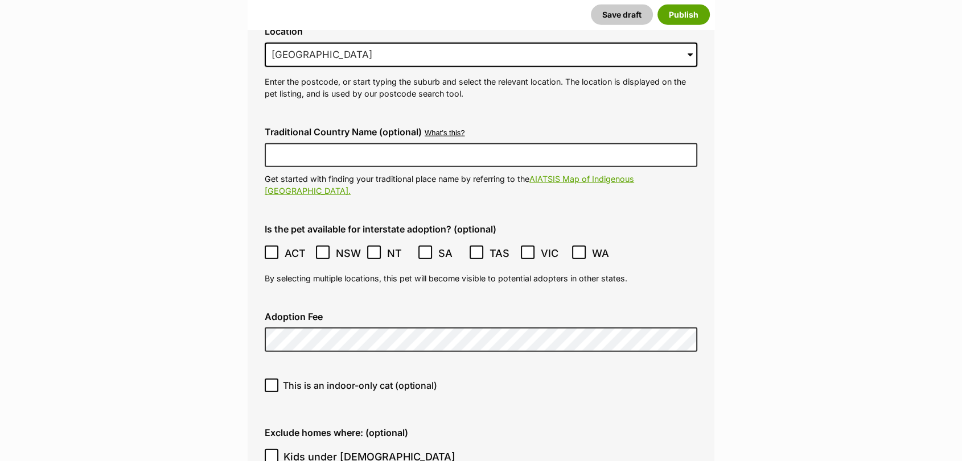
scroll to position [2916, 0]
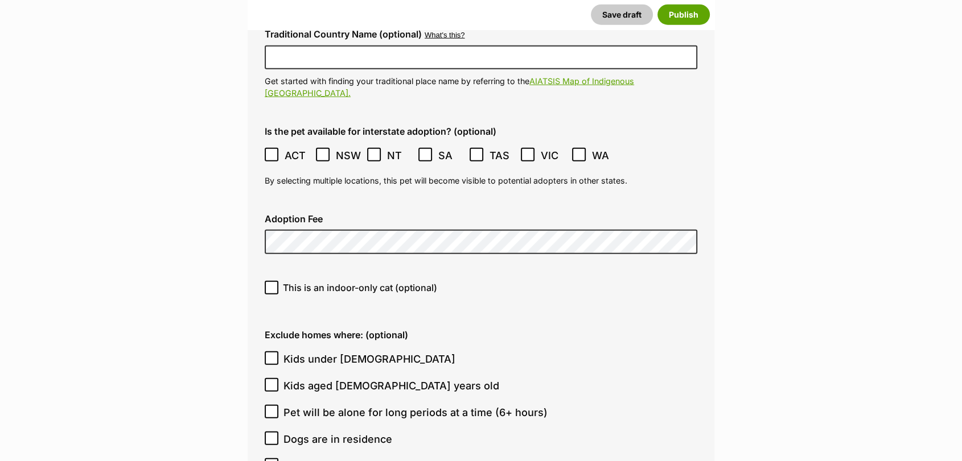
click at [270, 284] on icon at bounding box center [271, 288] width 8 height 8
click at [270, 281] on input "This is an indoor-only cat (optional)" at bounding box center [272, 288] width 14 height 14
checkbox input "true"
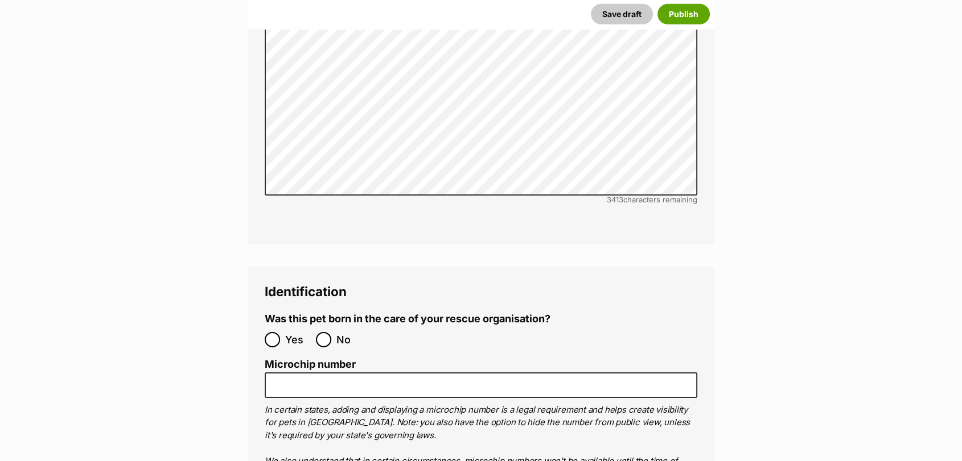
scroll to position [3623, 0]
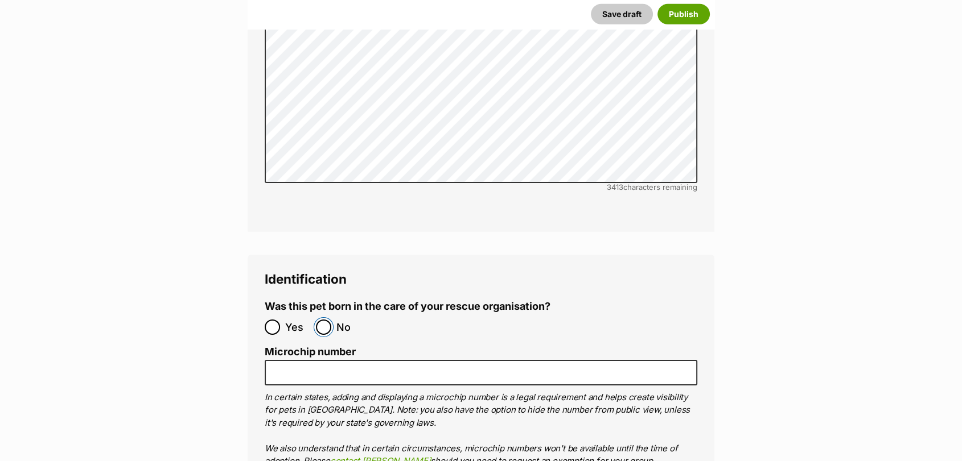
click at [324, 320] on input "No" at bounding box center [323, 327] width 15 height 15
radio input "true"
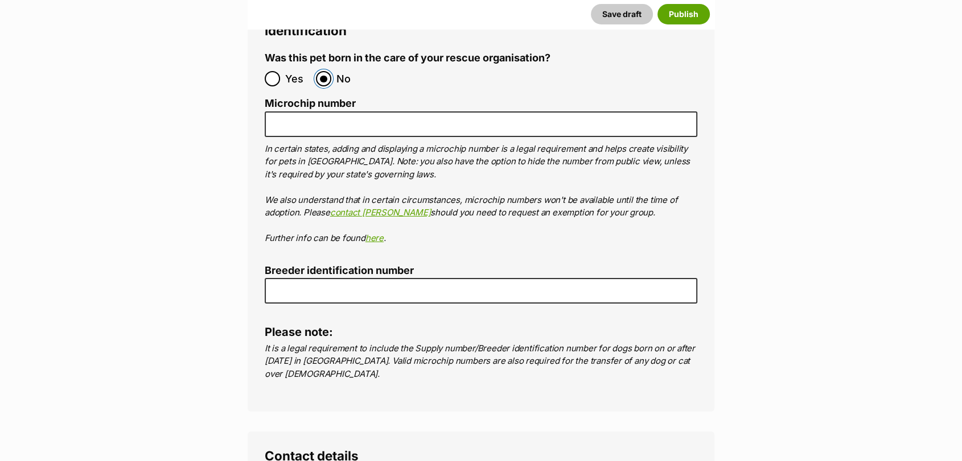
scroll to position [3902, 0]
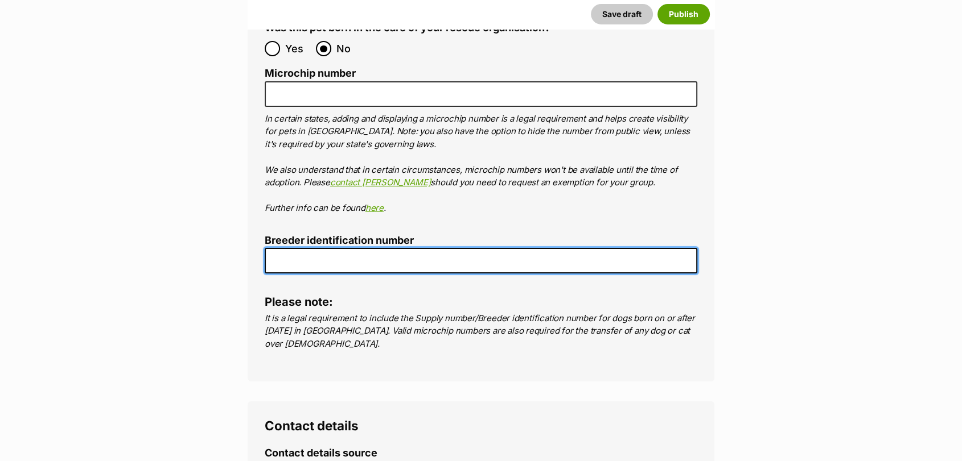
click at [504, 248] on input "Breeder identification number" at bounding box center [481, 261] width 432 height 26
type input "0016197957671"
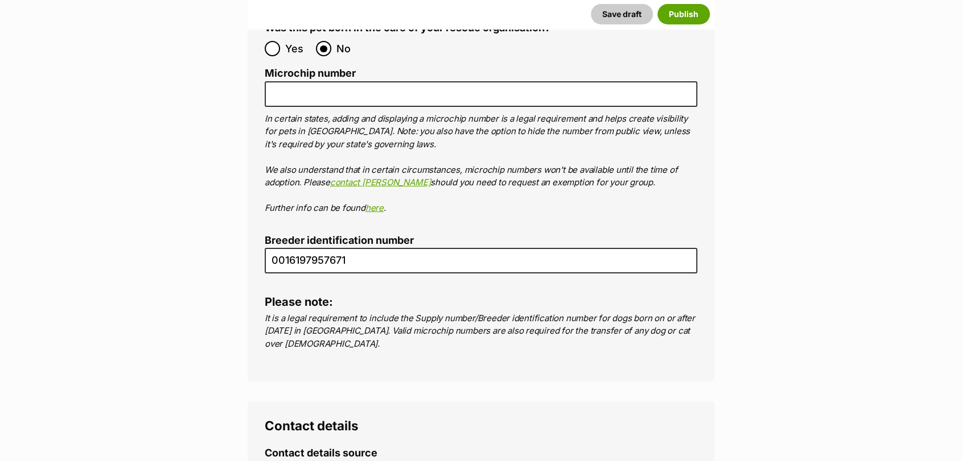
radio input "true"
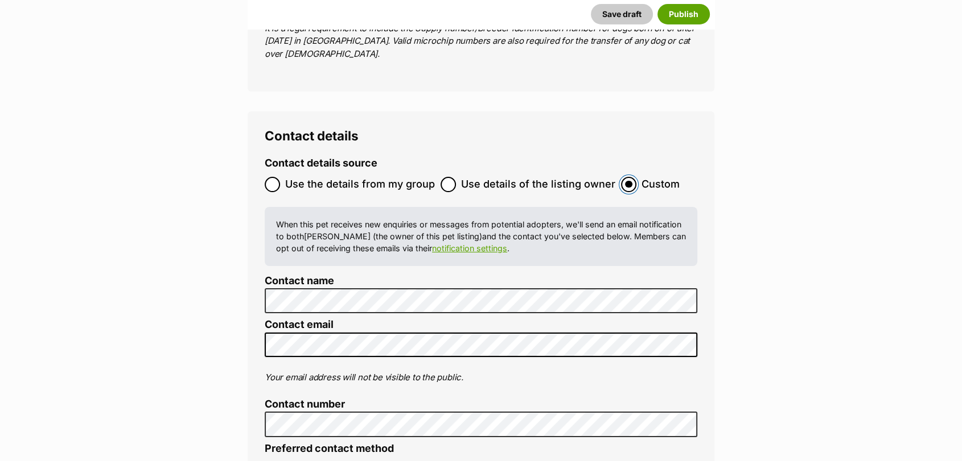
scroll to position [4297, 0]
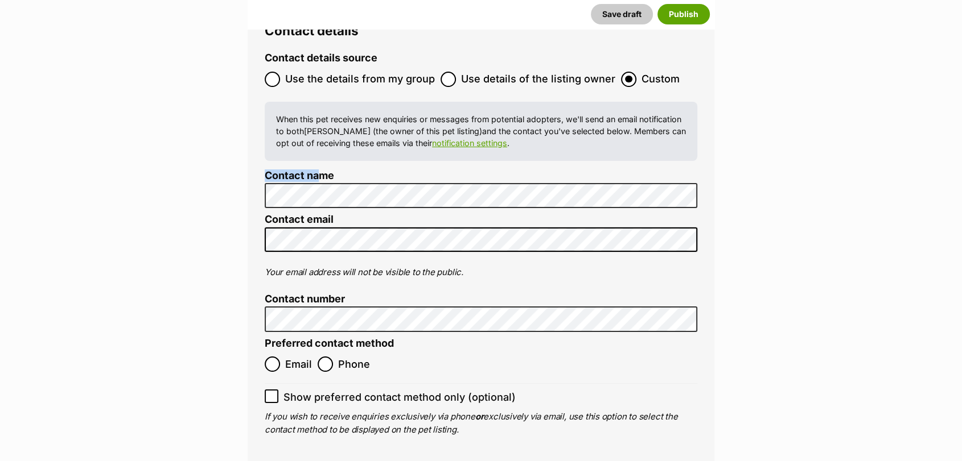
click at [327, 170] on li "Contact name" at bounding box center [481, 189] width 432 height 39
drag, startPoint x: 322, startPoint y: 130, endPoint x: 135, endPoint y: 171, distance: 191.2
click at [266, 357] on input "Email" at bounding box center [272, 364] width 15 height 15
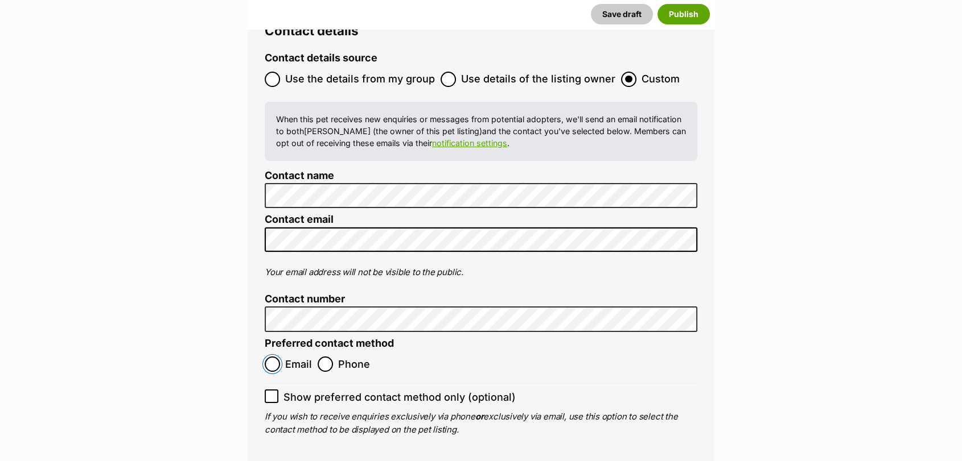
radio input "true"
click at [268, 393] on icon at bounding box center [271, 397] width 8 height 8
click at [268, 390] on input "Show preferred contact method only (optional)" at bounding box center [272, 397] width 14 height 14
checkbox input "true"
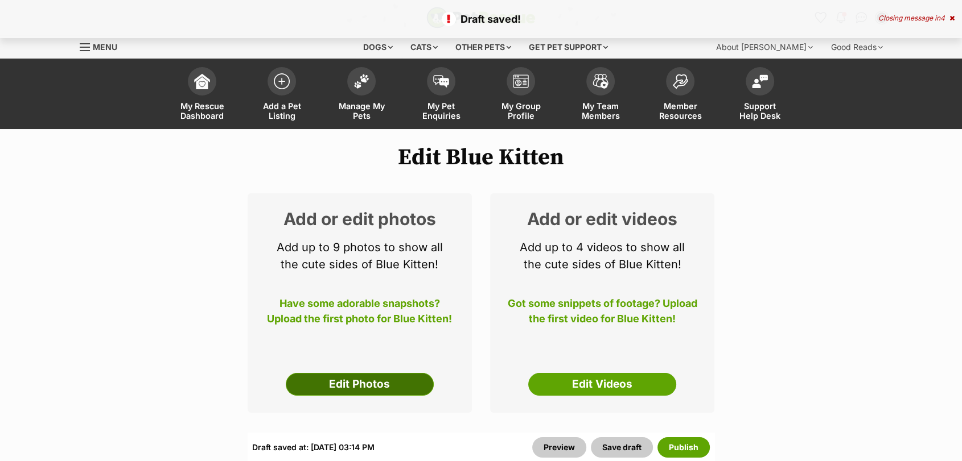
click at [329, 381] on link "Edit Photos" at bounding box center [360, 384] width 148 height 23
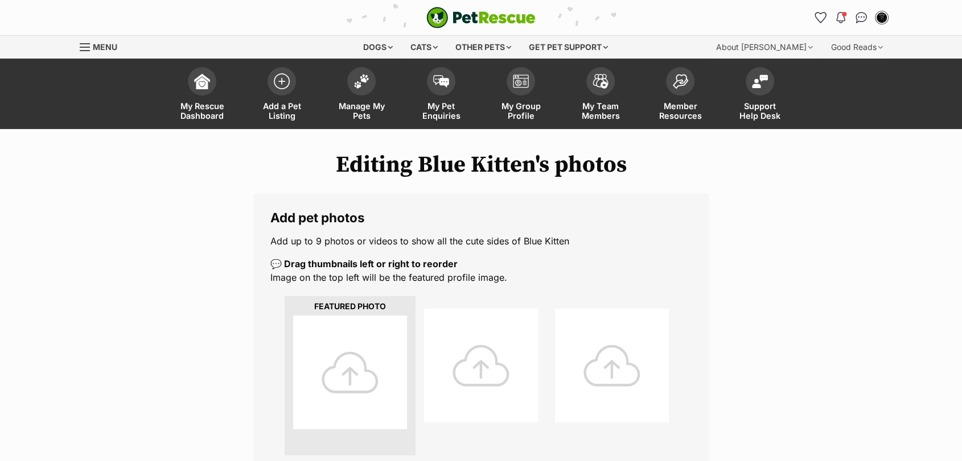
click at [329, 381] on div at bounding box center [350, 373] width 114 height 114
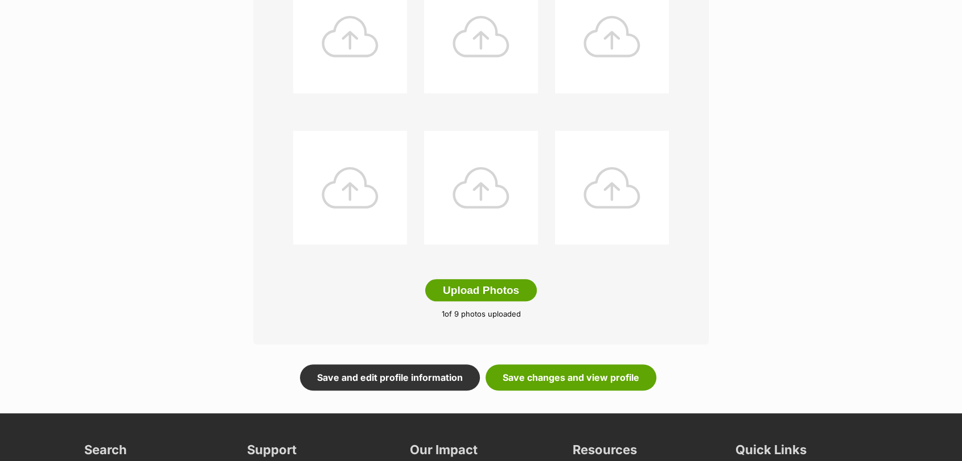
scroll to position [507, 0]
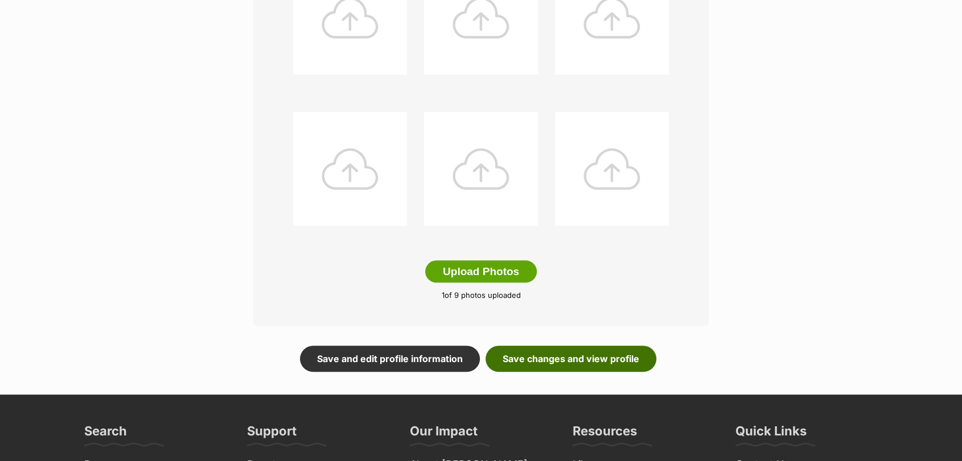
click at [557, 356] on link "Save changes and view profile" at bounding box center [570, 359] width 171 height 26
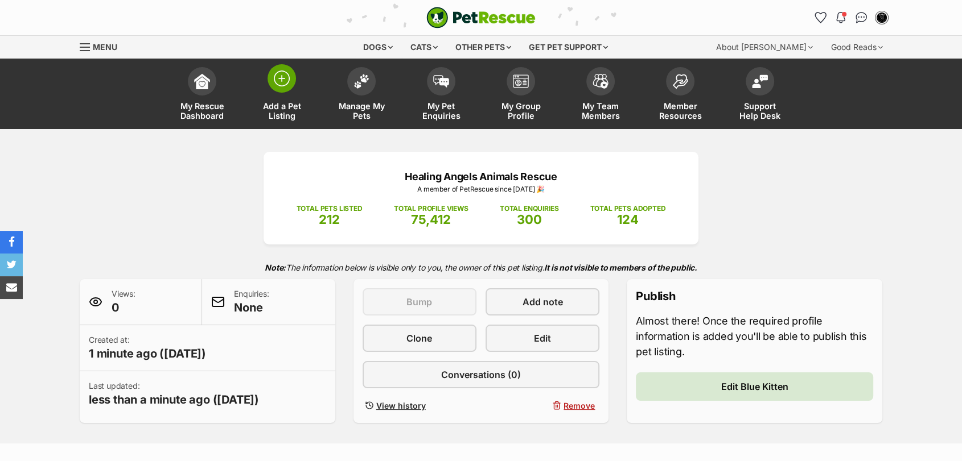
click at [273, 103] on span "Add a Pet Listing" at bounding box center [281, 110] width 51 height 19
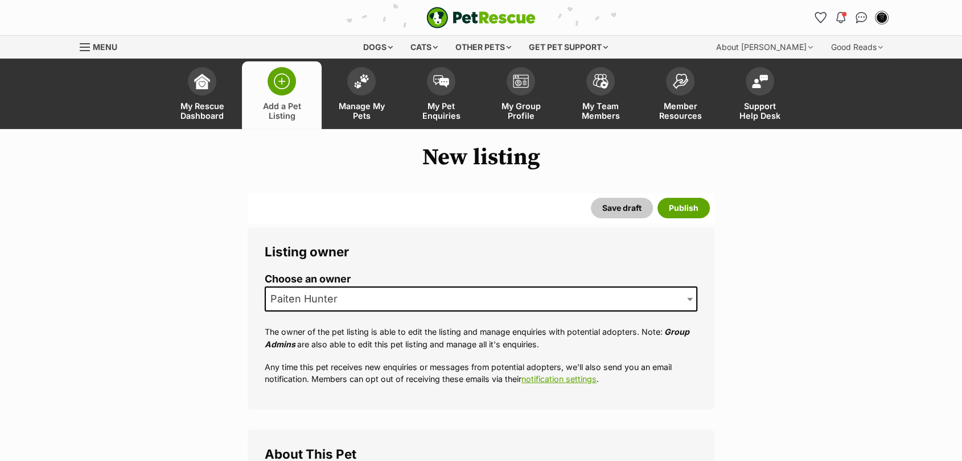
click at [405, 304] on span "Paiten Hunter" at bounding box center [481, 299] width 432 height 25
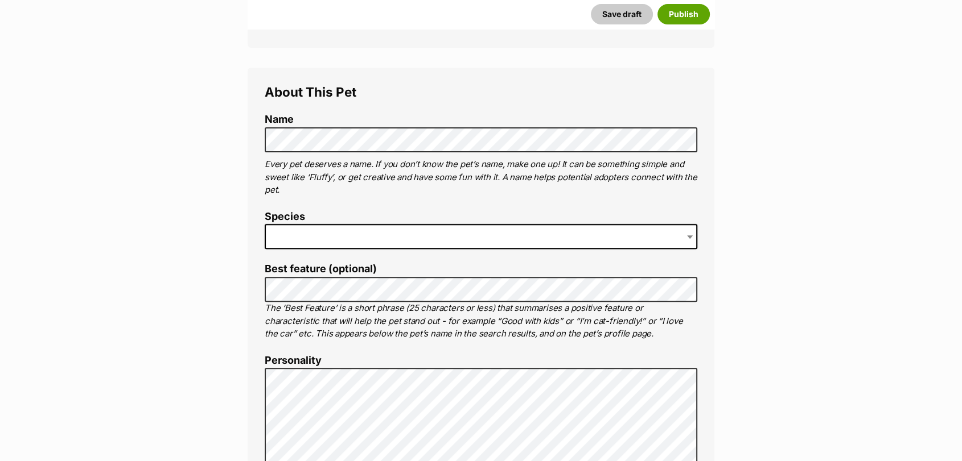
scroll to position [406, 0]
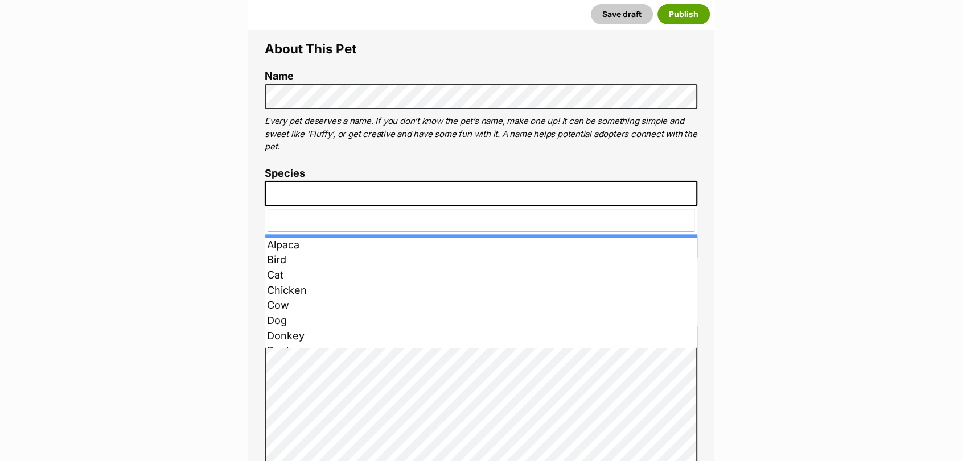
click at [535, 190] on span at bounding box center [481, 193] width 432 height 25
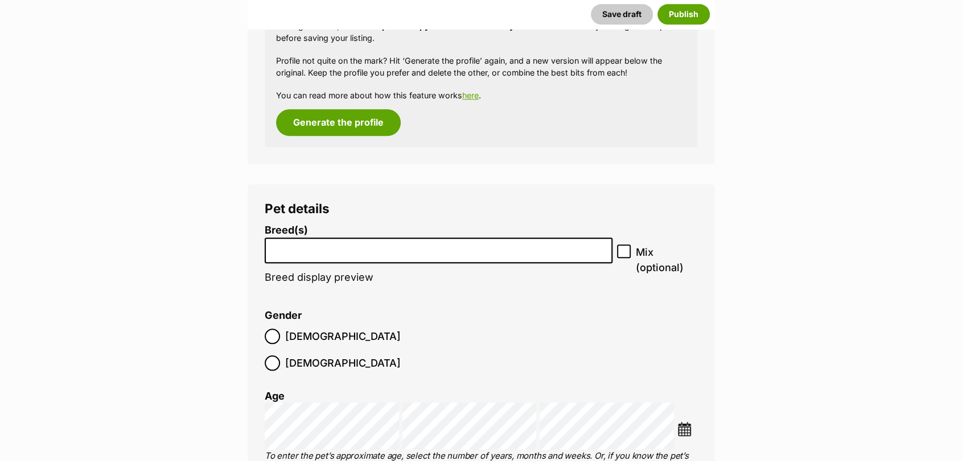
scroll to position [1225, 0]
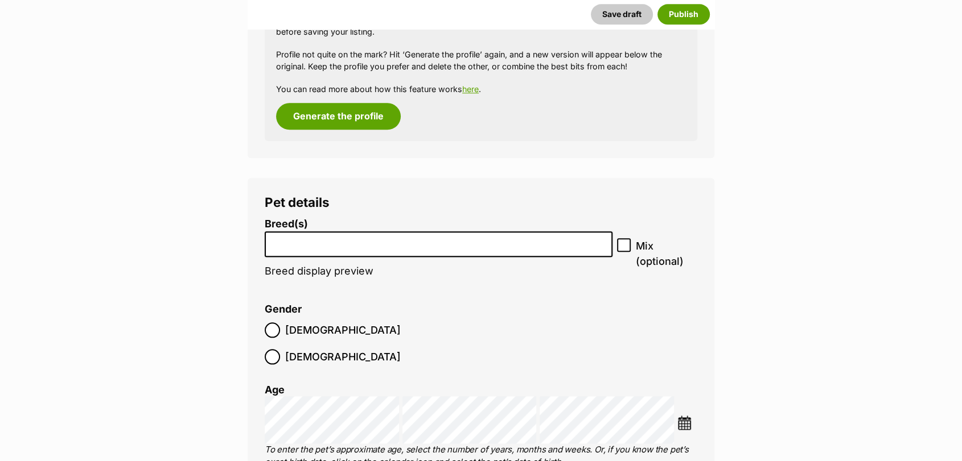
click at [579, 252] on li at bounding box center [439, 244] width 340 height 23
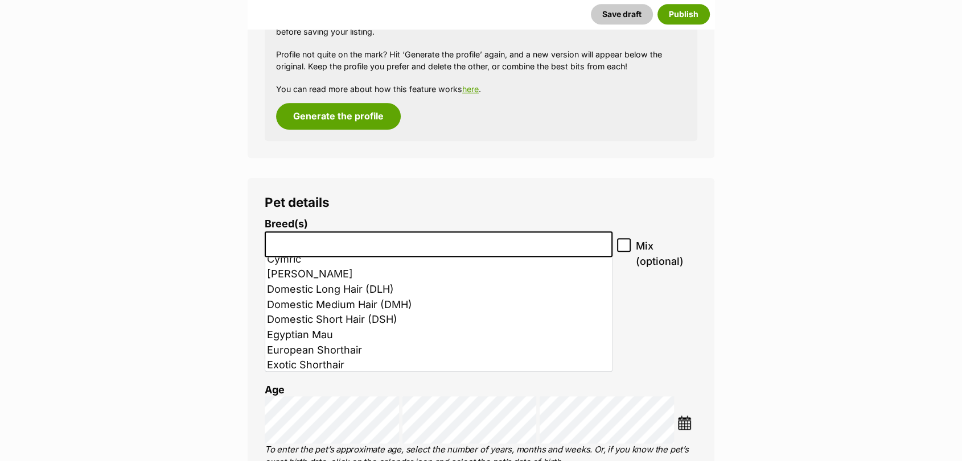
scroll to position [316, 0]
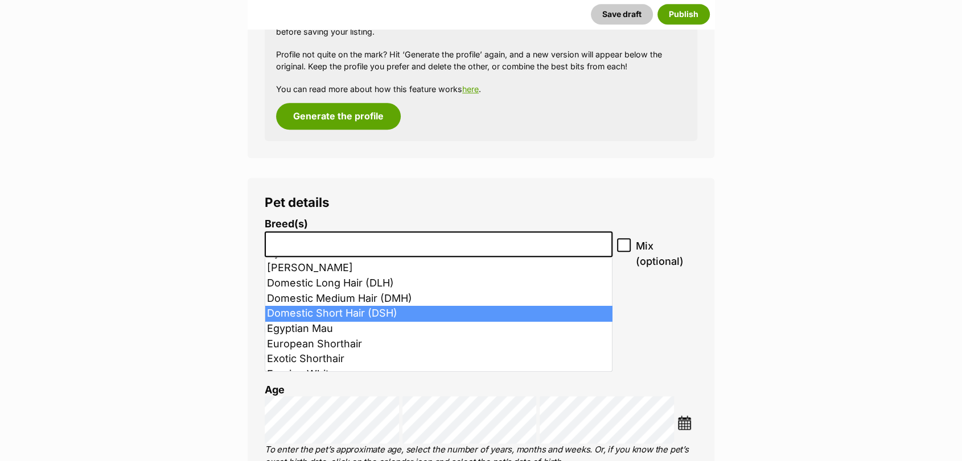
select select "252102"
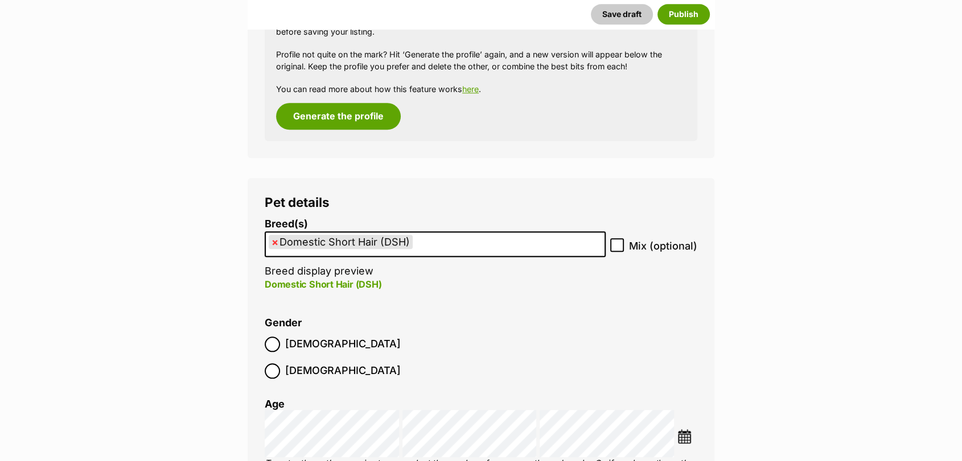
click at [682, 430] on img at bounding box center [684, 437] width 14 height 14
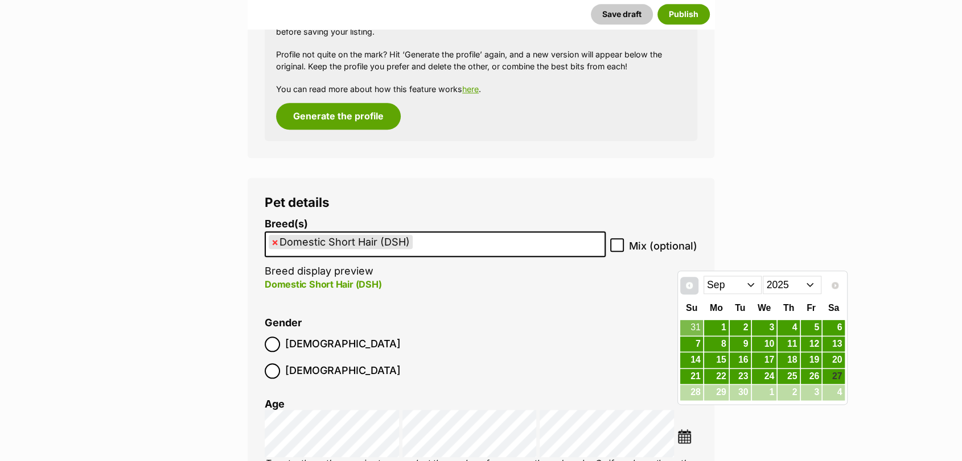
click at [686, 286] on span "Prev" at bounding box center [689, 285] width 9 height 9
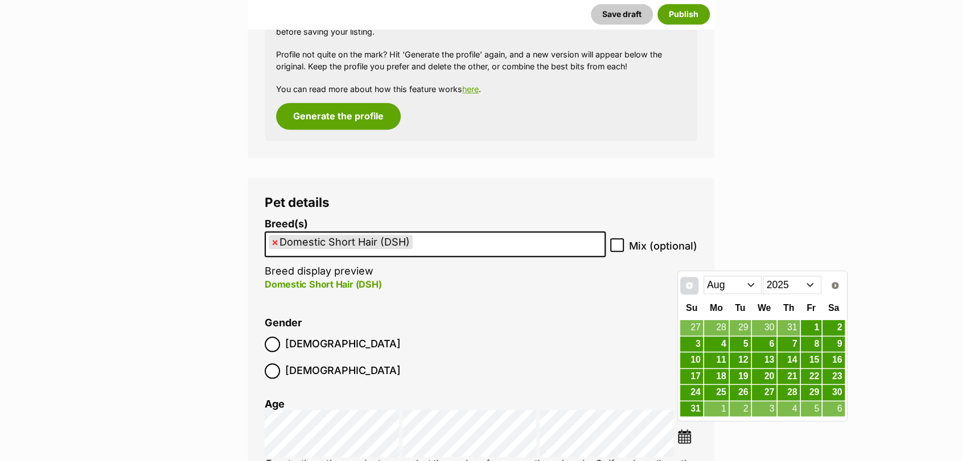
click at [689, 289] on span "Prev" at bounding box center [689, 285] width 9 height 9
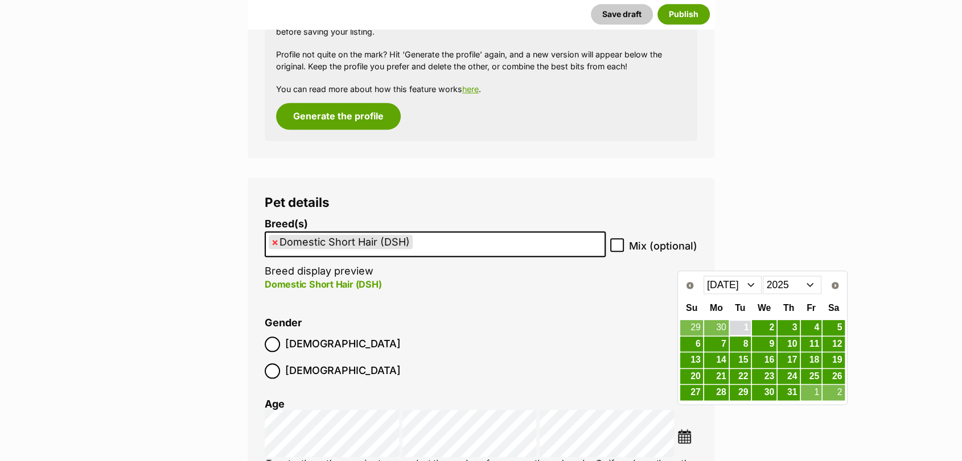
click at [731, 327] on link "1" at bounding box center [739, 328] width 21 height 14
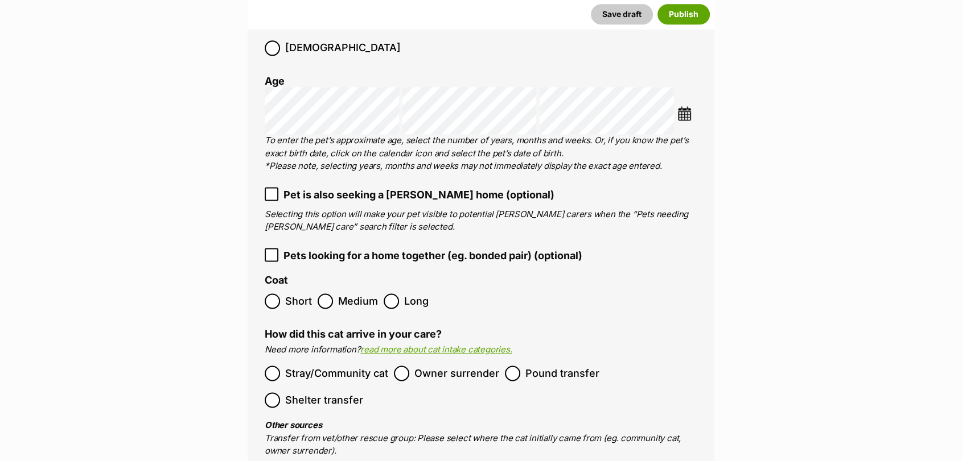
scroll to position [1542, 0]
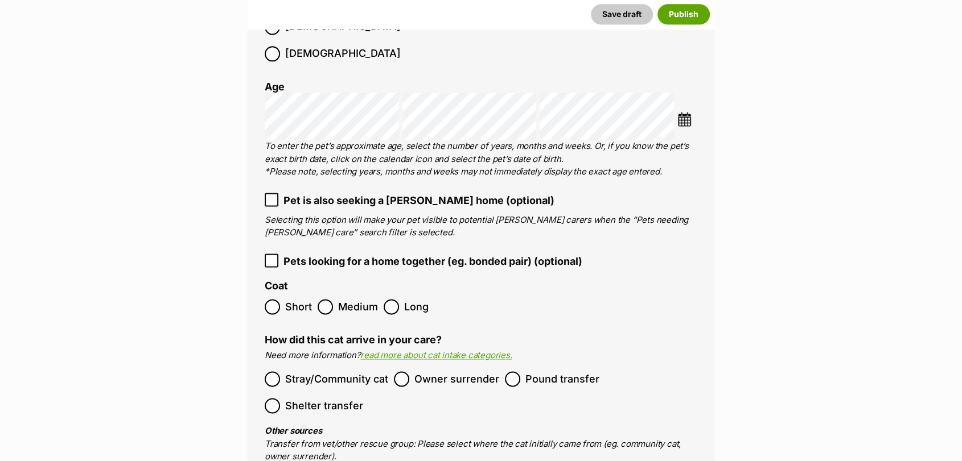
click at [504, 366] on ol "Stray/Community cat Owner surrender Pound transfer Shelter transfer" at bounding box center [481, 392] width 432 height 53
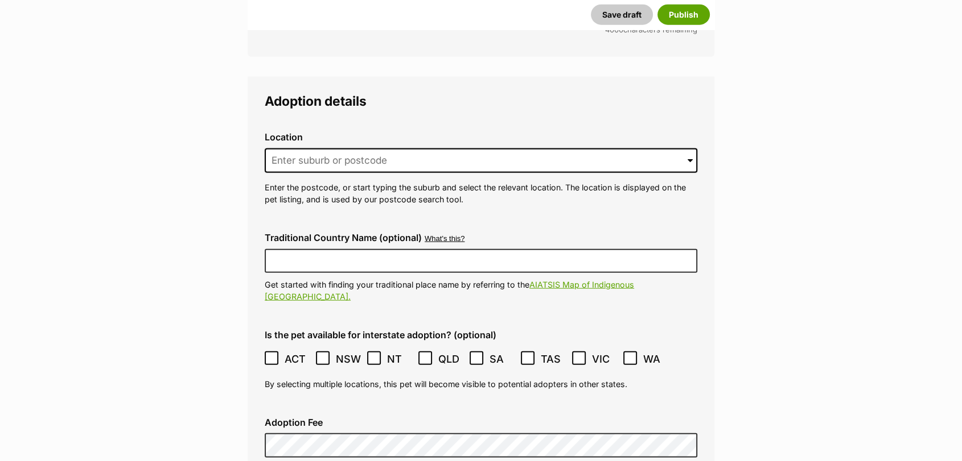
scroll to position [2706, 0]
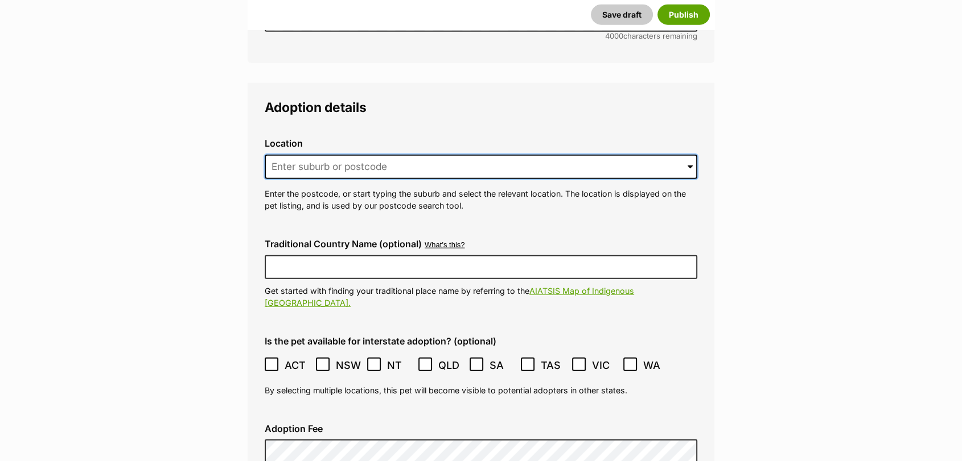
click at [314, 155] on input at bounding box center [481, 167] width 432 height 25
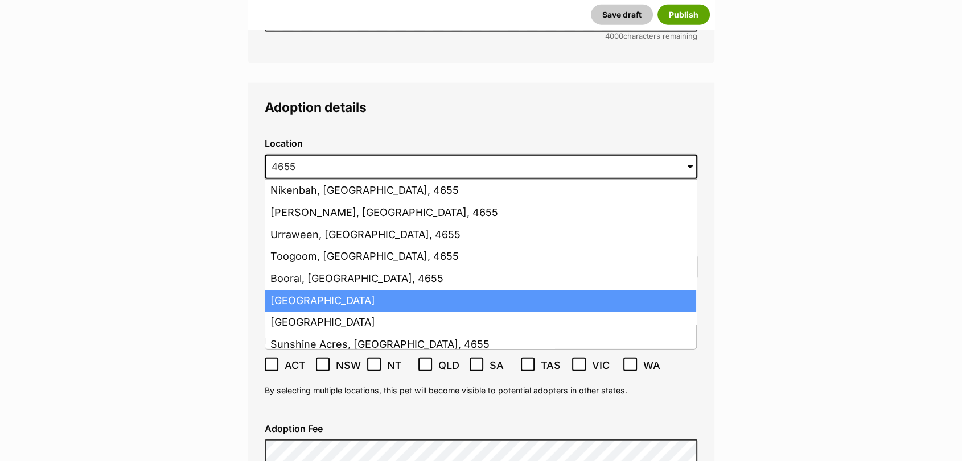
click at [314, 290] on li "Hervey Bay, Queensland, 4655" at bounding box center [480, 301] width 431 height 22
type input "Hervey Bay, Queensland, 4655"
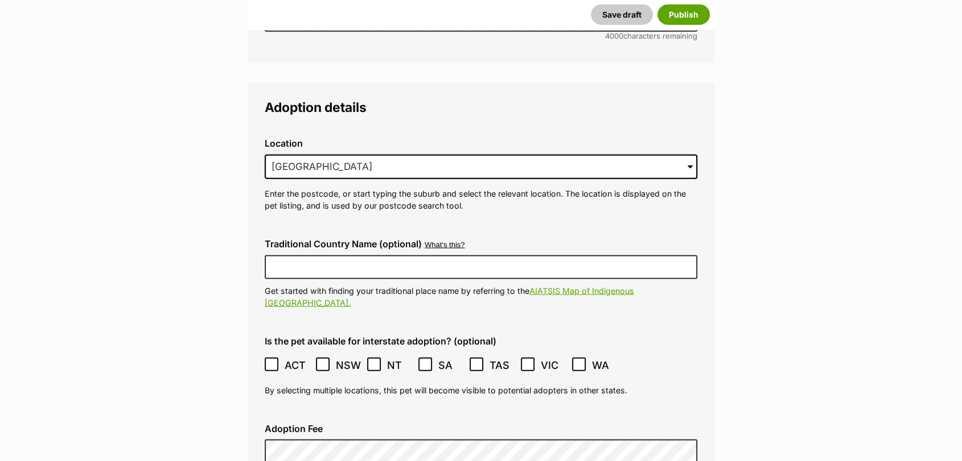
checkbox input "true"
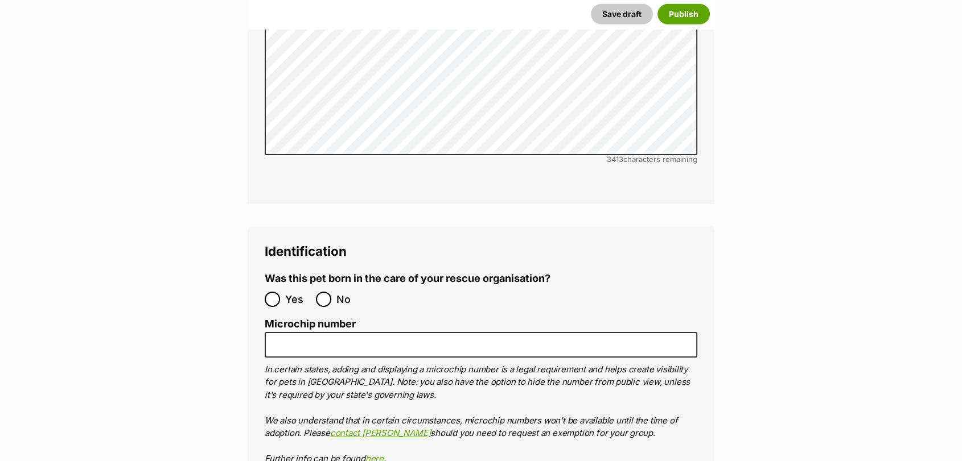
scroll to position [3682, 0]
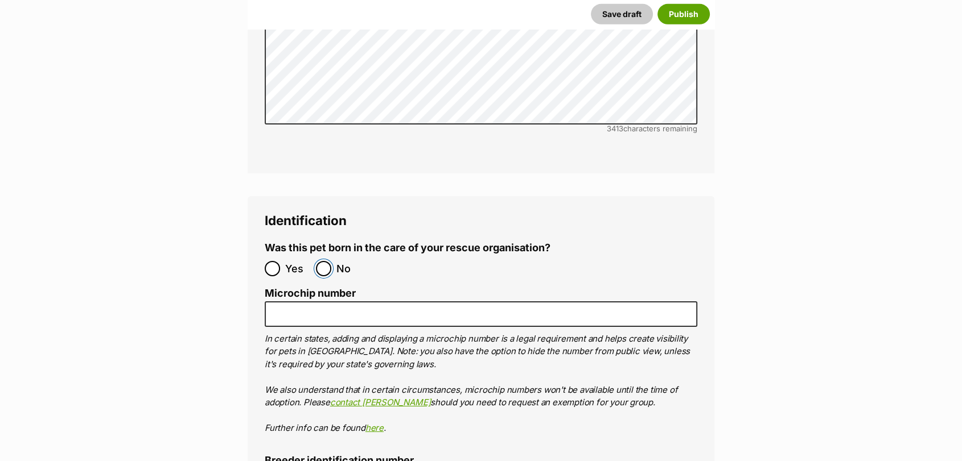
click at [327, 261] on input "No" at bounding box center [323, 268] width 15 height 15
radio input "true"
type input "0016197957671"
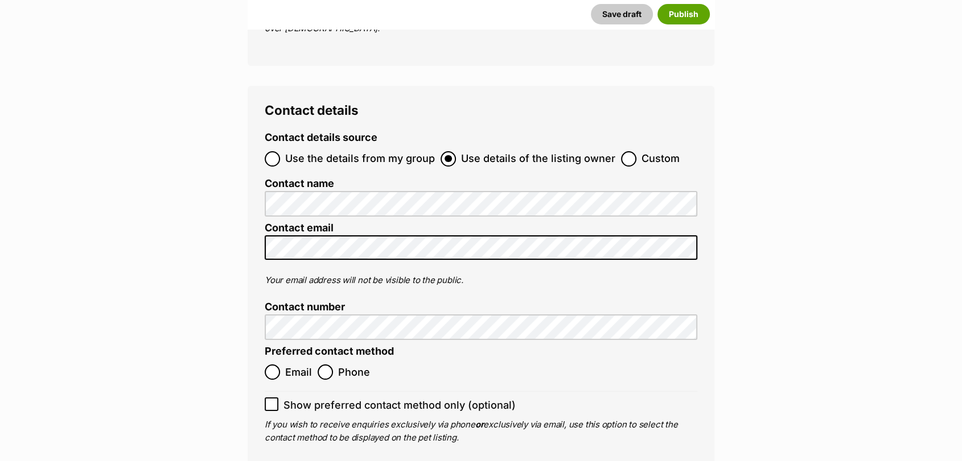
scroll to position [4236, 0]
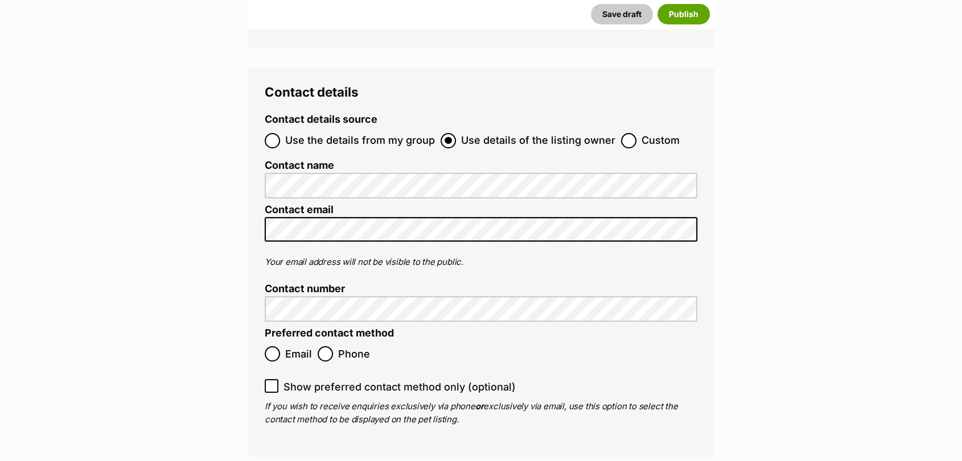
click at [633, 133] on label "Custom" at bounding box center [650, 140] width 59 height 15
click at [633, 133] on input "Custom" at bounding box center [628, 140] width 15 height 15
radio input "true"
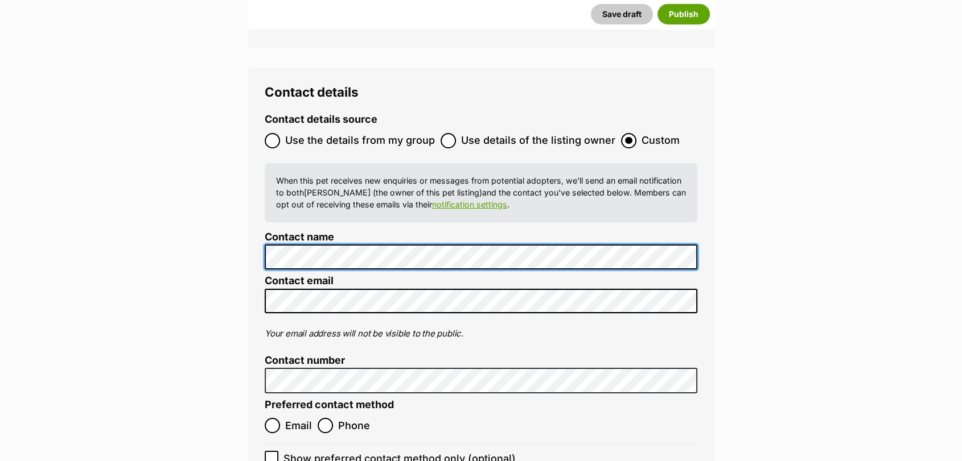
scroll to position [0, 0]
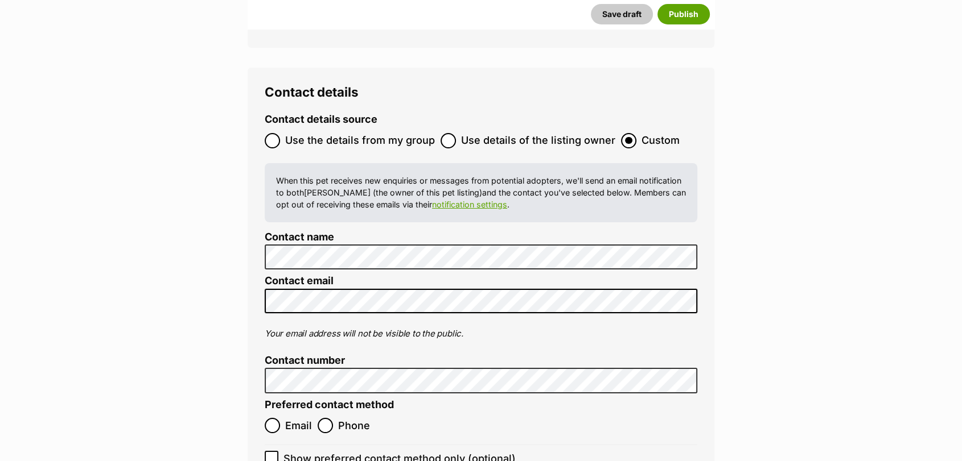
click at [272, 418] on input "Email" at bounding box center [272, 425] width 15 height 15
radio input "true"
click at [270, 454] on icon at bounding box center [271, 458] width 8 height 8
click at [270, 451] on input "Show preferred contact method only (optional)" at bounding box center [272, 458] width 14 height 14
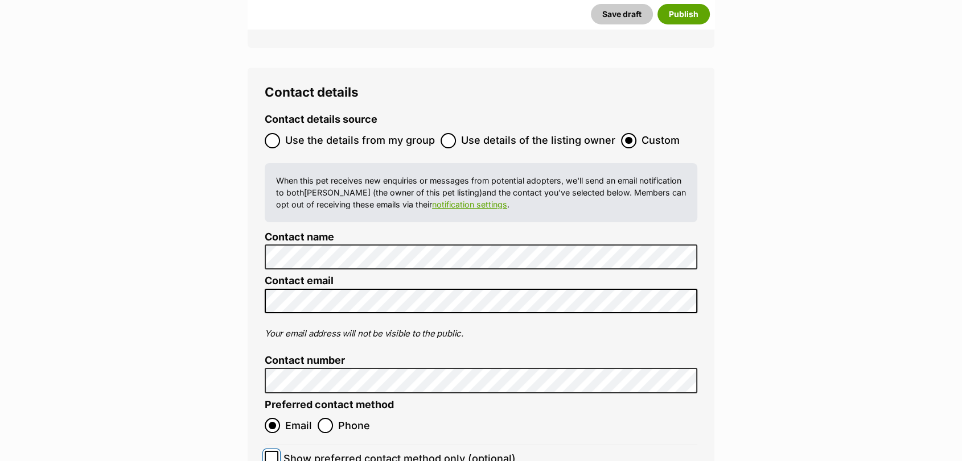
checkbox input "true"
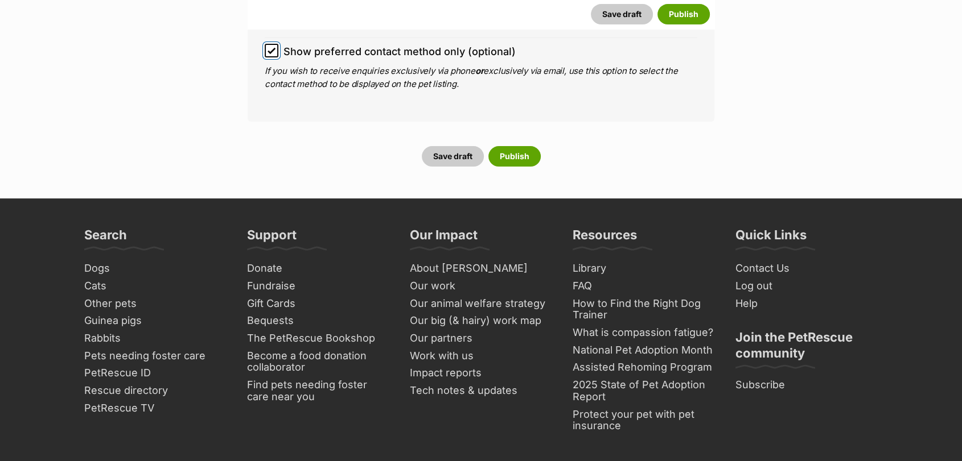
scroll to position [4507, 0]
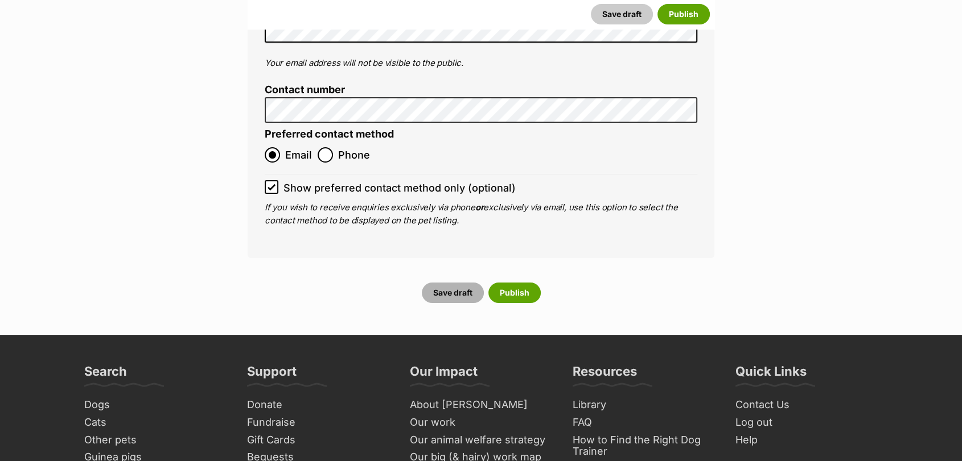
click at [468, 283] on button "Save draft" at bounding box center [453, 293] width 62 height 20
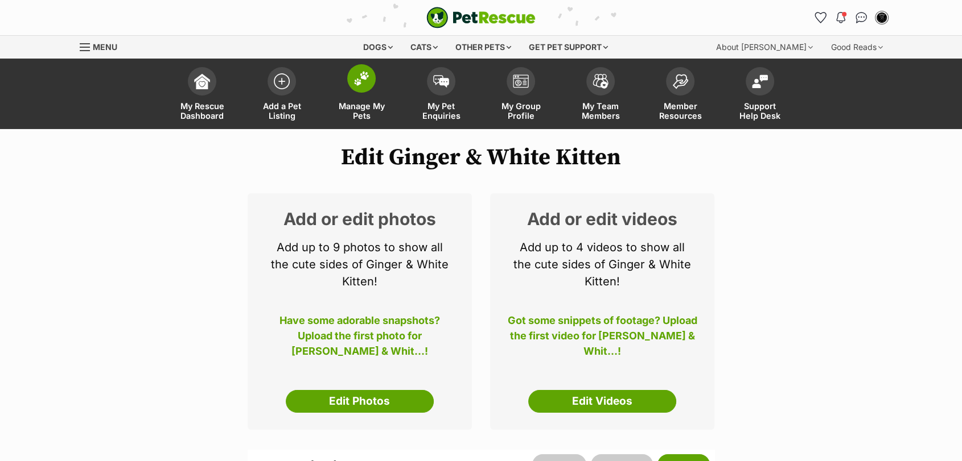
click at [361, 83] on img at bounding box center [361, 78] width 16 height 15
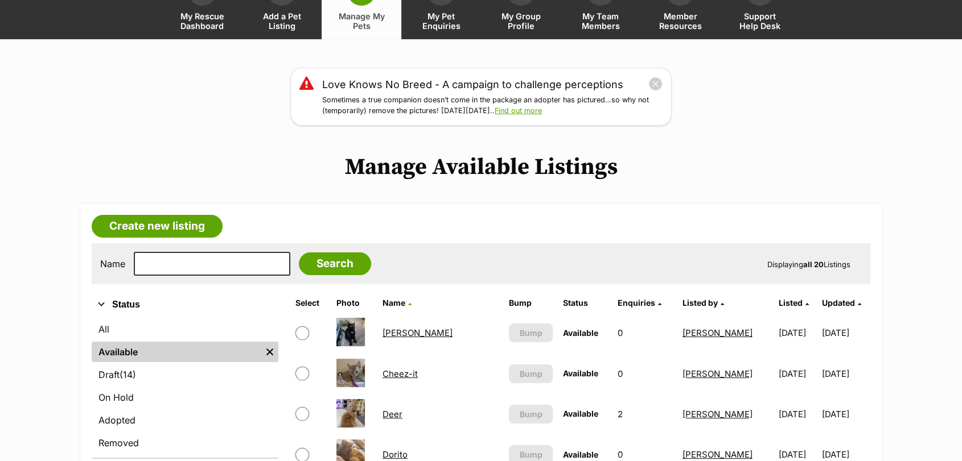
scroll to position [74, 0]
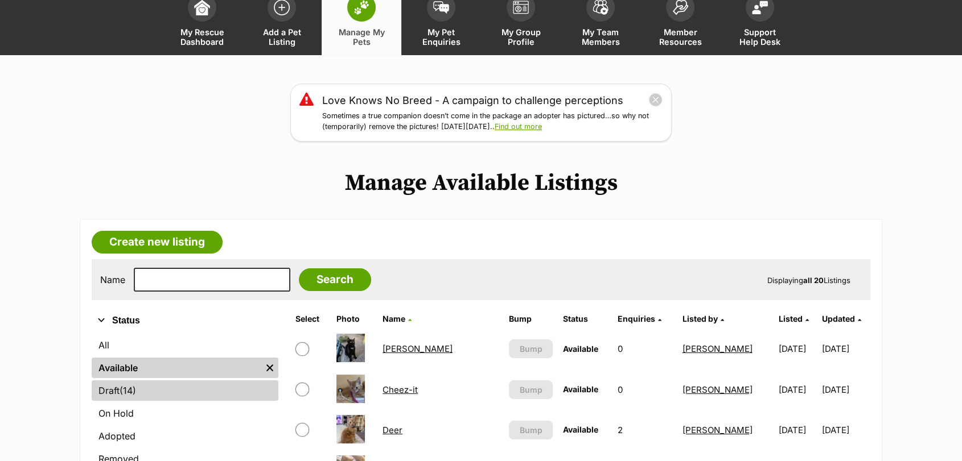
click at [156, 390] on link "Draft (14) Items" at bounding box center [185, 391] width 187 height 20
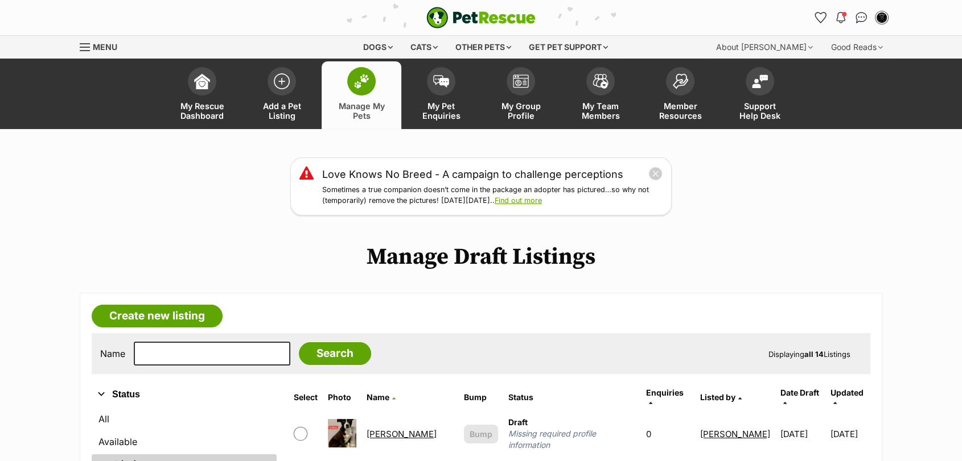
drag, startPoint x: 970, startPoint y: 57, endPoint x: 941, endPoint y: 22, distance: 45.7
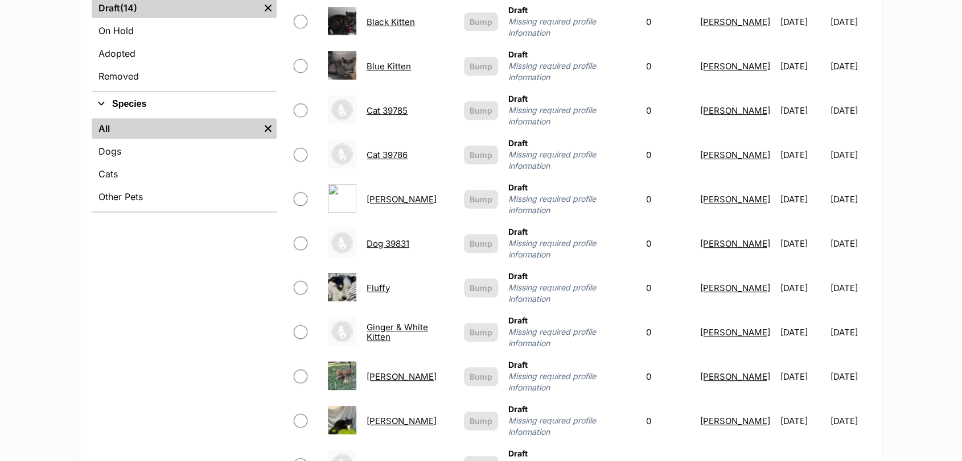
scroll to position [439, 0]
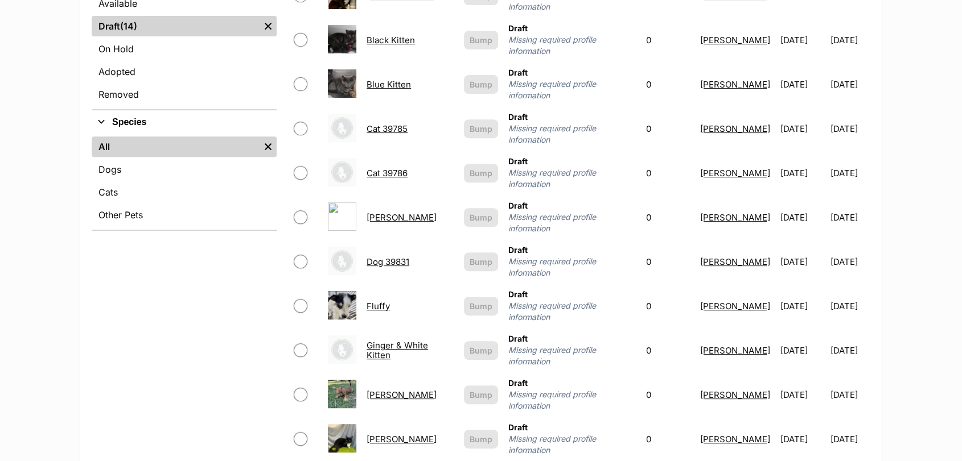
click at [414, 340] on link "Ginger & White Kitten" at bounding box center [396, 350] width 61 height 20
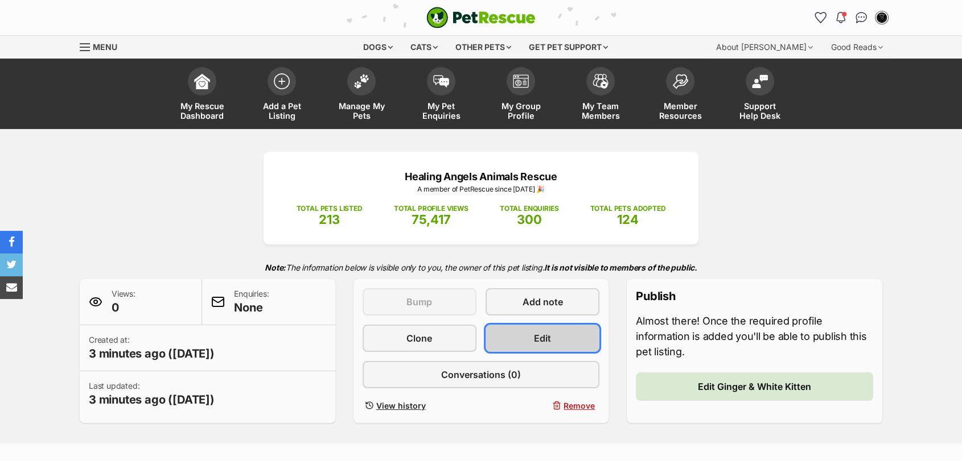
click at [552, 340] on link "Edit" at bounding box center [542, 338] width 114 height 27
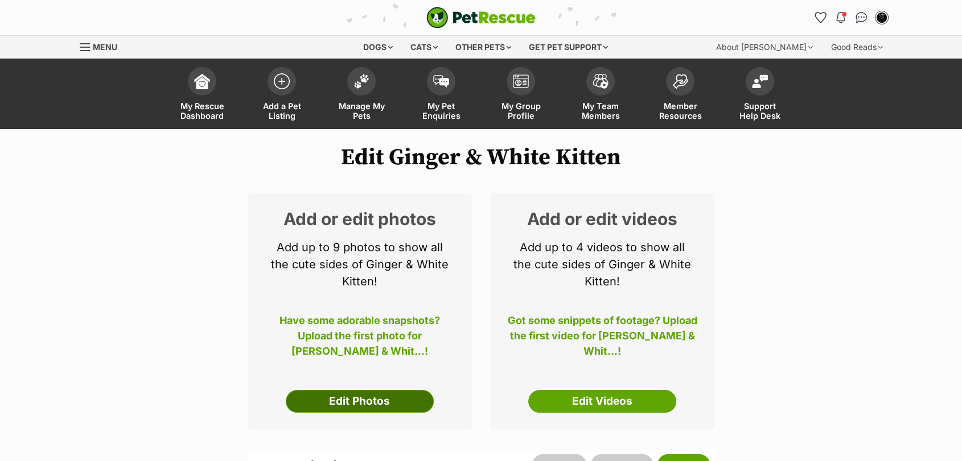
click at [362, 404] on link "Edit Photos" at bounding box center [360, 401] width 148 height 23
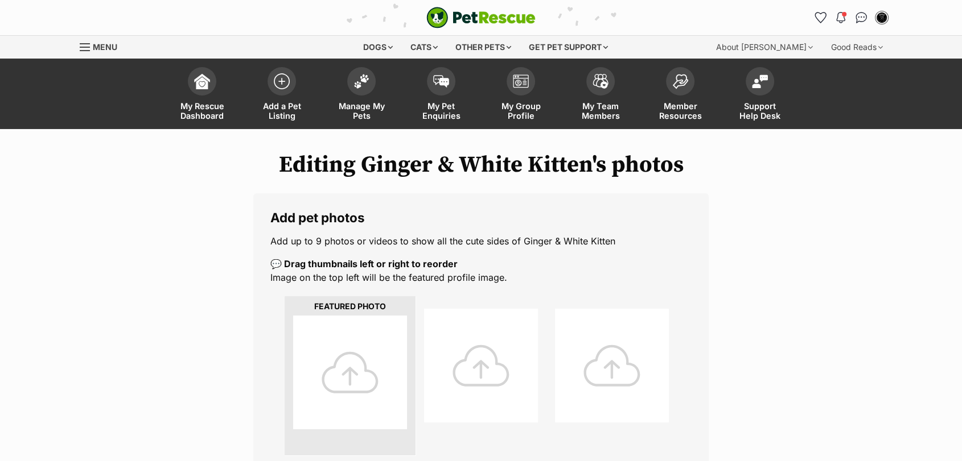
click at [362, 404] on div at bounding box center [350, 373] width 114 height 114
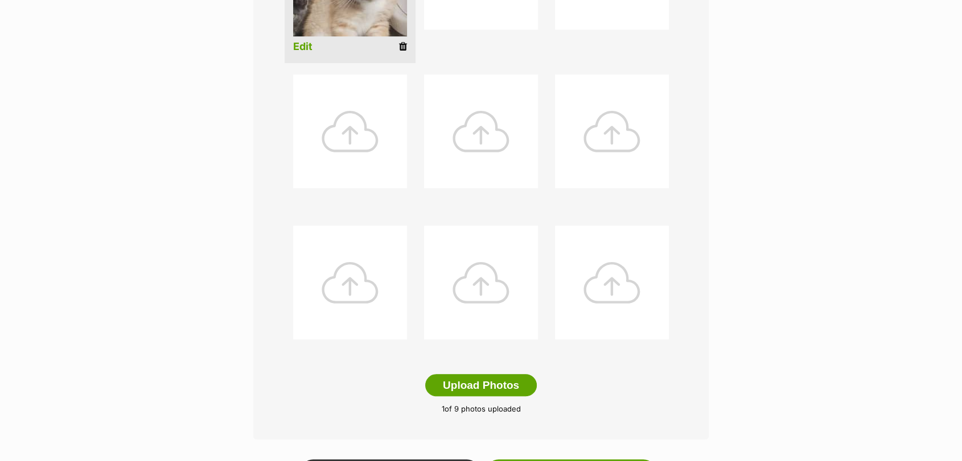
scroll to position [409, 0]
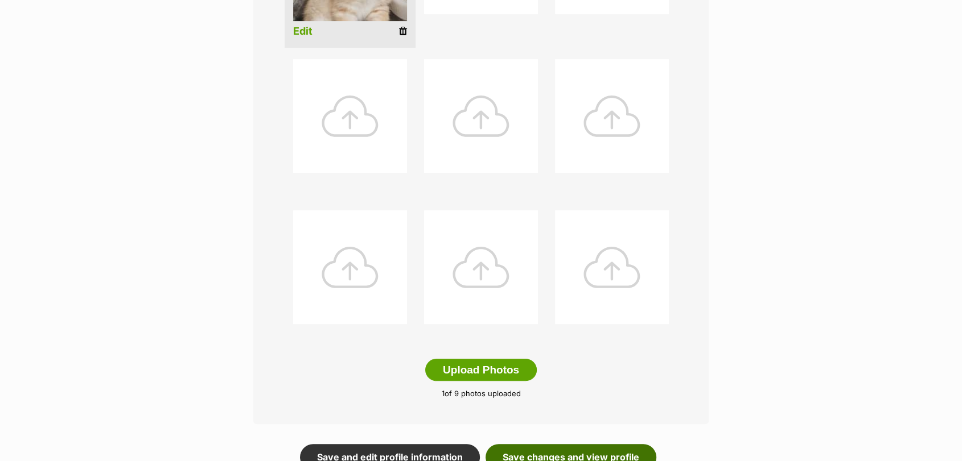
click at [573, 456] on link "Save changes and view profile" at bounding box center [570, 457] width 171 height 26
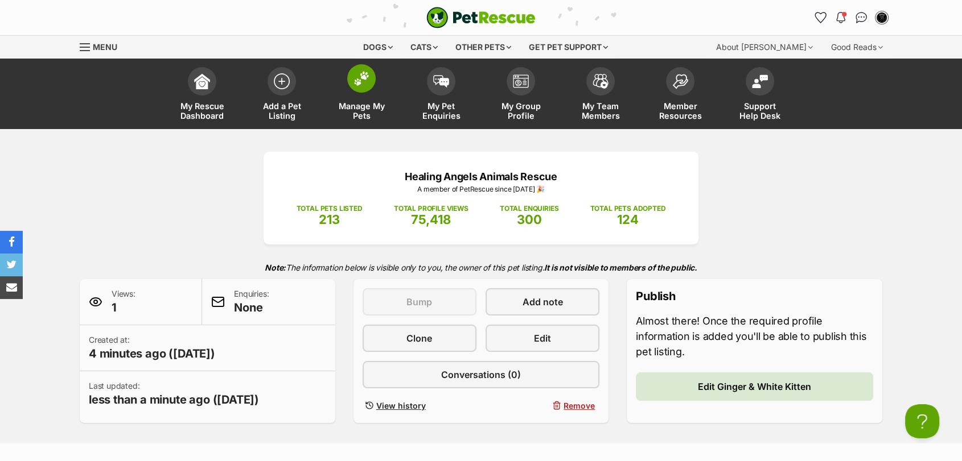
click at [360, 75] on img at bounding box center [361, 78] width 16 height 15
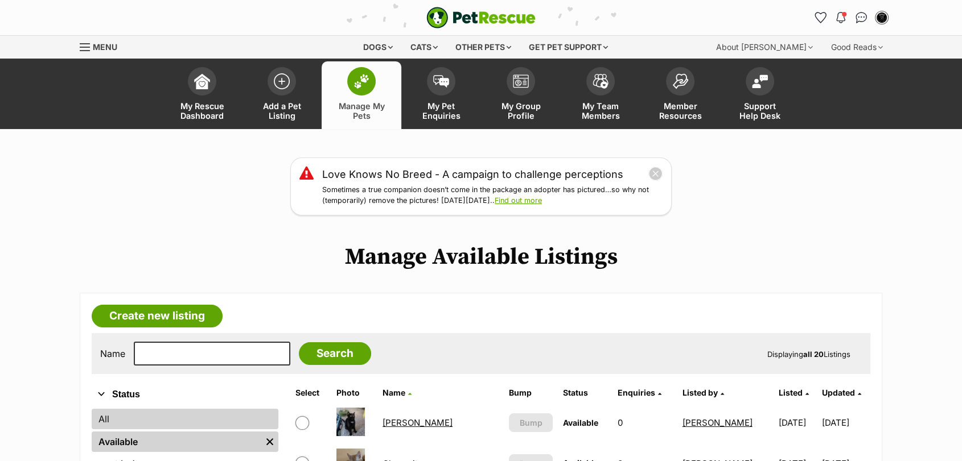
click at [149, 411] on link "All" at bounding box center [185, 419] width 187 height 20
click at [125, 421] on link "All" at bounding box center [185, 419] width 187 height 20
click at [100, 417] on link "All" at bounding box center [185, 419] width 187 height 20
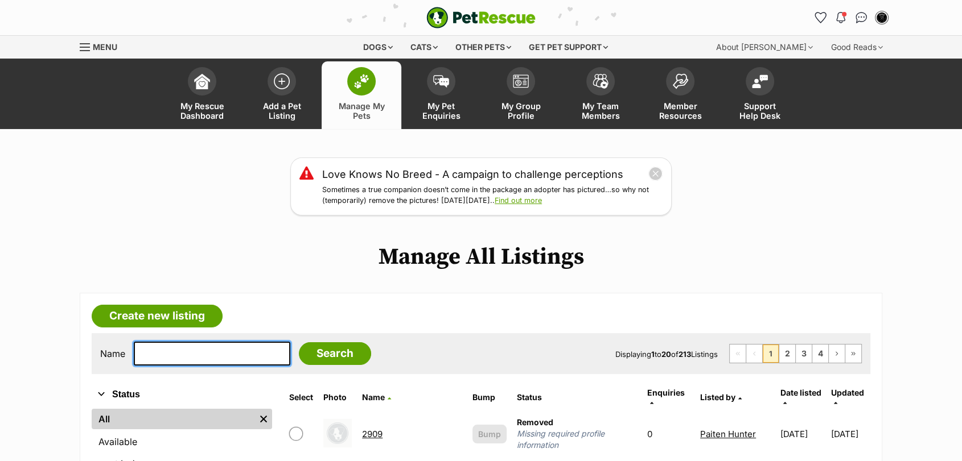
click at [198, 361] on input "text" at bounding box center [212, 354] width 156 height 24
type input "fluffy"
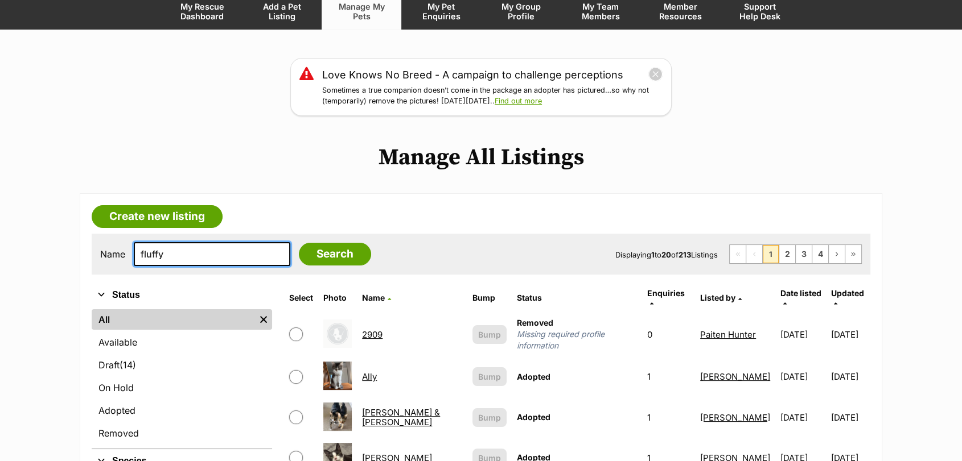
scroll to position [113, 0]
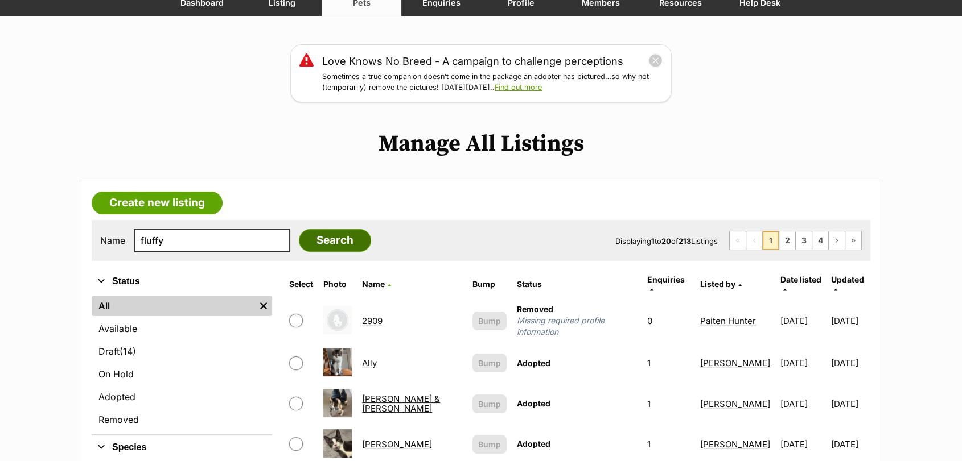
click at [321, 244] on input "Search" at bounding box center [335, 240] width 72 height 23
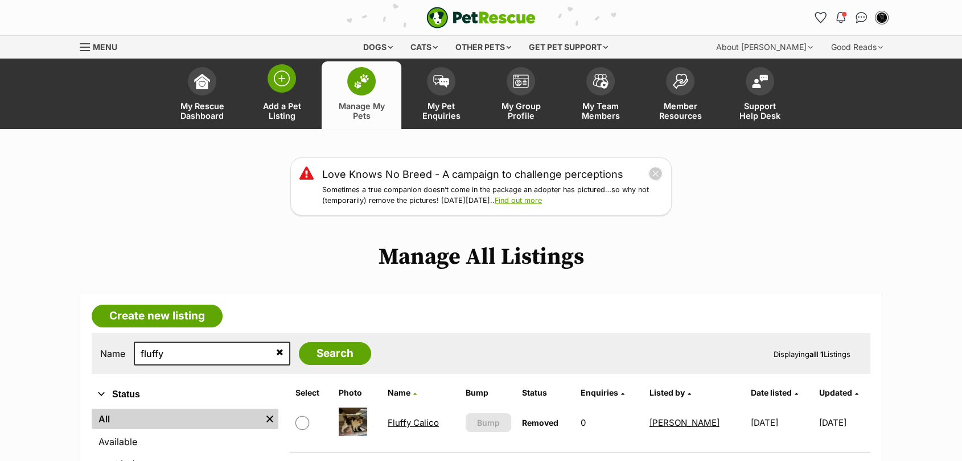
click at [288, 88] on span at bounding box center [281, 78] width 28 height 28
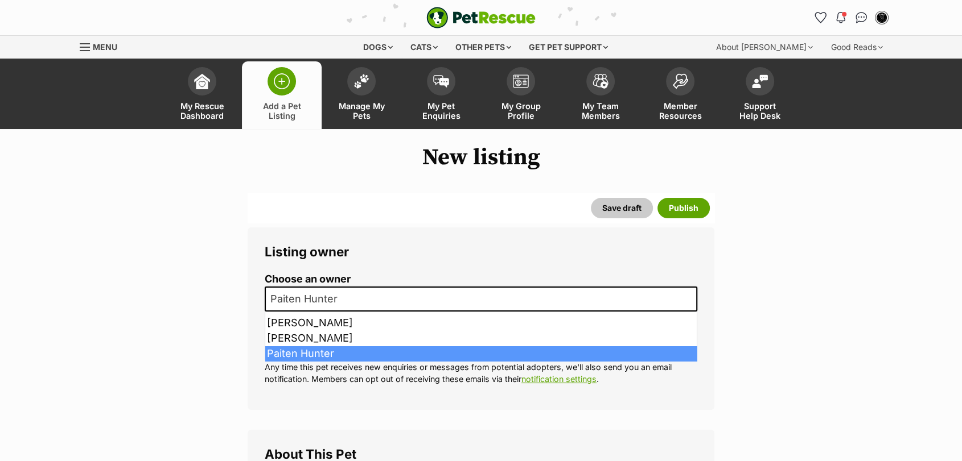
click at [344, 294] on span "Paiten Hunter" at bounding box center [307, 299] width 83 height 16
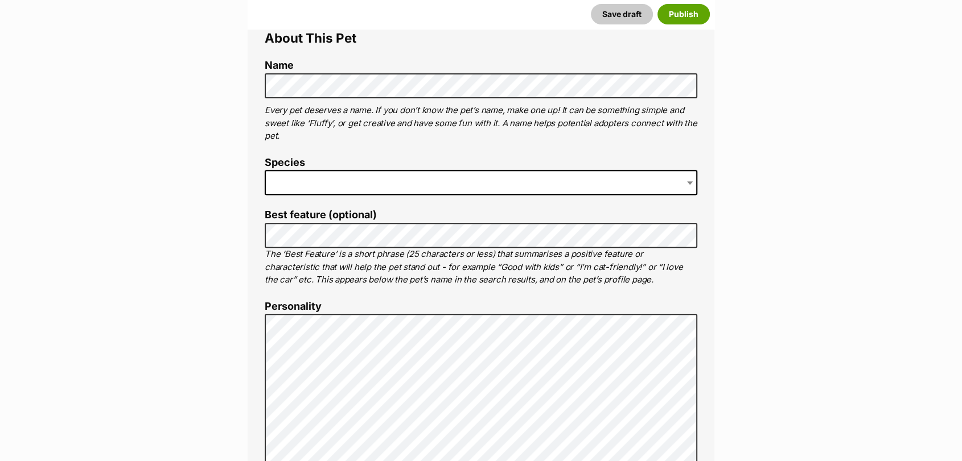
scroll to position [384, 0]
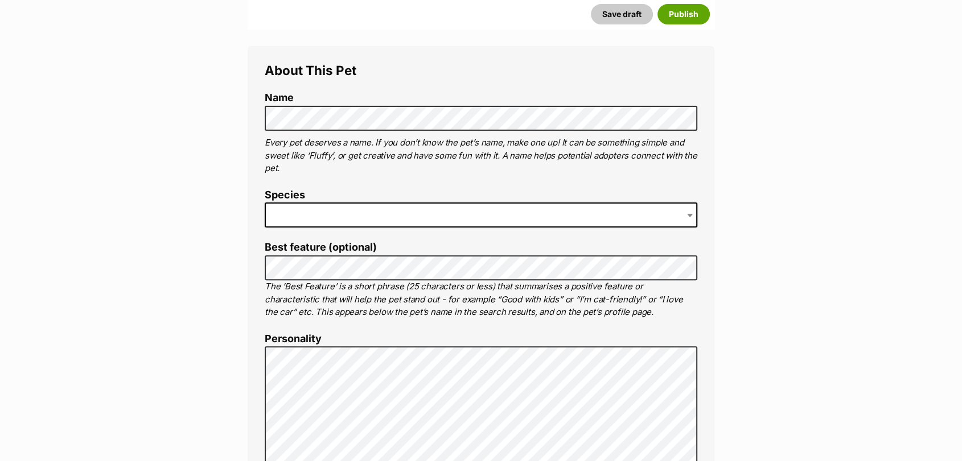
click at [381, 115] on li "Name" at bounding box center [481, 111] width 432 height 39
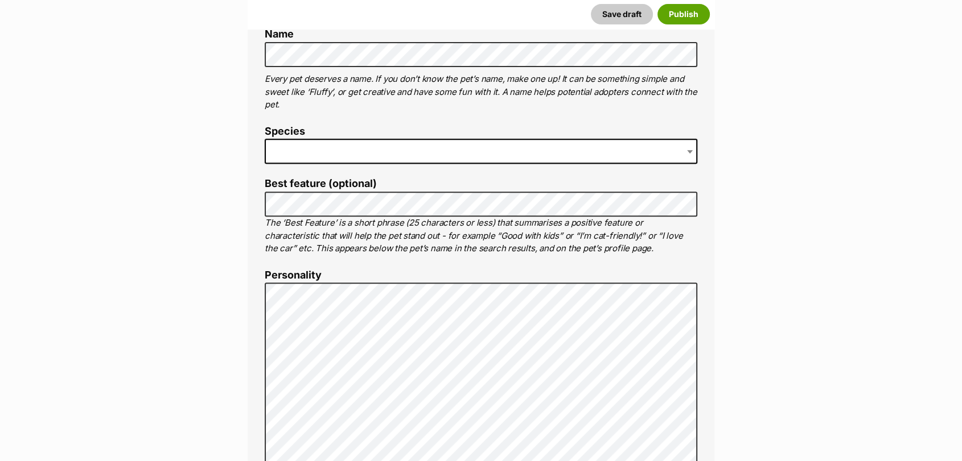
scroll to position [459, 0]
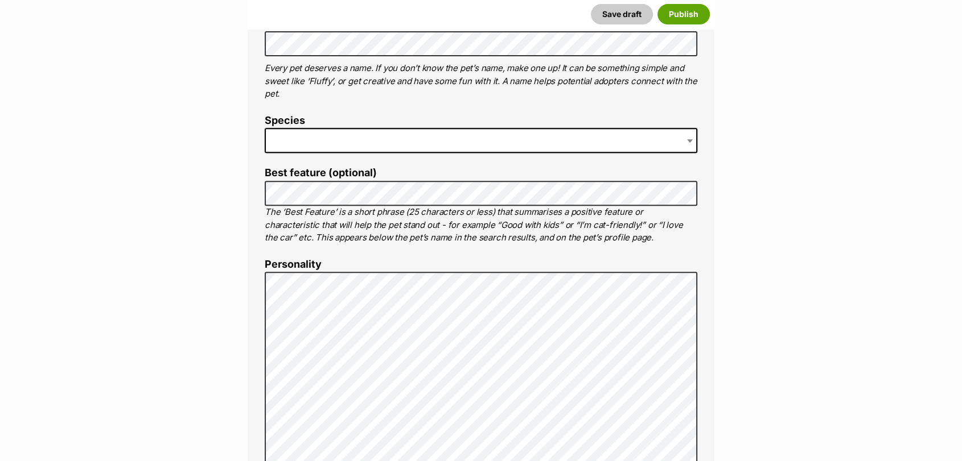
click at [419, 150] on span at bounding box center [481, 140] width 432 height 25
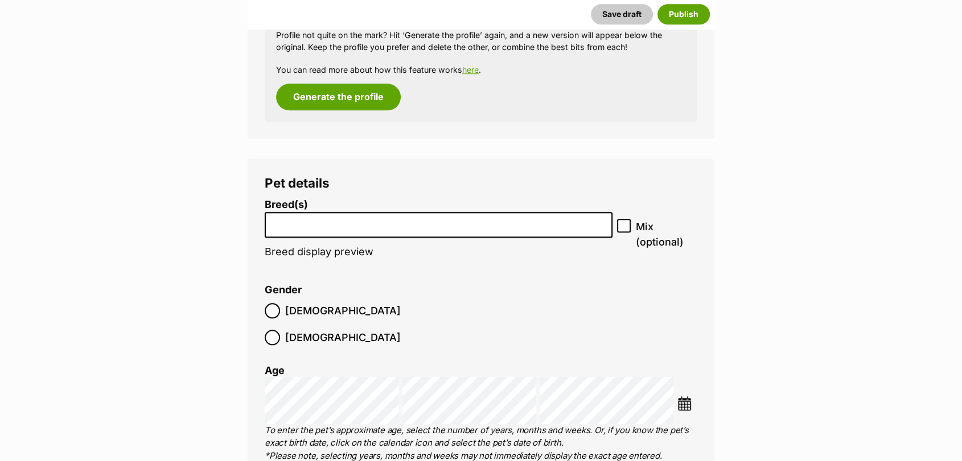
scroll to position [1313, 0]
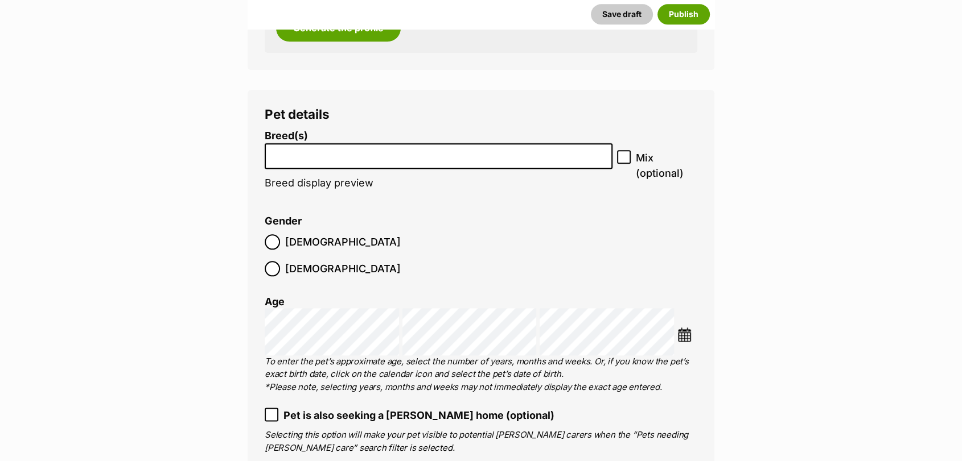
click at [556, 153] on input "search" at bounding box center [439, 153] width 340 height 12
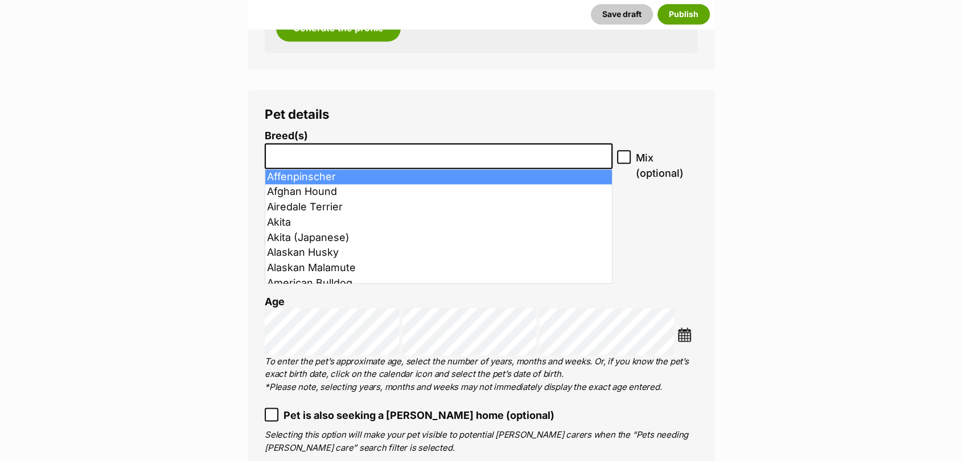
click at [556, 153] on input "search" at bounding box center [439, 153] width 340 height 12
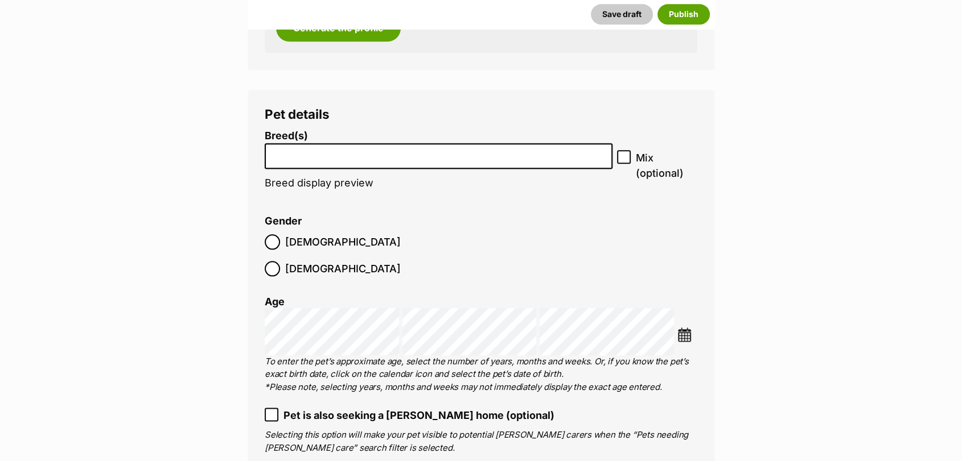
click at [556, 153] on input "search" at bounding box center [439, 153] width 340 height 12
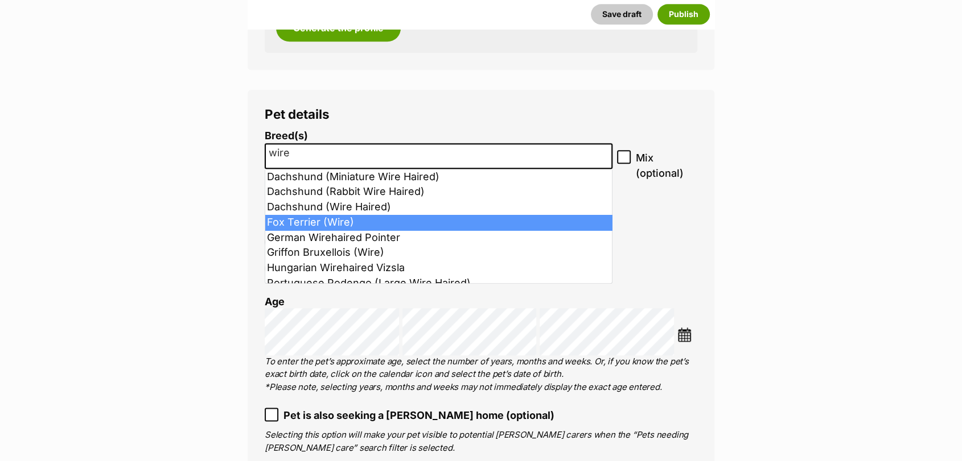
type input "wire"
select select "37958"
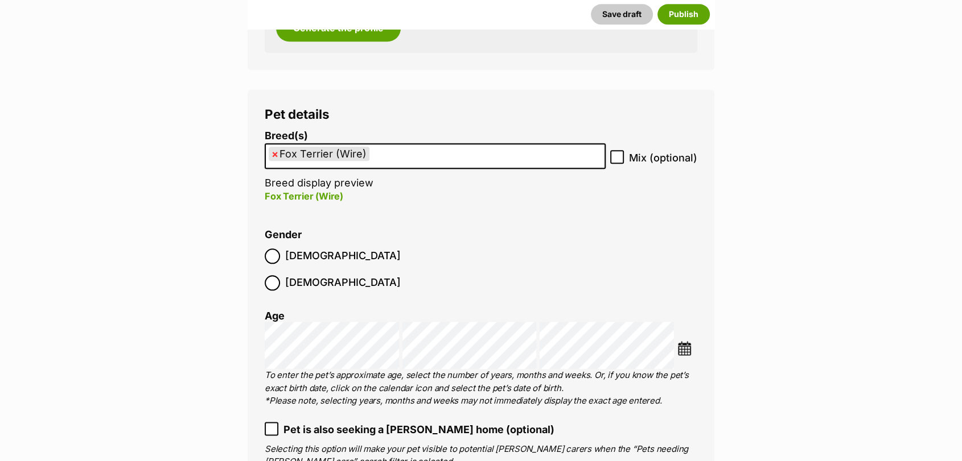
click at [690, 341] on img at bounding box center [684, 348] width 14 height 14
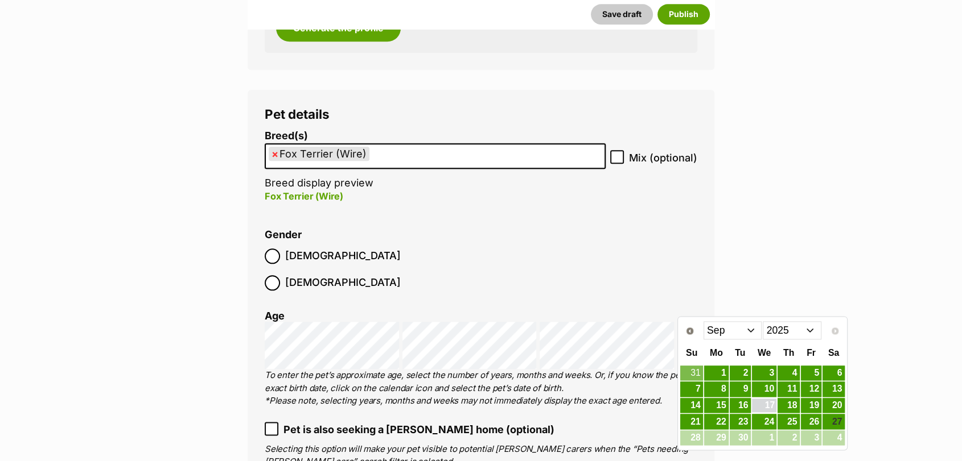
click at [770, 401] on link "17" at bounding box center [764, 406] width 25 height 14
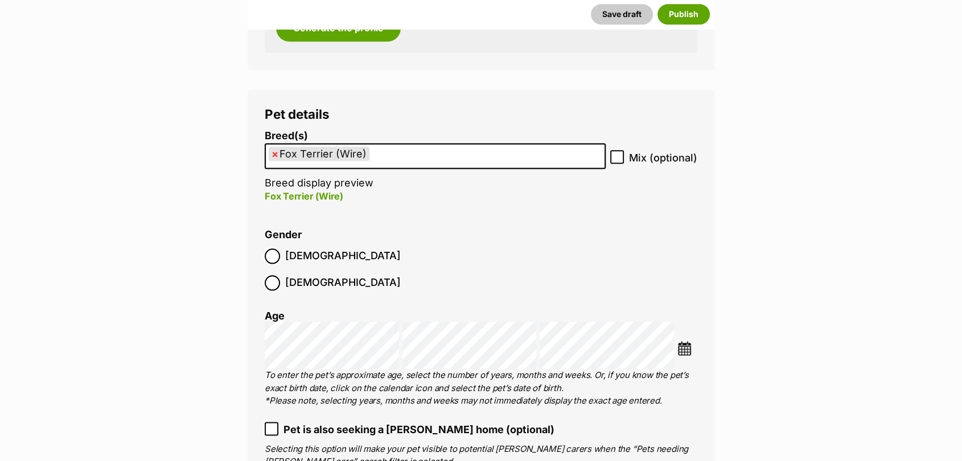
click at [686, 341] on img at bounding box center [684, 348] width 14 height 14
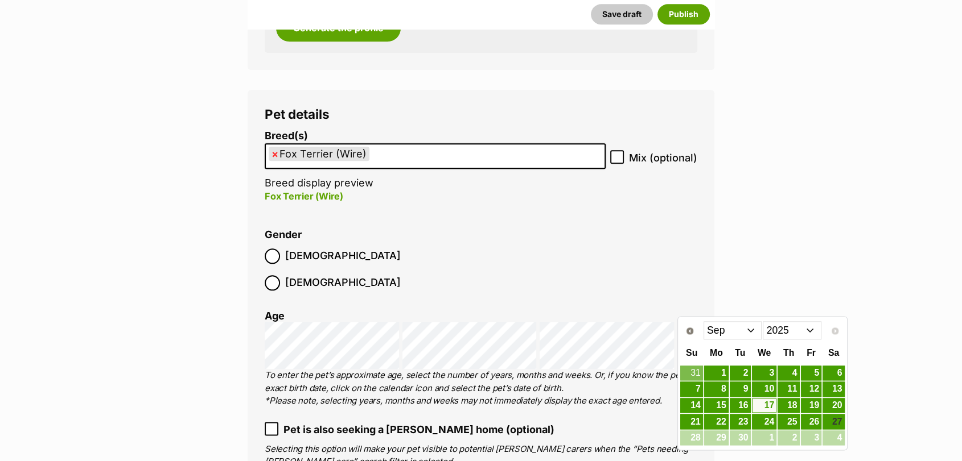
click at [806, 329] on select "2015 2016 2017 2018 2019 2020 2021 2022 2023 2024 2025" at bounding box center [792, 331] width 59 height 18
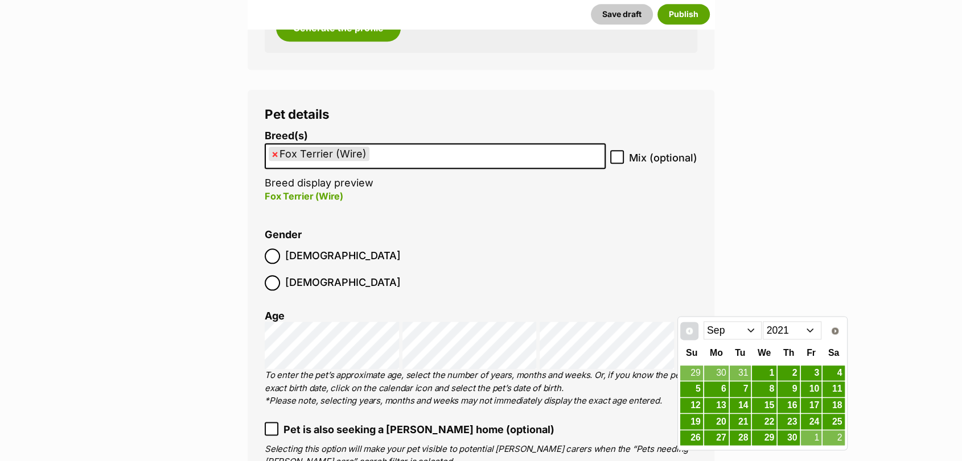
click at [695, 336] on link "Prev" at bounding box center [689, 331] width 18 height 18
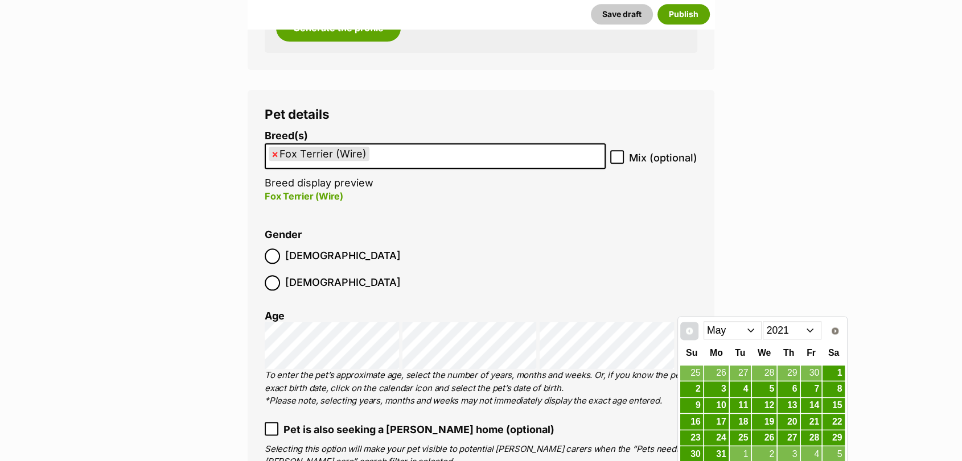
click at [695, 336] on link "Prev" at bounding box center [689, 331] width 18 height 18
drag, startPoint x: 715, startPoint y: 335, endPoint x: 698, endPoint y: 337, distance: 17.2
click at [698, 337] on div "Prev Next Jan Feb Mar Apr May Jun Jul Aug Sep Oct Nov Dec 2011 2012 2013 2014 2…" at bounding box center [761, 330] width 165 height 23
click at [832, 328] on span "Next" at bounding box center [835, 331] width 9 height 9
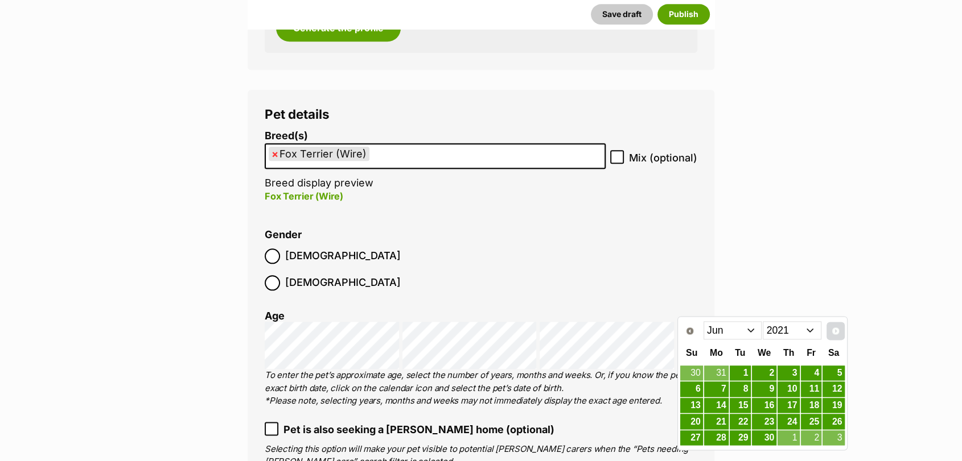
click at [832, 328] on span "Next" at bounding box center [835, 331] width 9 height 9
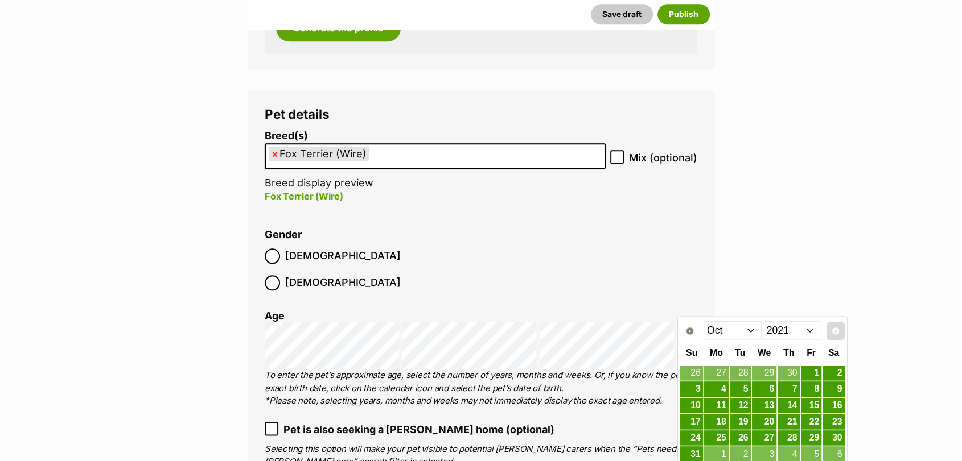
click at [832, 328] on span "Next" at bounding box center [835, 331] width 9 height 9
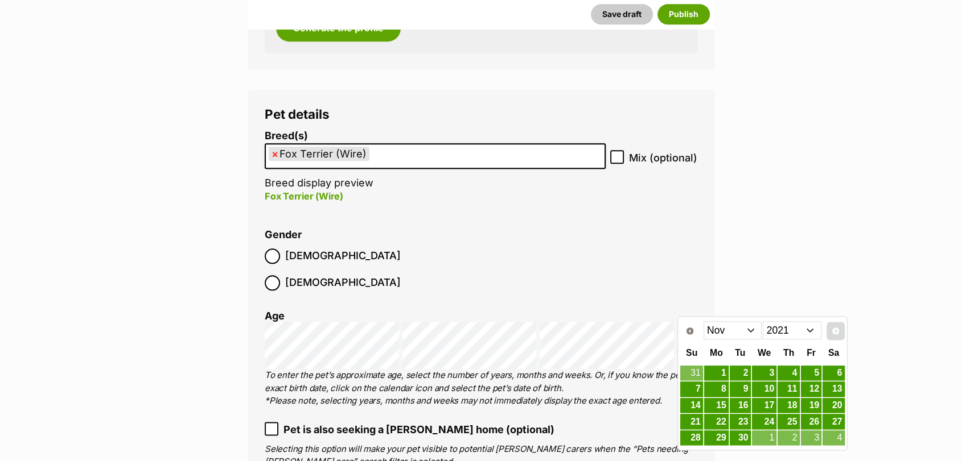
click at [832, 328] on span "Next" at bounding box center [835, 331] width 9 height 9
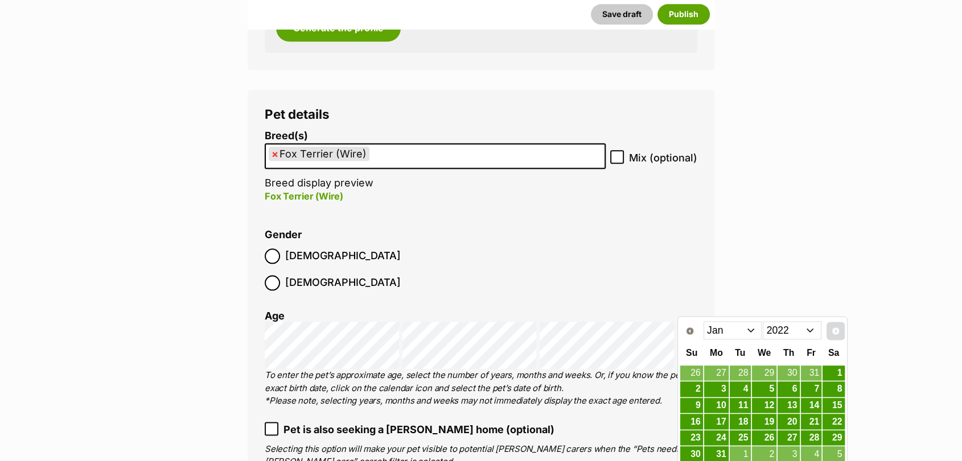
click at [832, 328] on span "Next" at bounding box center [835, 331] width 9 height 9
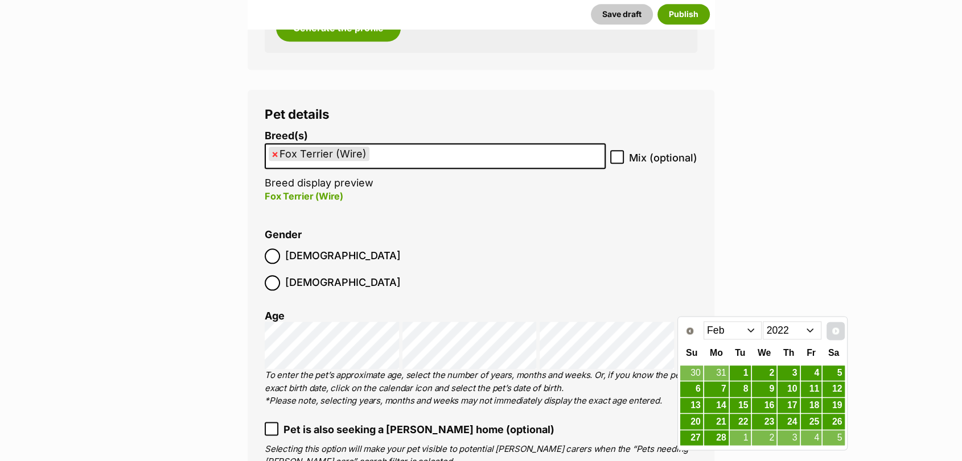
click at [832, 328] on span "Next" at bounding box center [835, 331] width 9 height 9
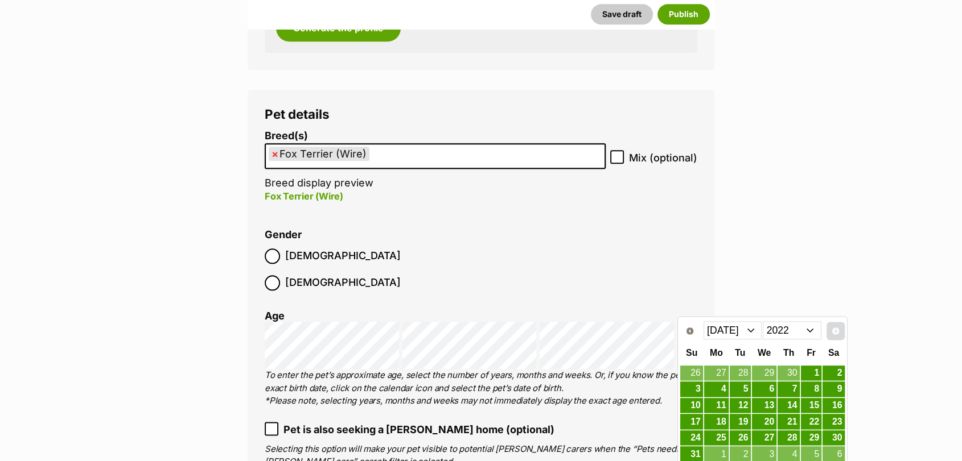
click at [832, 328] on span "Next" at bounding box center [835, 331] width 9 height 9
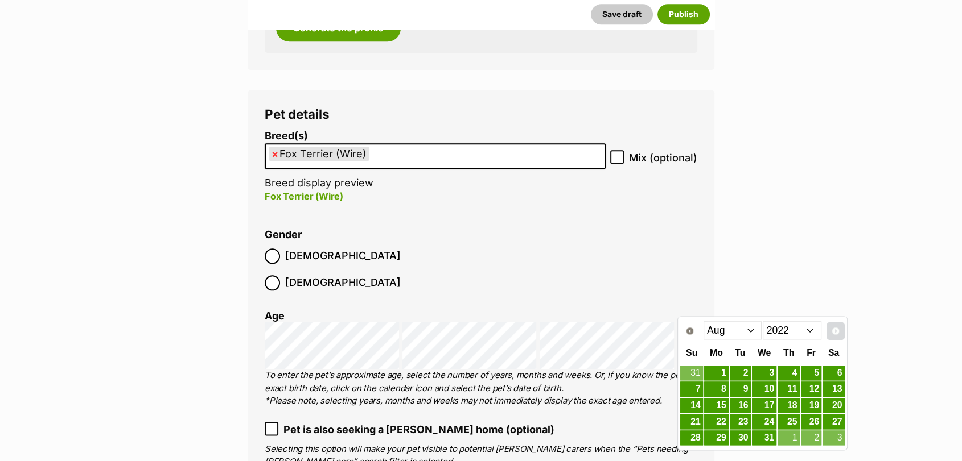
click at [832, 328] on span "Next" at bounding box center [835, 331] width 9 height 9
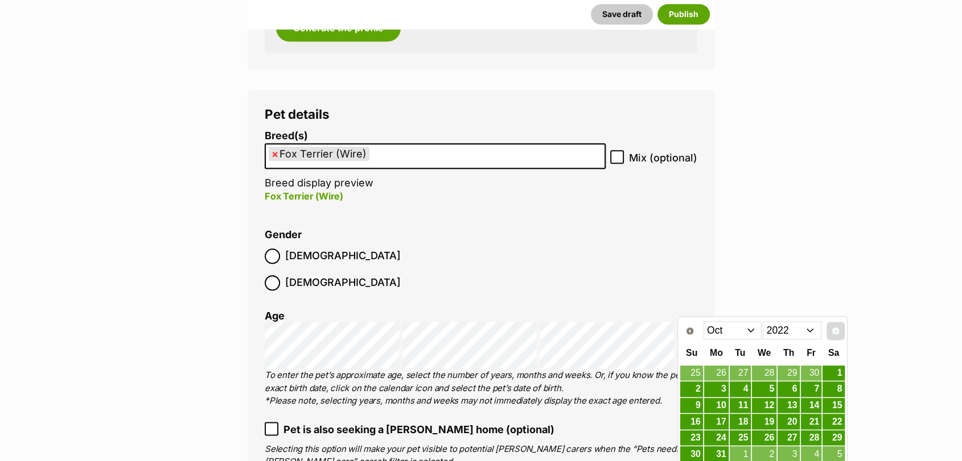
click at [832, 328] on span "Next" at bounding box center [835, 331] width 9 height 9
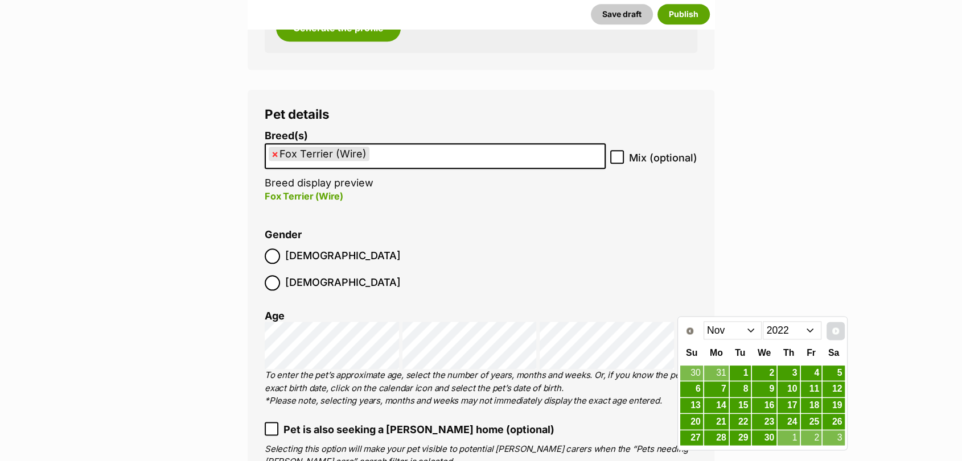
click at [832, 328] on span "Next" at bounding box center [835, 331] width 9 height 9
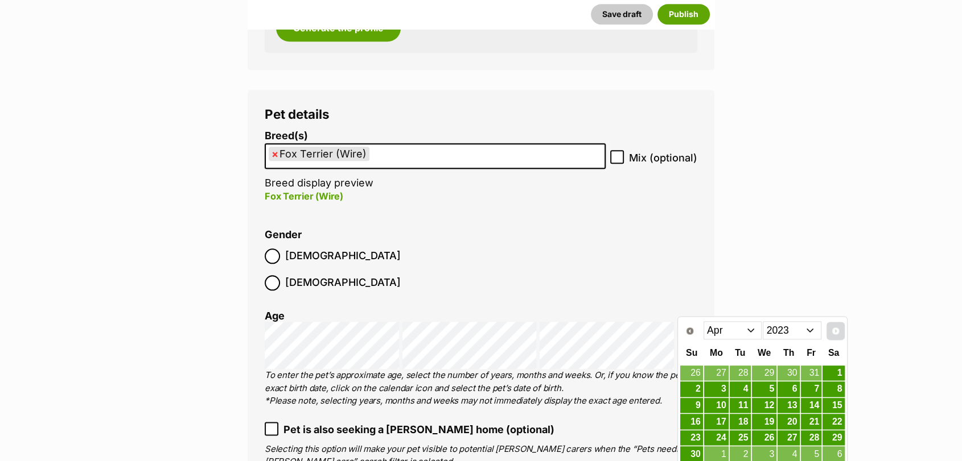
click at [832, 328] on span "Next" at bounding box center [835, 331] width 9 height 9
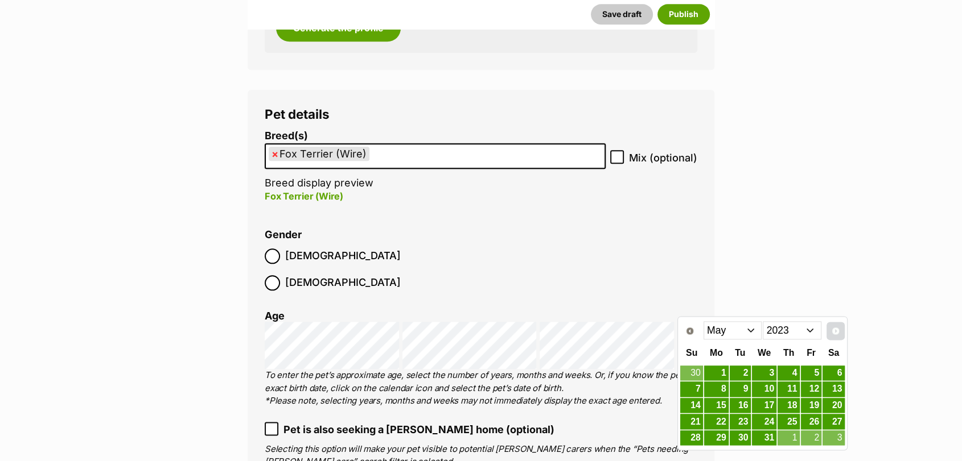
click at [832, 328] on span "Next" at bounding box center [835, 331] width 9 height 9
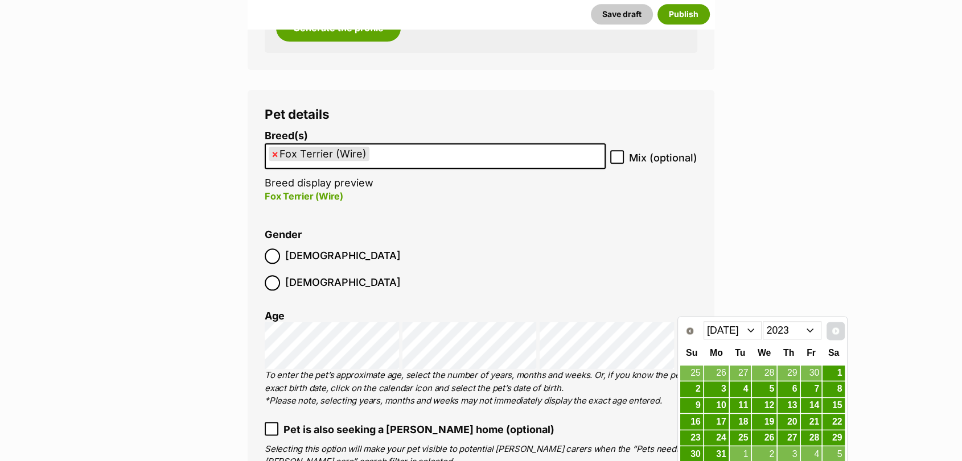
click at [832, 328] on span "Next" at bounding box center [835, 331] width 9 height 9
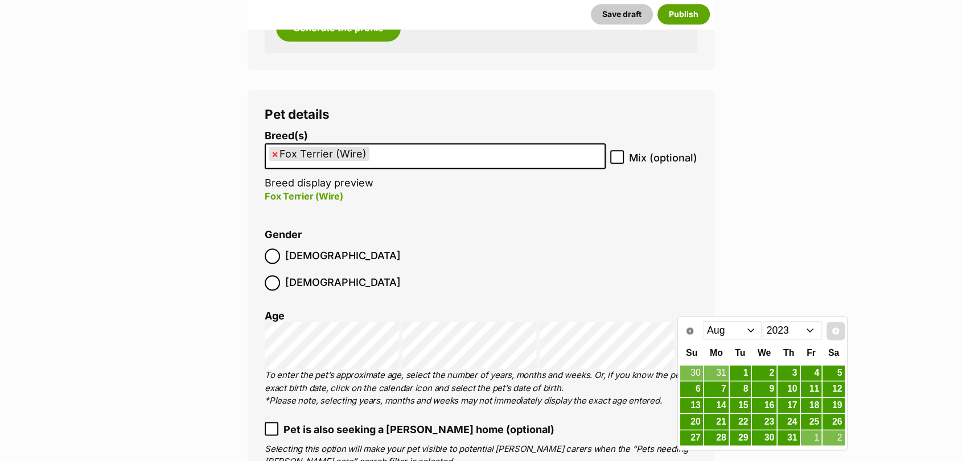
click at [832, 328] on span "Next" at bounding box center [835, 331] width 9 height 9
click at [686, 333] on span "Prev" at bounding box center [689, 331] width 9 height 9
click at [695, 415] on link "17" at bounding box center [691, 422] width 22 height 14
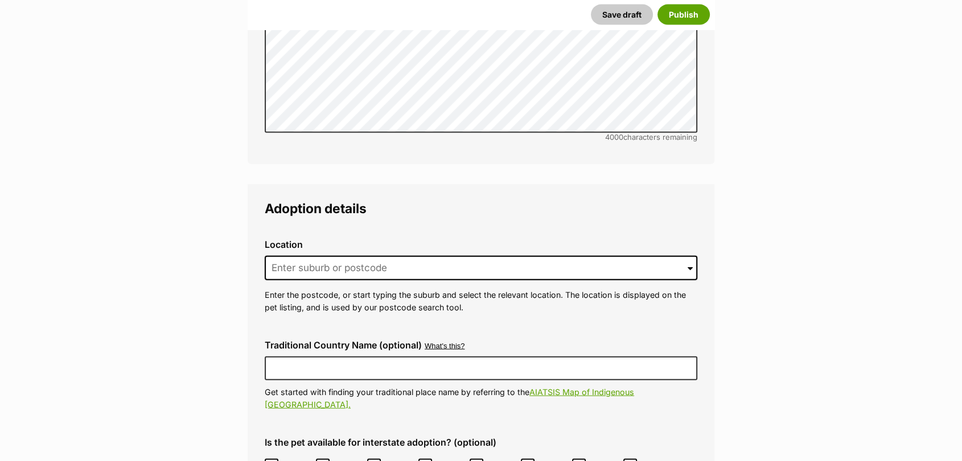
scroll to position [2507, 0]
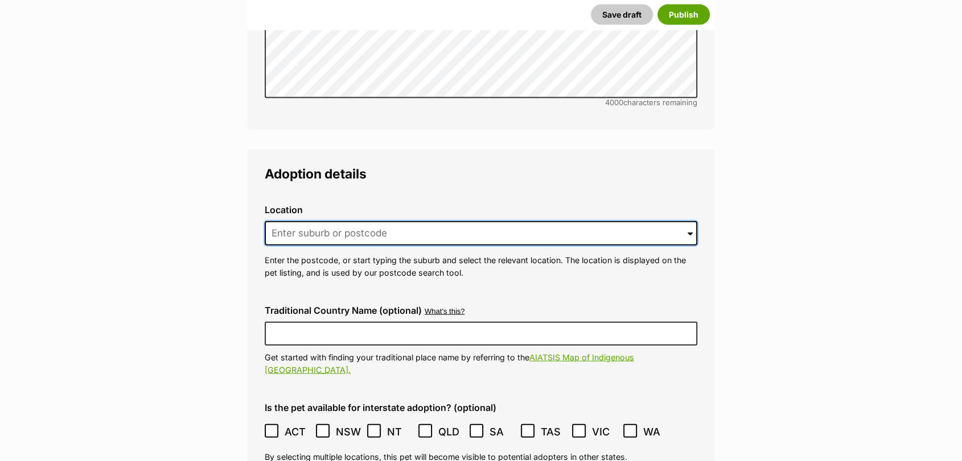
click at [595, 221] on input at bounding box center [481, 233] width 432 height 25
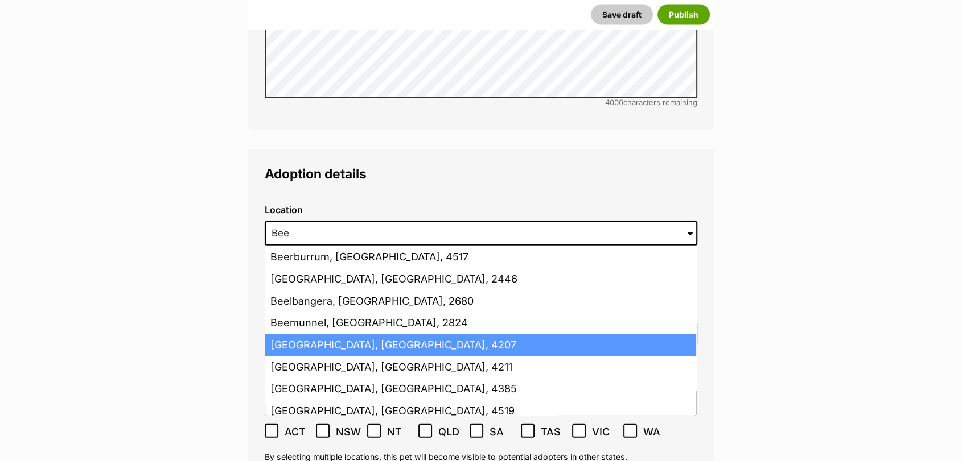
click at [483, 335] on li "Beenleigh, Queensland, 4207" at bounding box center [480, 346] width 431 height 22
type input "Beenleigh, Queensland, 4207"
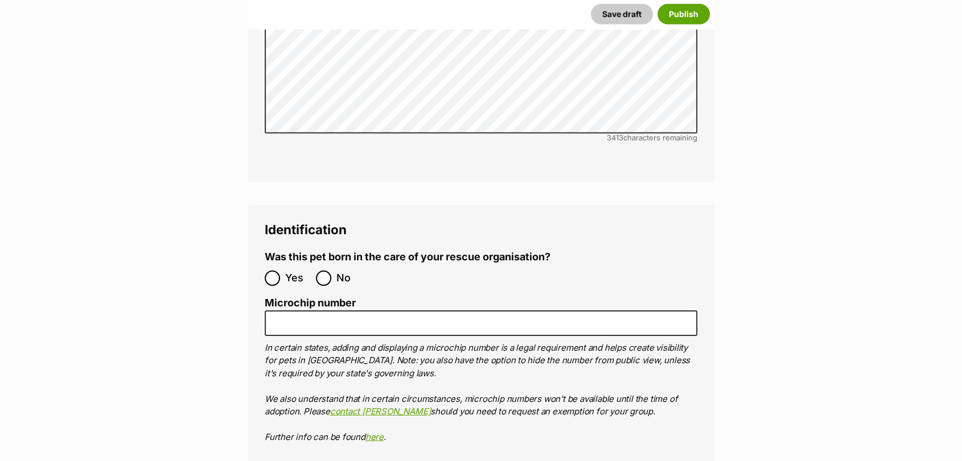
scroll to position [3502, 0]
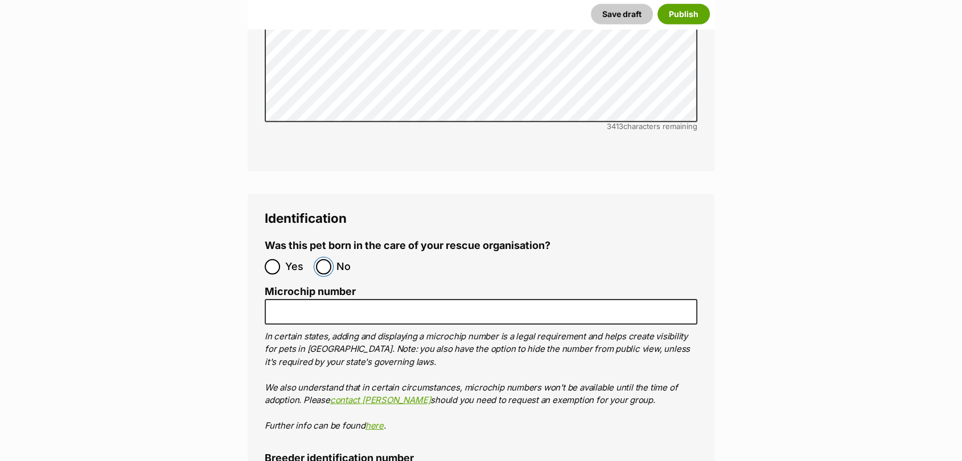
click at [327, 259] on input "No" at bounding box center [323, 266] width 15 height 15
radio input "true"
type input "0016197957671"
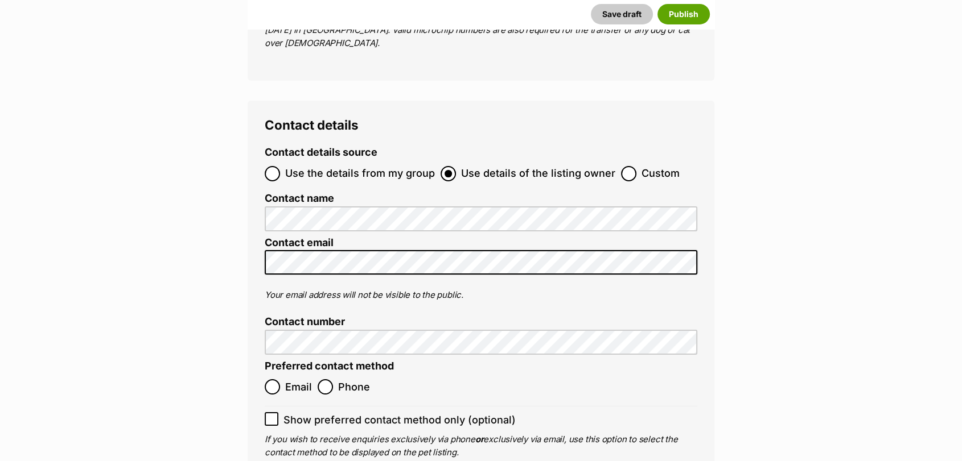
scroll to position [4051, 0]
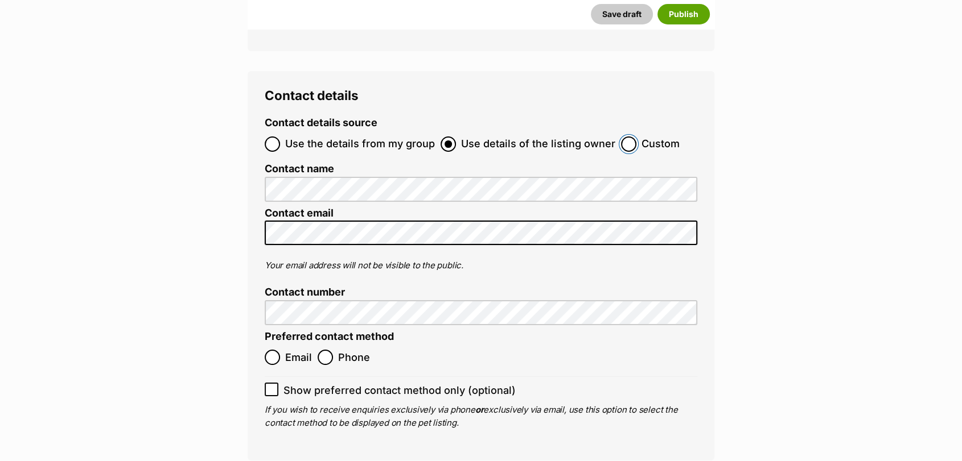
click at [621, 137] on input "Custom" at bounding box center [628, 144] width 15 height 15
radio input "true"
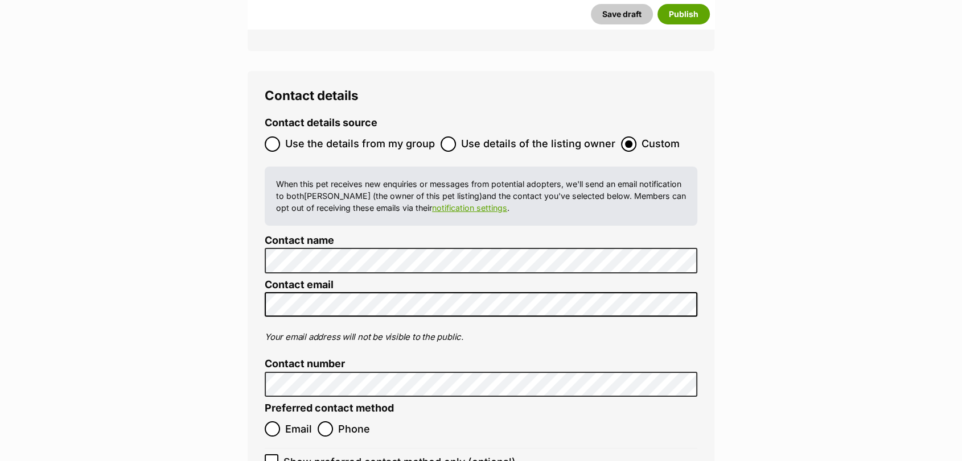
scroll to position [0, 0]
click at [282, 422] on label "Email" at bounding box center [288, 429] width 47 height 15
click at [280, 422] on input "Email" at bounding box center [272, 429] width 15 height 15
radio input "true"
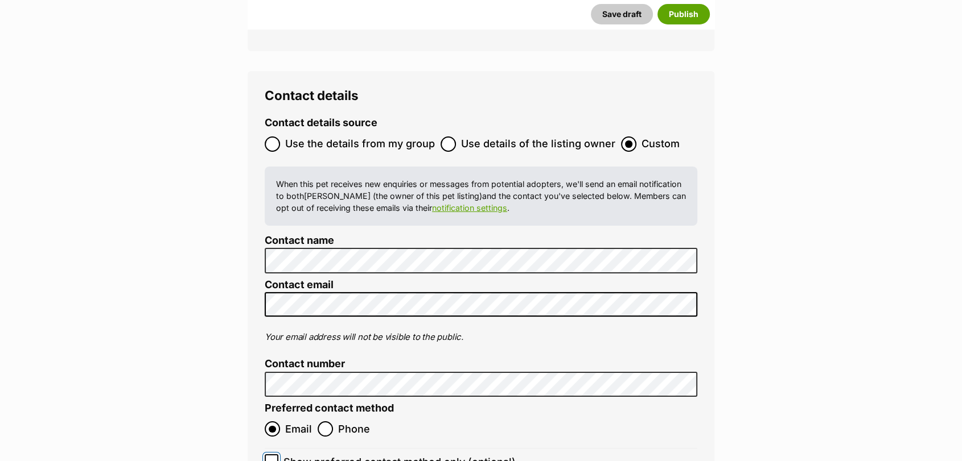
click at [273, 455] on input "Show preferred contact method only (optional)" at bounding box center [272, 462] width 14 height 14
checkbox input "true"
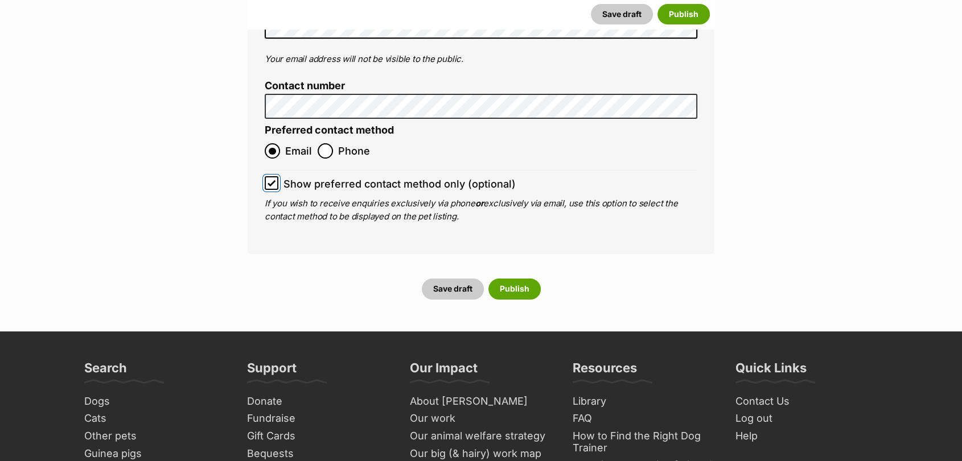
scroll to position [4281, 0]
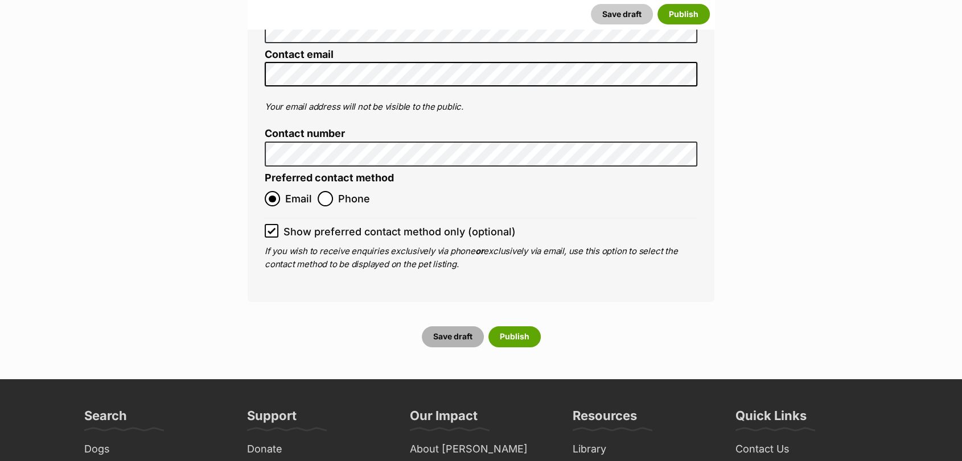
click at [438, 327] on button "Save draft" at bounding box center [453, 337] width 62 height 20
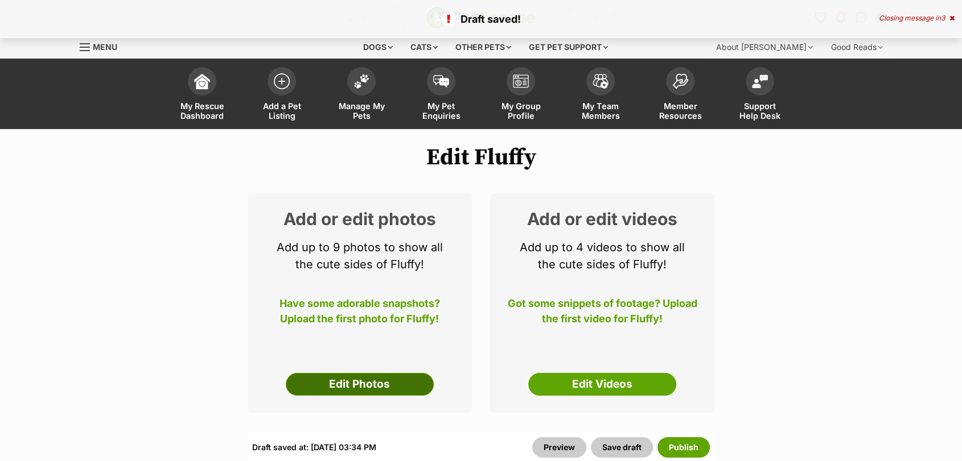
click at [368, 384] on link "Edit Photos" at bounding box center [360, 384] width 148 height 23
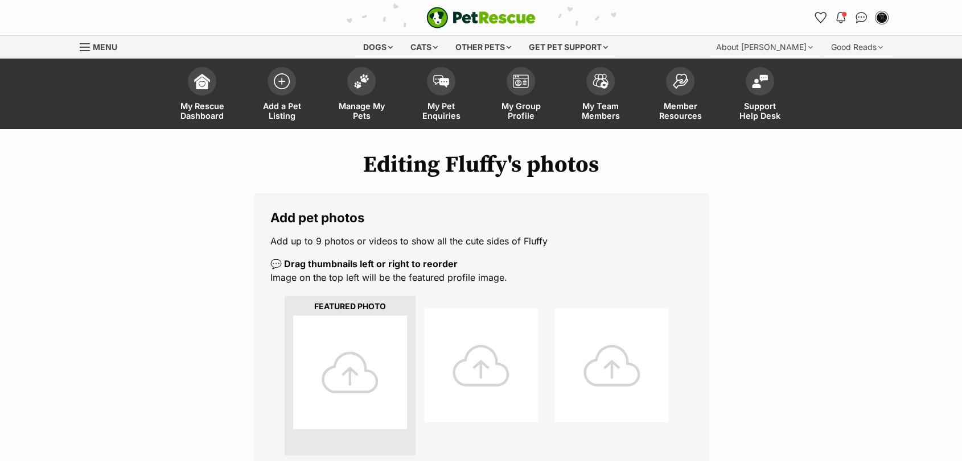
click at [368, 384] on div at bounding box center [350, 373] width 114 height 114
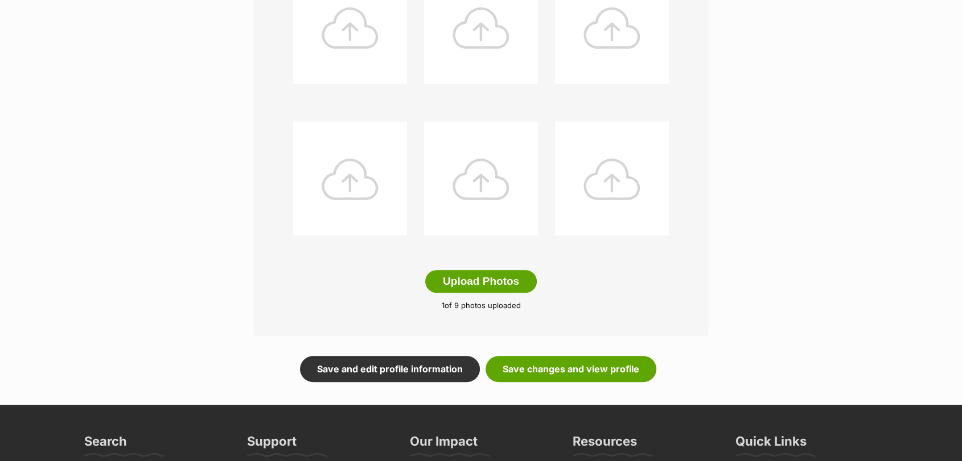
scroll to position [498, 0]
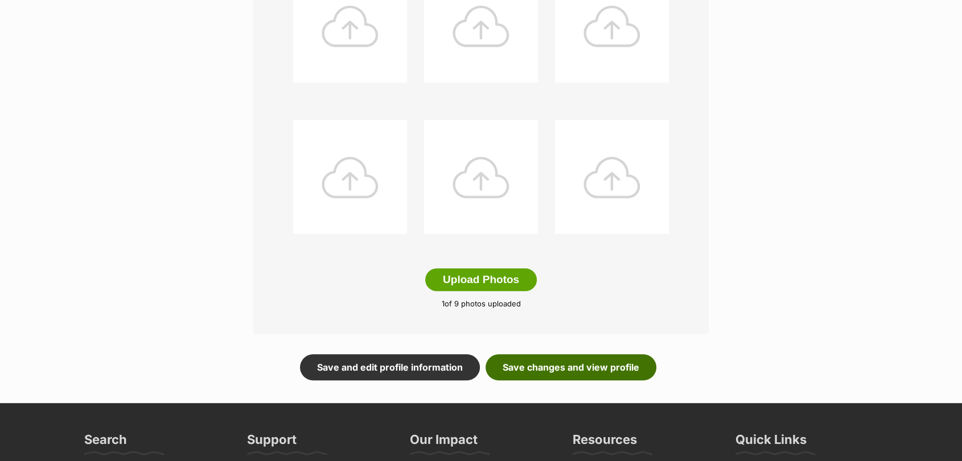
click at [586, 357] on link "Save changes and view profile" at bounding box center [570, 368] width 171 height 26
